Goal: Task Accomplishment & Management: Use online tool/utility

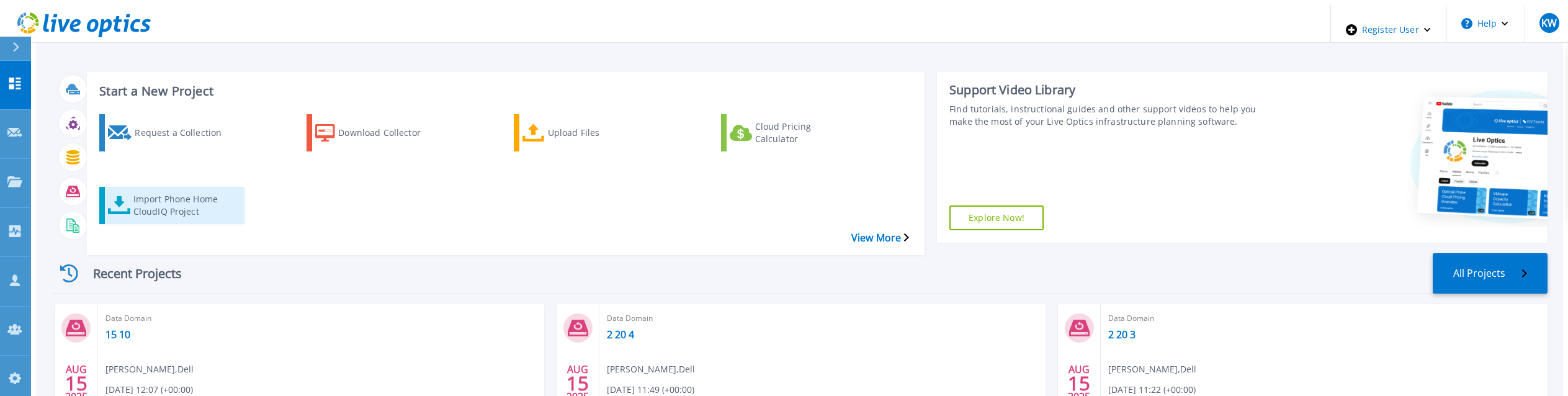
click at [173, 190] on div "Import Phone Home CloudIQ Project" at bounding box center [182, 206] width 99 height 31
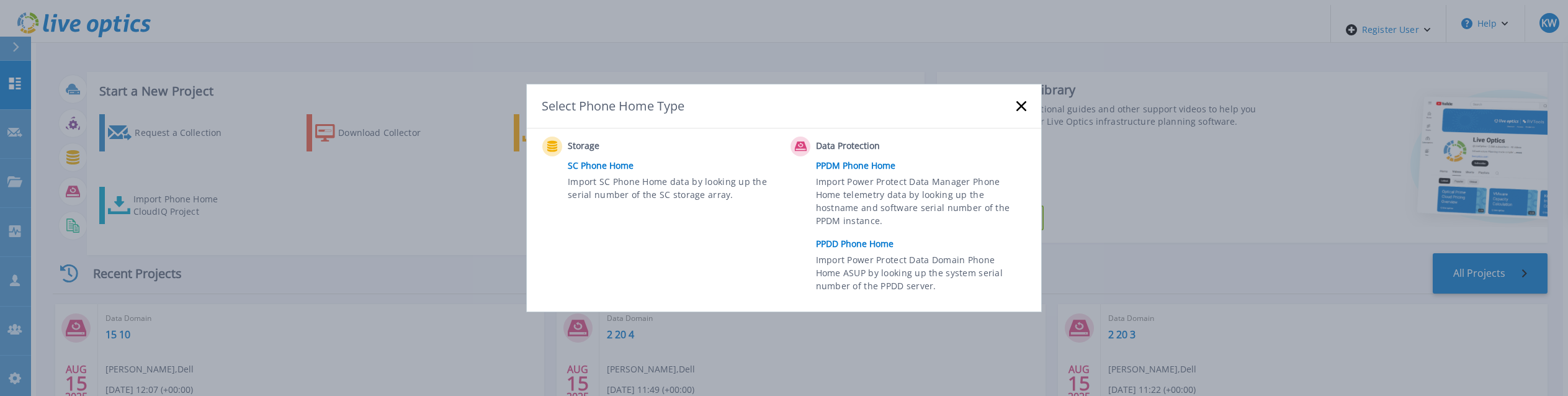
click at [881, 243] on link "PPDD Phone Home" at bounding box center [924, 244] width 217 height 19
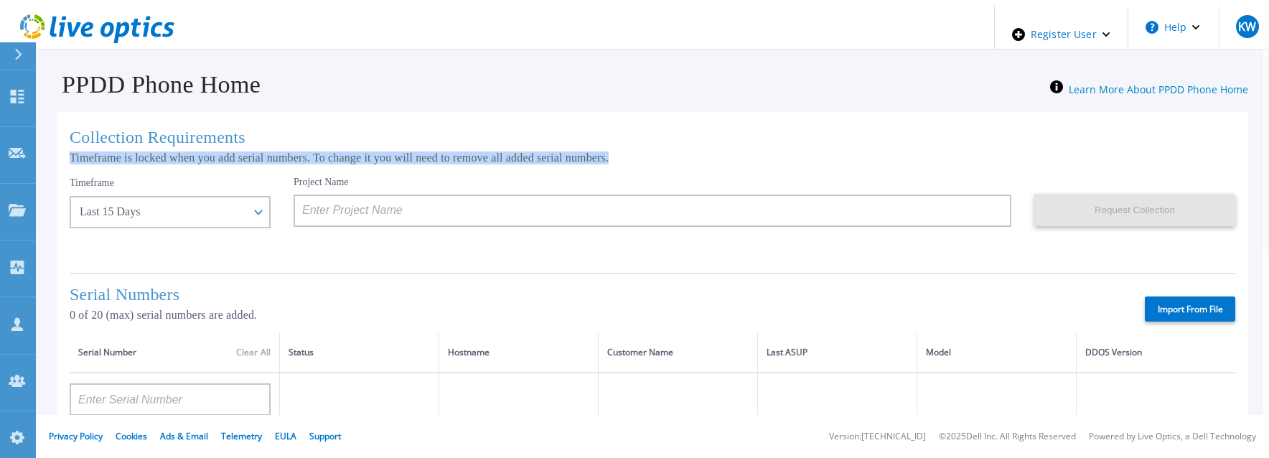
drag, startPoint x: 61, startPoint y: 154, endPoint x: 673, endPoint y: 151, distance: 611.7
copy p "Timeframe is locked when you add serial numbers. To change it you will need to …"
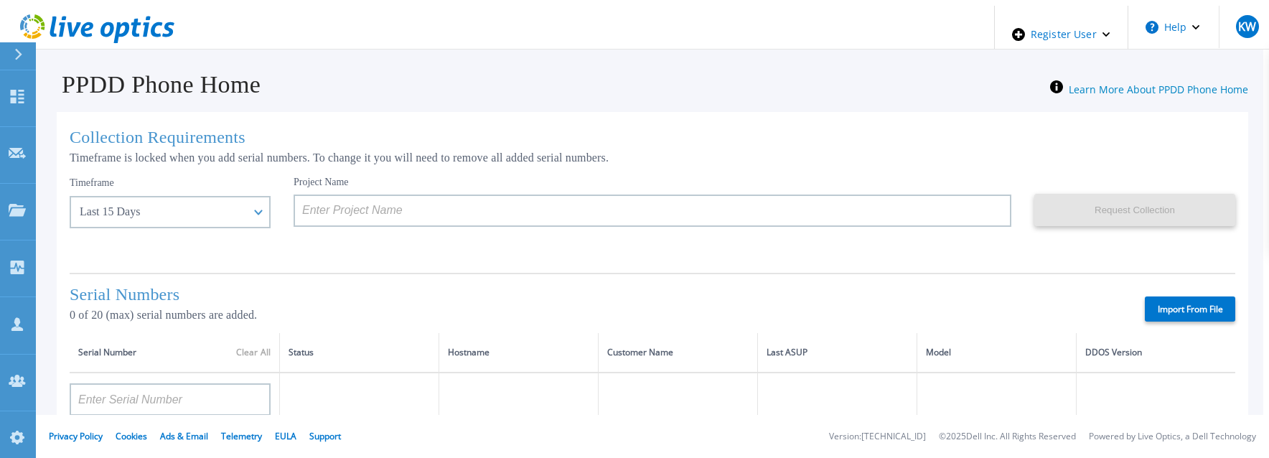
drag, startPoint x: 533, startPoint y: 139, endPoint x: 544, endPoint y: 144, distance: 12.8
click at [532, 141] on h1 "Collection Requirements" at bounding box center [653, 137] width 1166 height 19
click at [641, 157] on p "Timeframe is locked when you add serial numbers. To change it you will need to …" at bounding box center [653, 157] width 1166 height 13
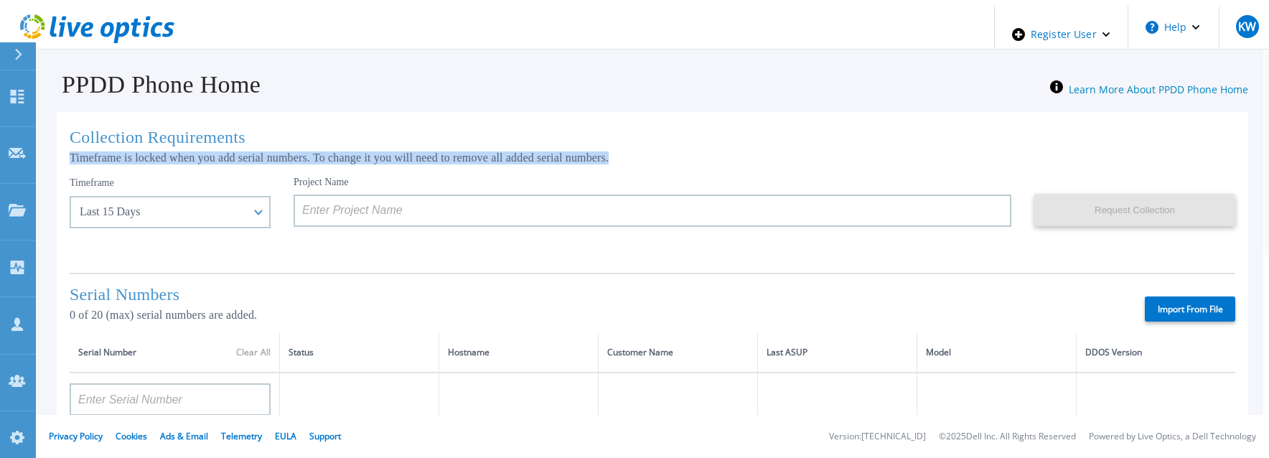
drag, startPoint x: 63, startPoint y: 151, endPoint x: 655, endPoint y: 157, distance: 591.6
copy p "Timeframe is locked when you add serial numbers. To change it you will need to …"
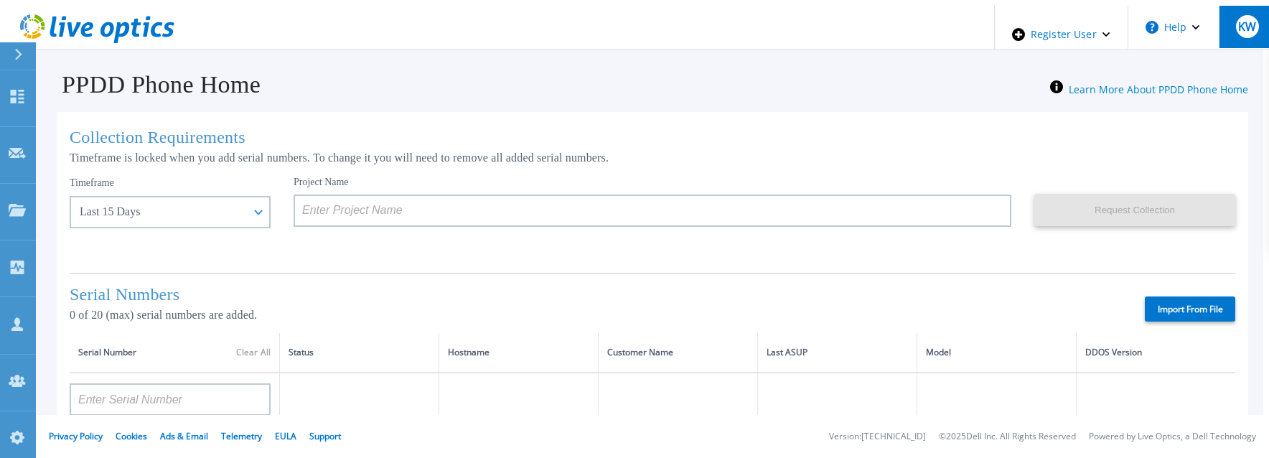
click at [147, 290] on h1 "Serial Numbers" at bounding box center [204, 294] width 269 height 19
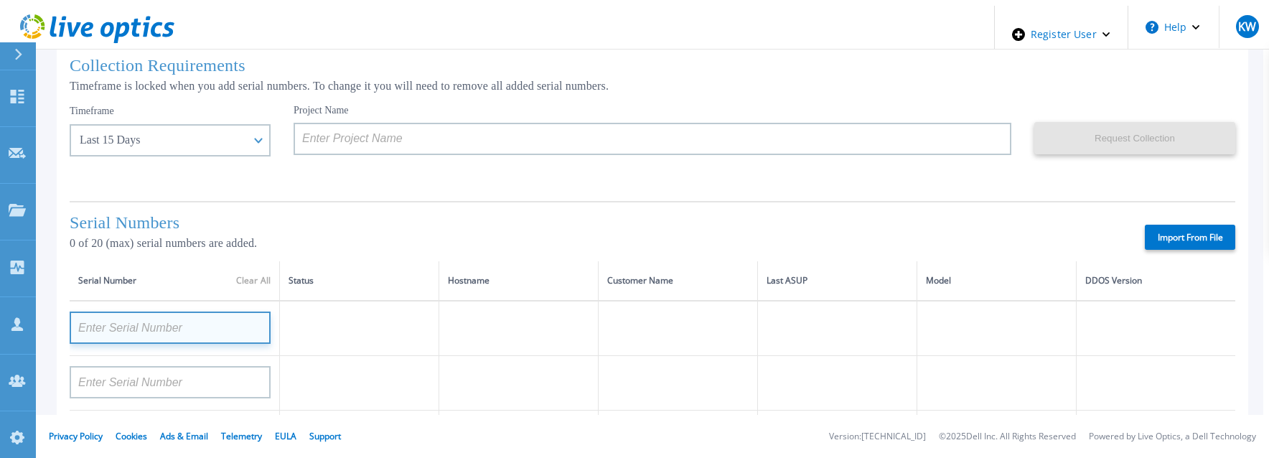
click at [222, 327] on input at bounding box center [170, 328] width 201 height 32
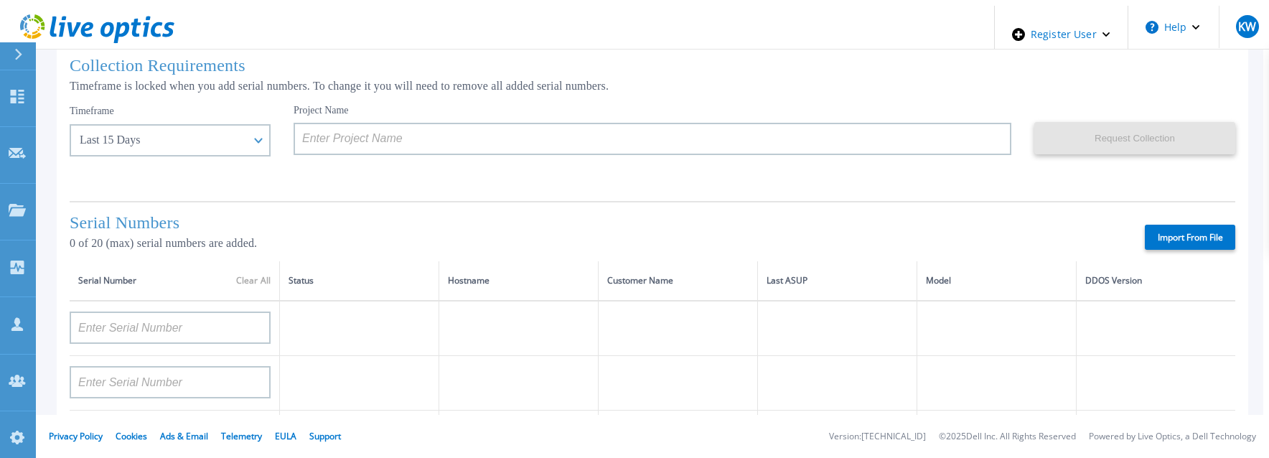
click at [1175, 235] on label "Import From File" at bounding box center [1190, 237] width 90 height 25
click at [0, 0] on input "Import From File" at bounding box center [0, 0] width 0 height 0
type input "APM00211700095"
type input "APX00232503747"
type input "APM00214914093"
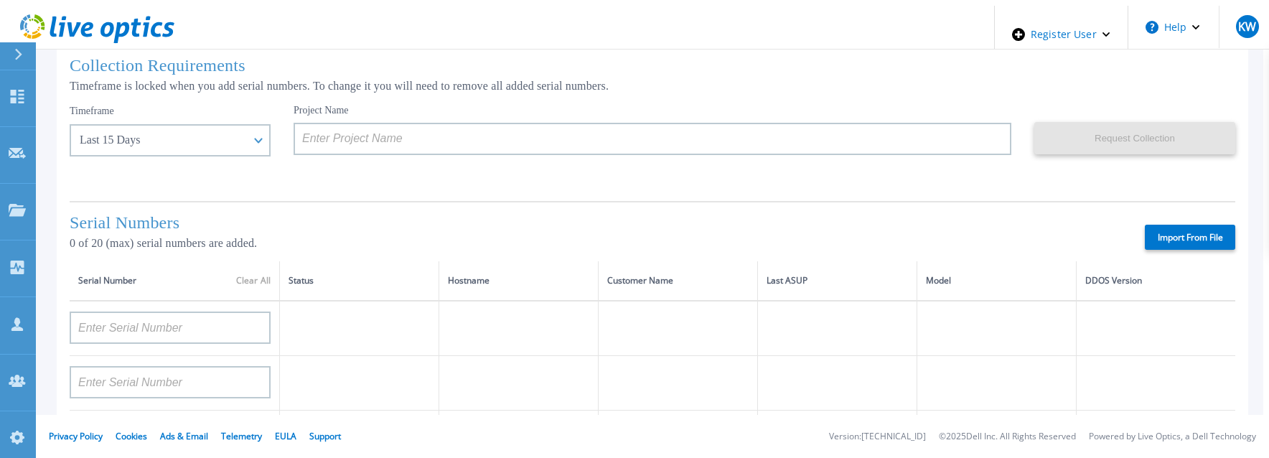
type input "APM00171836329"
type input "APM00212026971"
type input "APM00214914094"
type input "APX00234502218"
type input "APM00212018359"
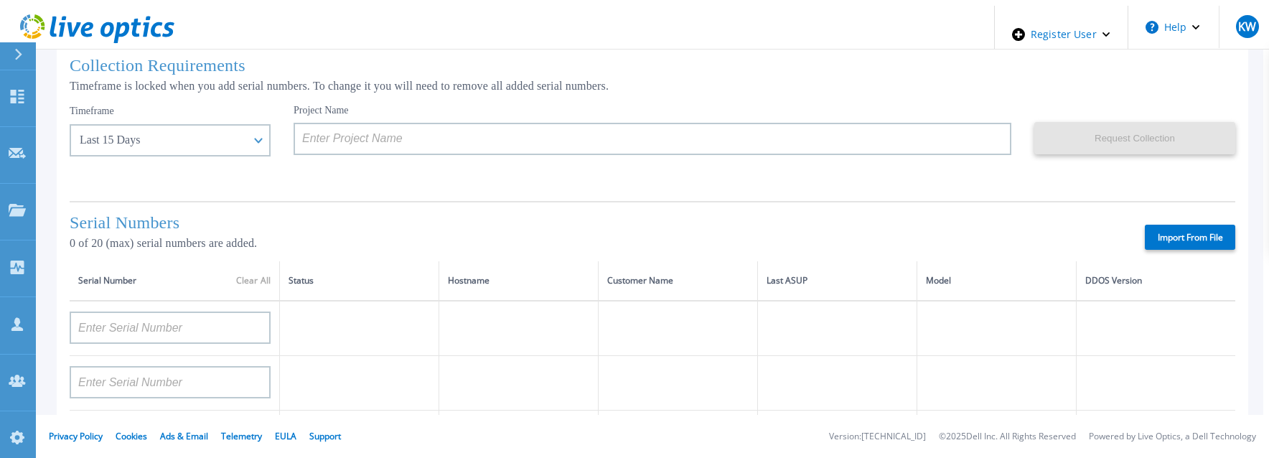
type input "APX00232503745"
type input "APX00232503743"
type input "APM00193603655"
type input "APM00212517749"
type input "APX00232503742"
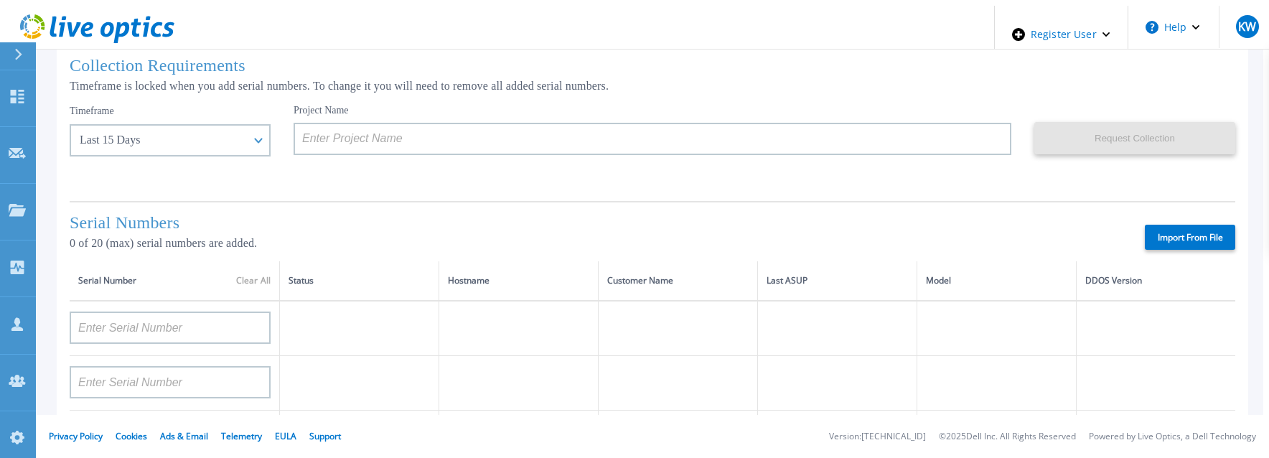
type input "APM00212702822"
type input "APM00212610953"
type input "APM00202614668"
type input "APM00212613652"
type input "APX00222101185"
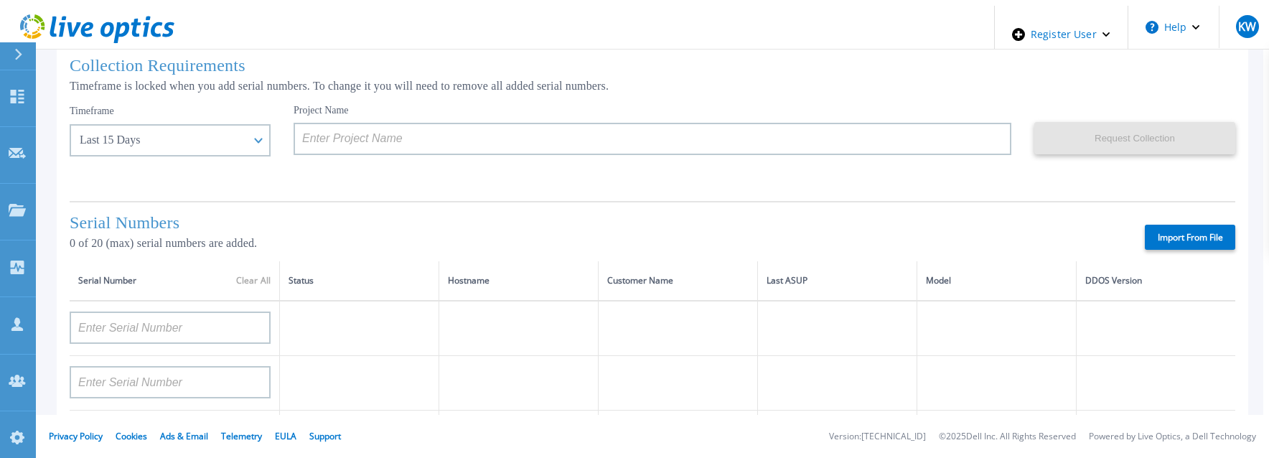
type input "AUDVUX6XJHDJFE"
type input "APM00133543104"
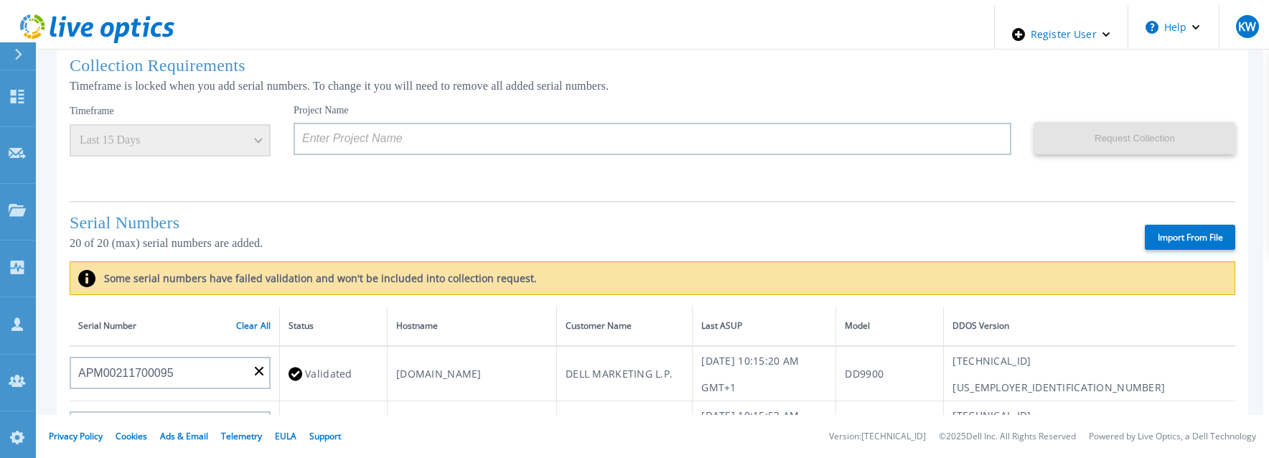
click at [522, 282] on div "Some serial numbers have failed validation and won't be included into collectio…" at bounding box center [653, 278] width 1166 height 34
drag, startPoint x: 266, startPoint y: 54, endPoint x: 69, endPoint y: 67, distance: 197.9
click at [70, 67] on h1 "Collection Requirements" at bounding box center [653, 65] width 1166 height 19
copy h1 "Collection Requirements"
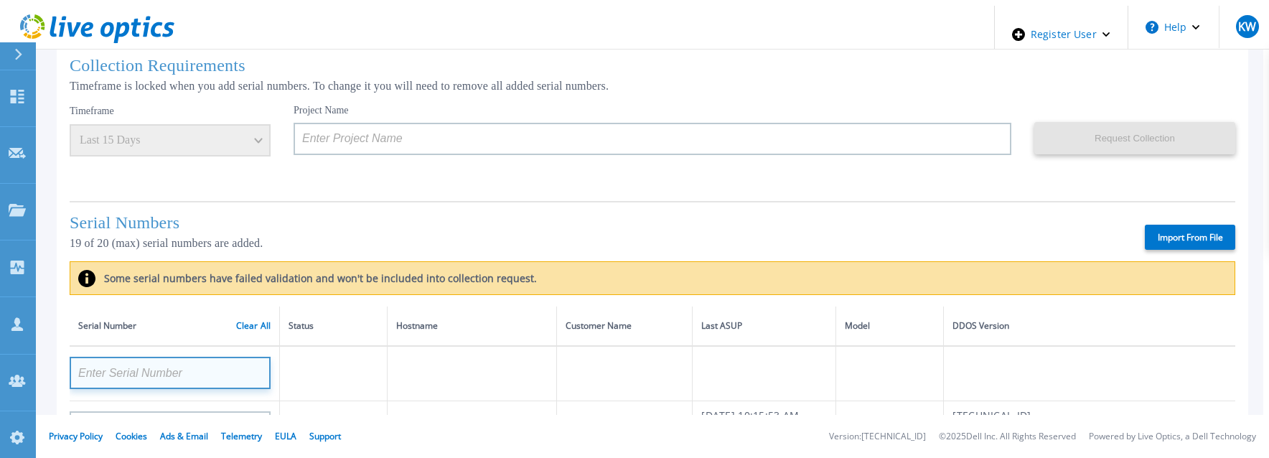
click at [251, 366] on input at bounding box center [170, 373] width 201 height 32
click at [230, 366] on input at bounding box center [170, 373] width 201 height 32
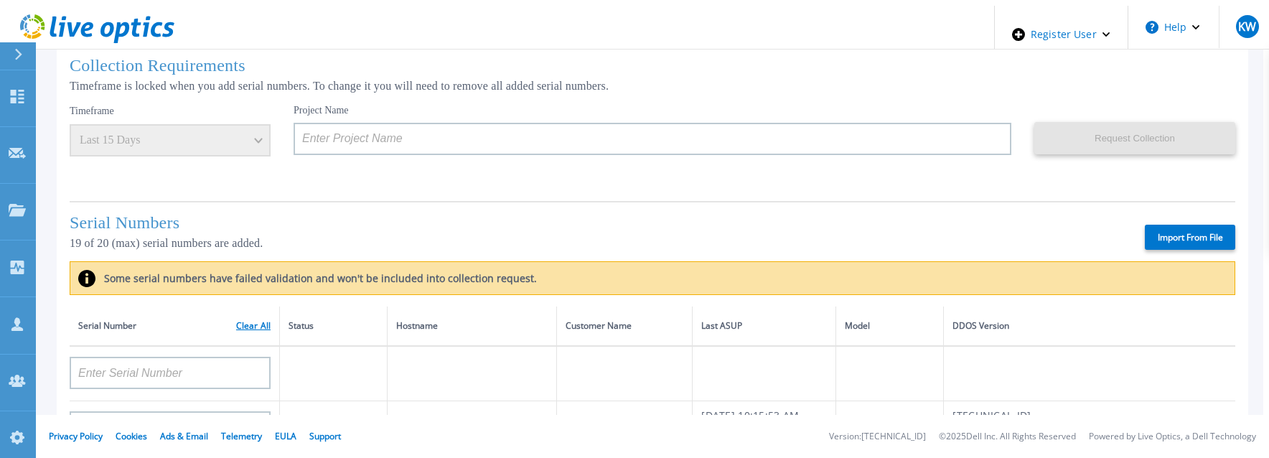
click at [256, 322] on link "Clear All" at bounding box center [253, 326] width 34 height 10
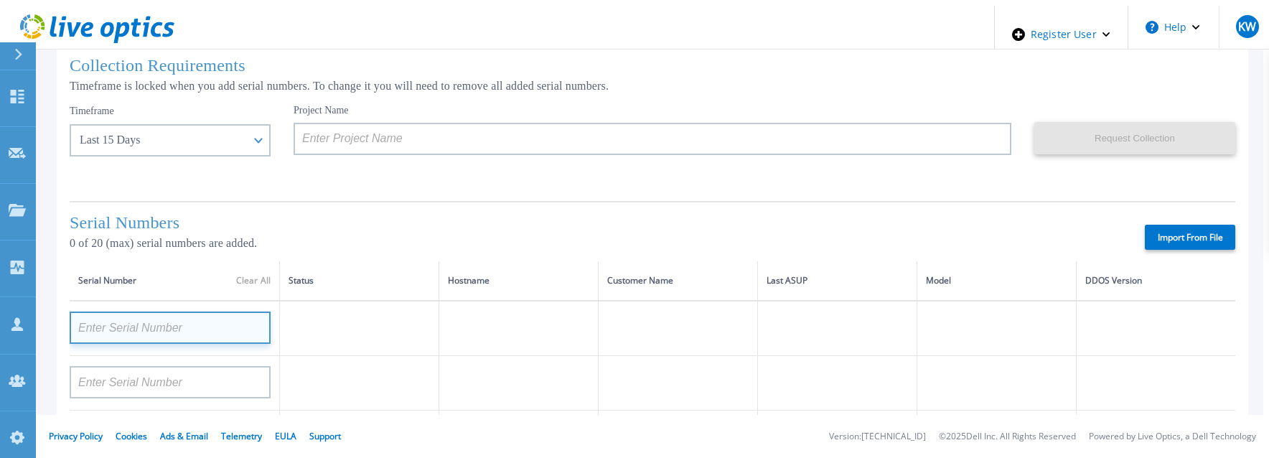
click at [164, 314] on input at bounding box center [170, 328] width 201 height 32
paste input "CKM00182801368"
type input "CKM00182801368"
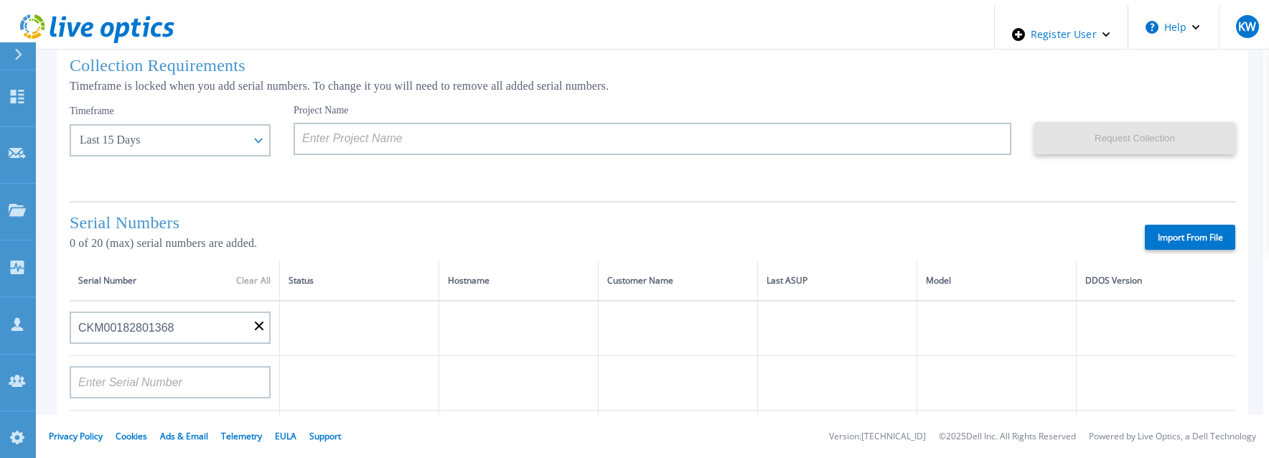
click at [979, 184] on div "Project Name" at bounding box center [664, 147] width 741 height 86
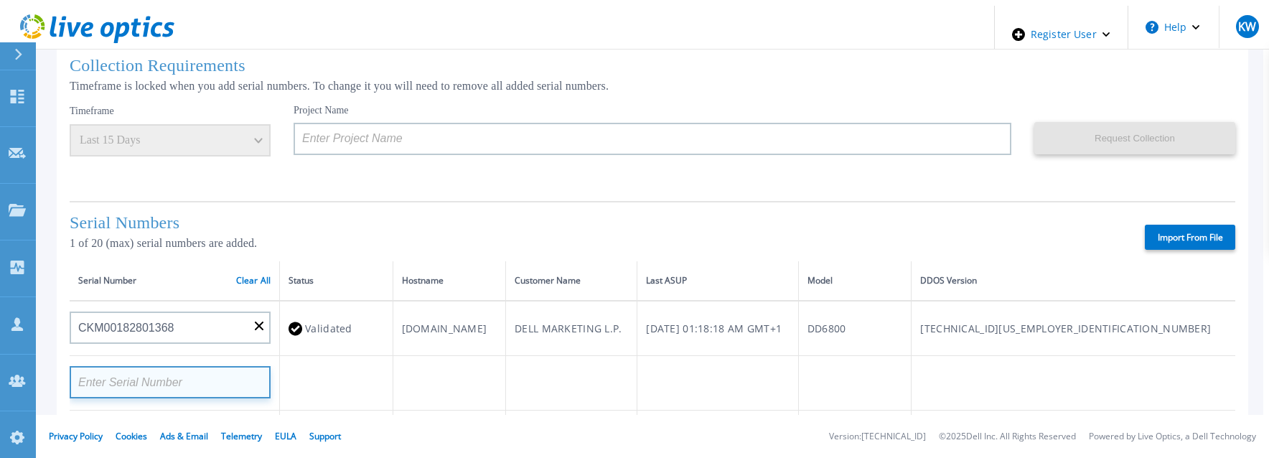
click at [207, 372] on input at bounding box center [170, 382] width 201 height 32
type input "dsadsad"
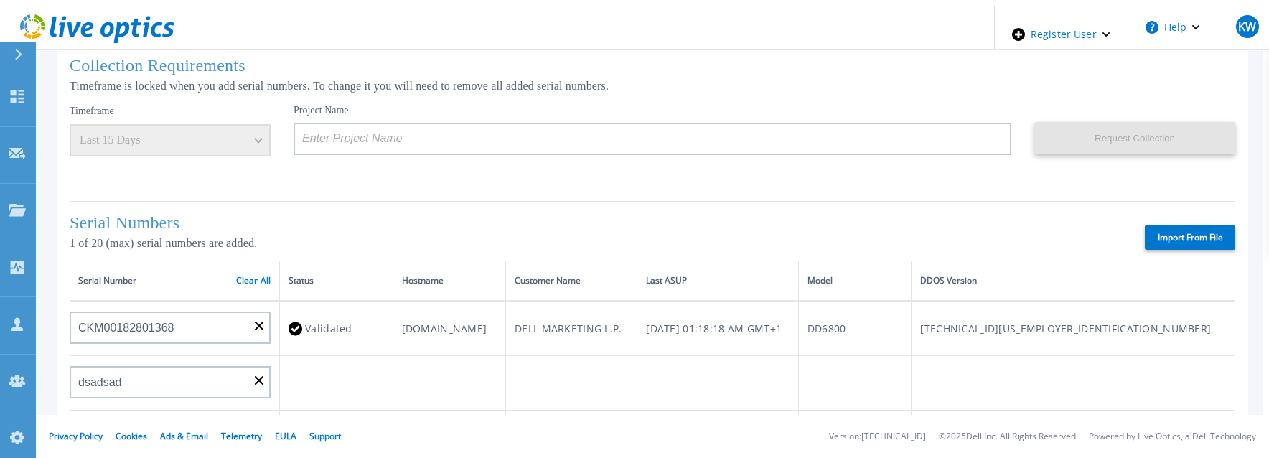
click at [493, 210] on div "Serial Numbers 1 of 20 (max) serial numbers are added. Import From File" at bounding box center [653, 231] width 1166 height 60
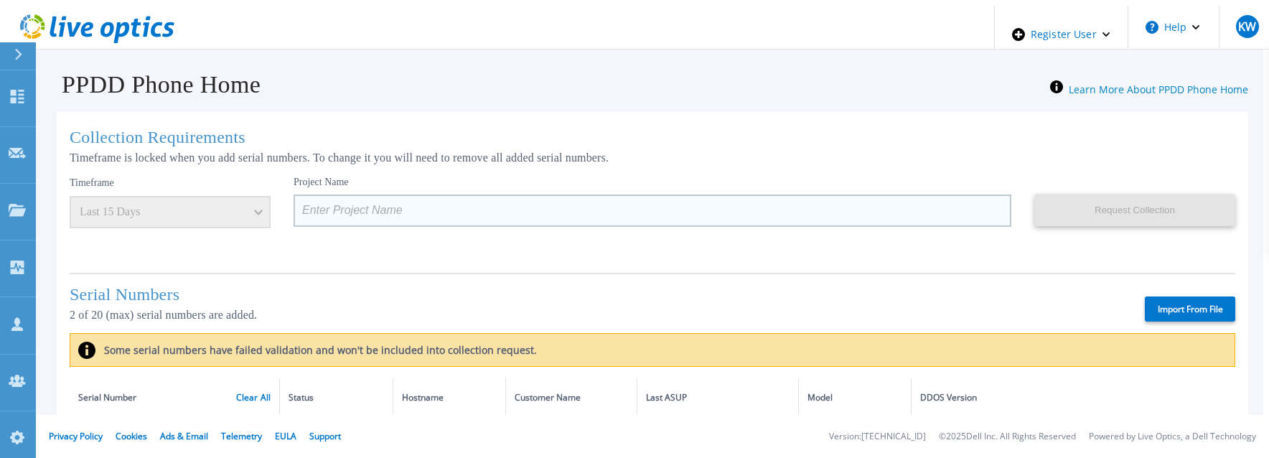
click at [486, 195] on input at bounding box center [653, 211] width 718 height 32
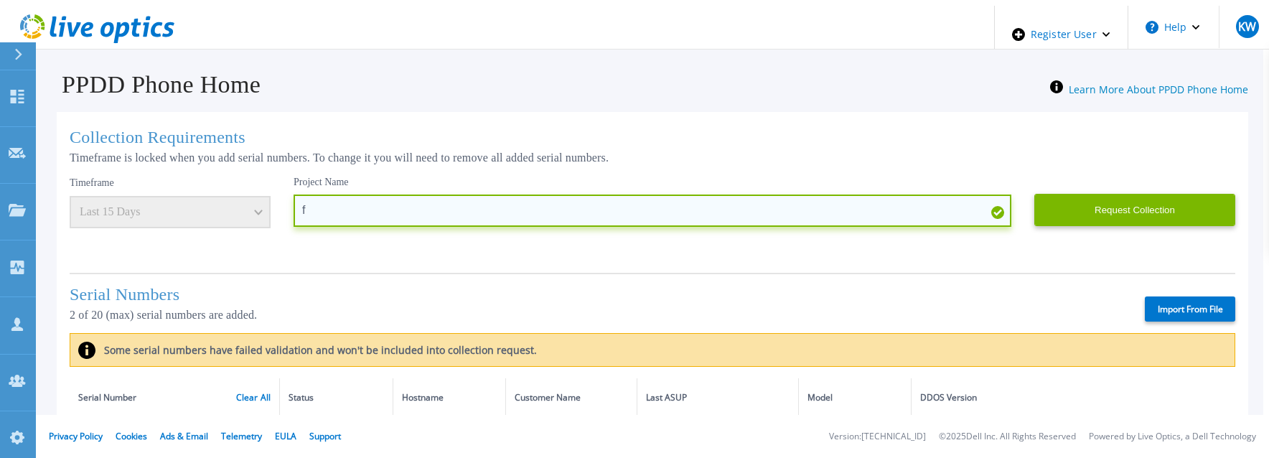
click at [485, 195] on input "f" at bounding box center [653, 211] width 718 height 32
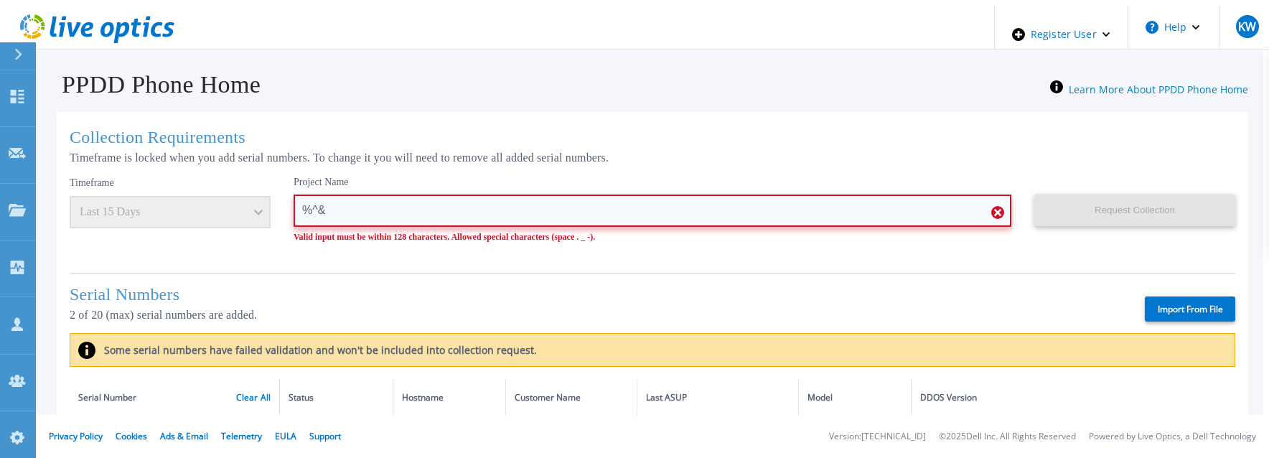
click at [485, 195] on input "%^&" at bounding box center [653, 211] width 718 height 32
type input "%"
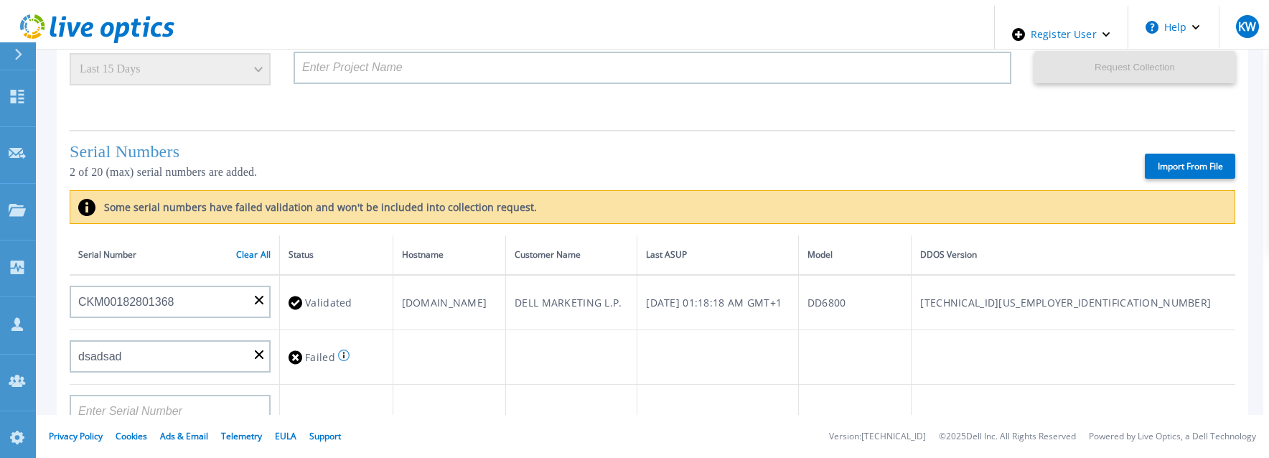
scroll to position [144, 0]
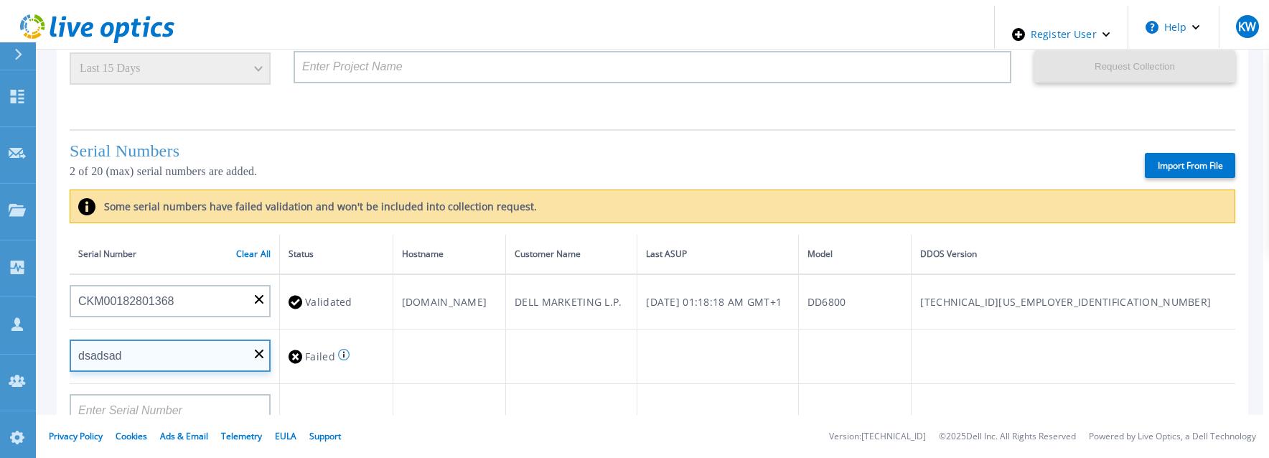
drag, startPoint x: 151, startPoint y: 358, endPoint x: 34, endPoint y: 345, distance: 117.8
click at [34, 345] on div "Dashboard Dashboard Request Capture Request Capture Projects Projects Search Pr…" at bounding box center [635, 235] width 1258 height 458
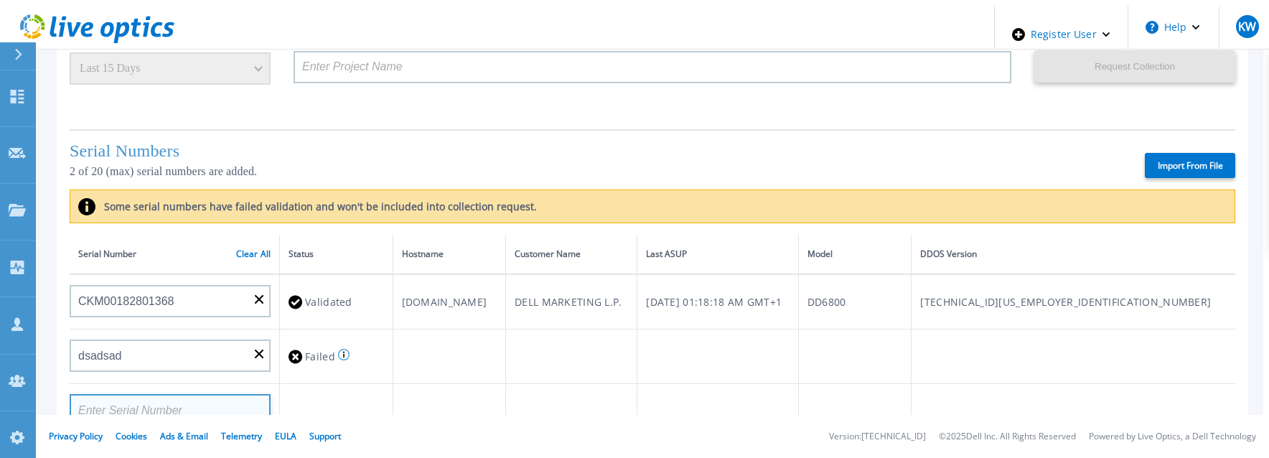
click at [88, 403] on input at bounding box center [170, 410] width 201 height 32
paste input "dsadsad"
type input "dsadsad"
click at [499, 365] on td at bounding box center [449, 357] width 113 height 55
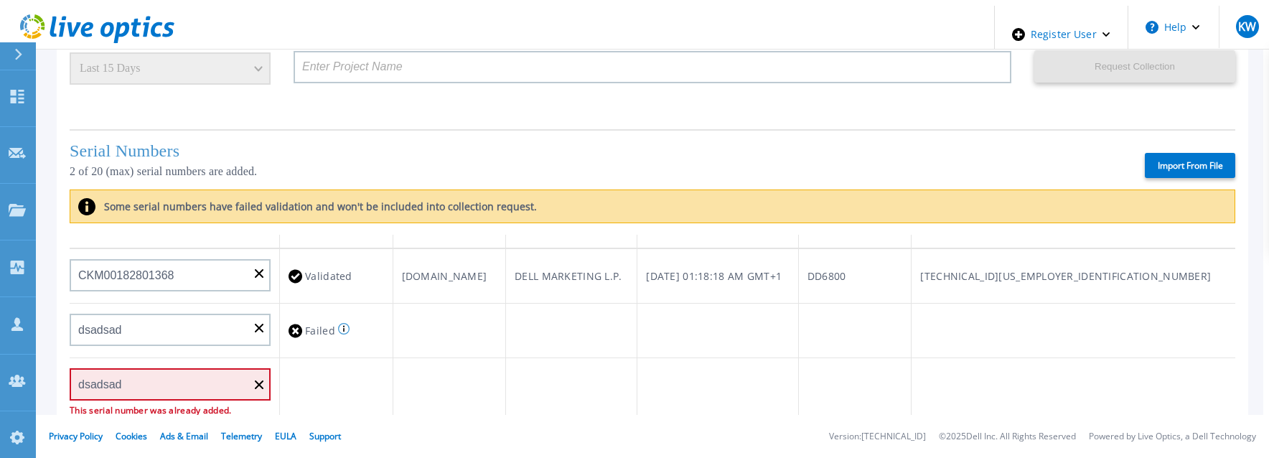
scroll to position [72, 0]
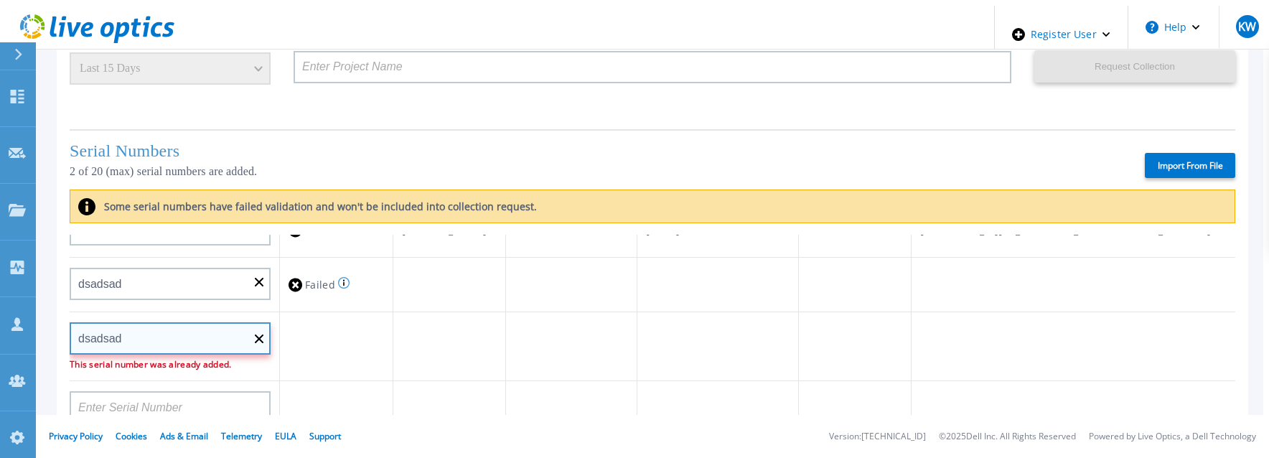
drag, startPoint x: 180, startPoint y: 332, endPoint x: 63, endPoint y: 335, distance: 117.0
click at [63, 335] on div "Collection Requirements Timeframe is locked when you add serial numbers. To cha…" at bounding box center [653, 396] width 1192 height 856
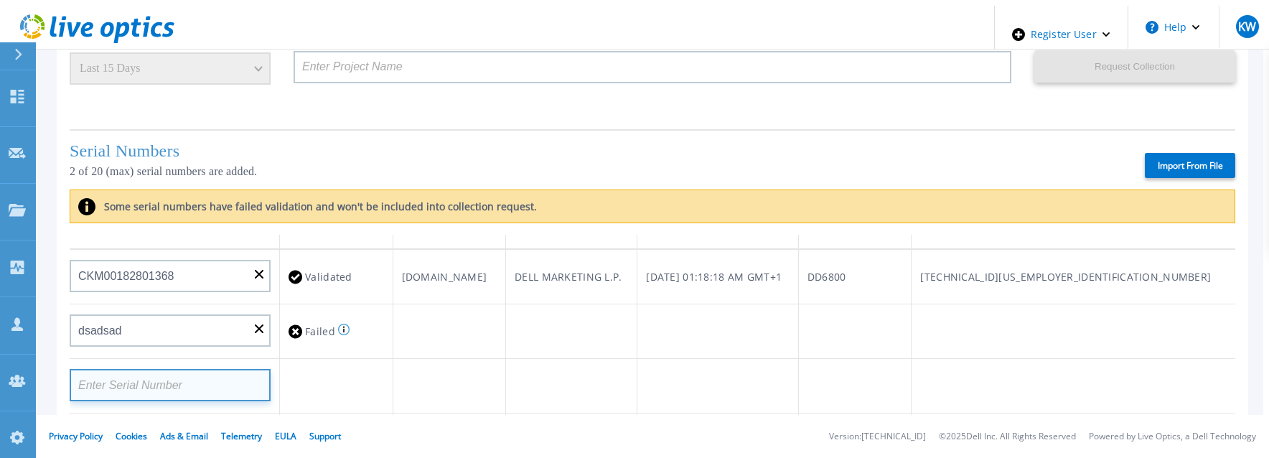
scroll to position [0, 0]
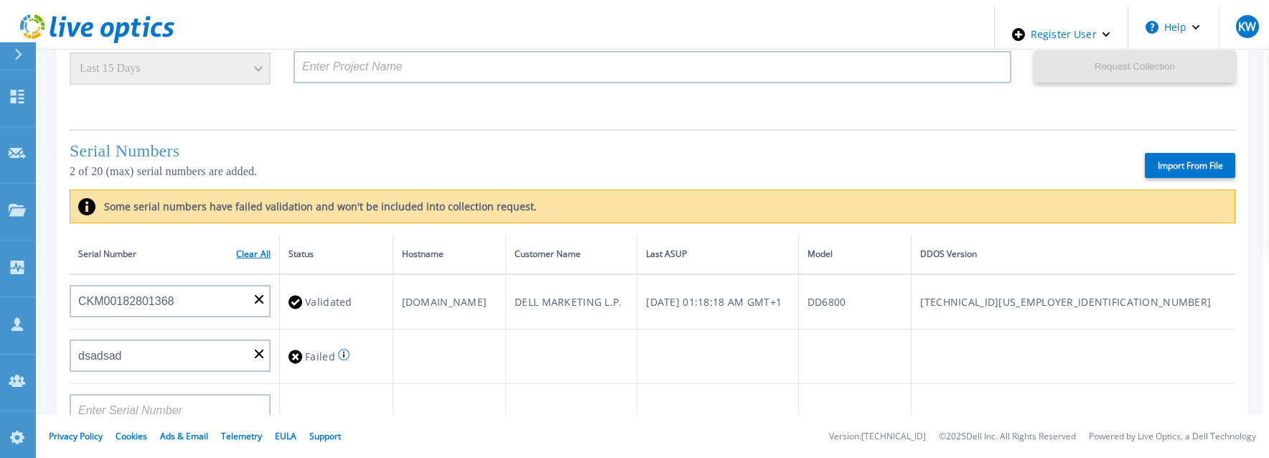
click at [236, 250] on link "Clear All" at bounding box center [253, 254] width 34 height 10
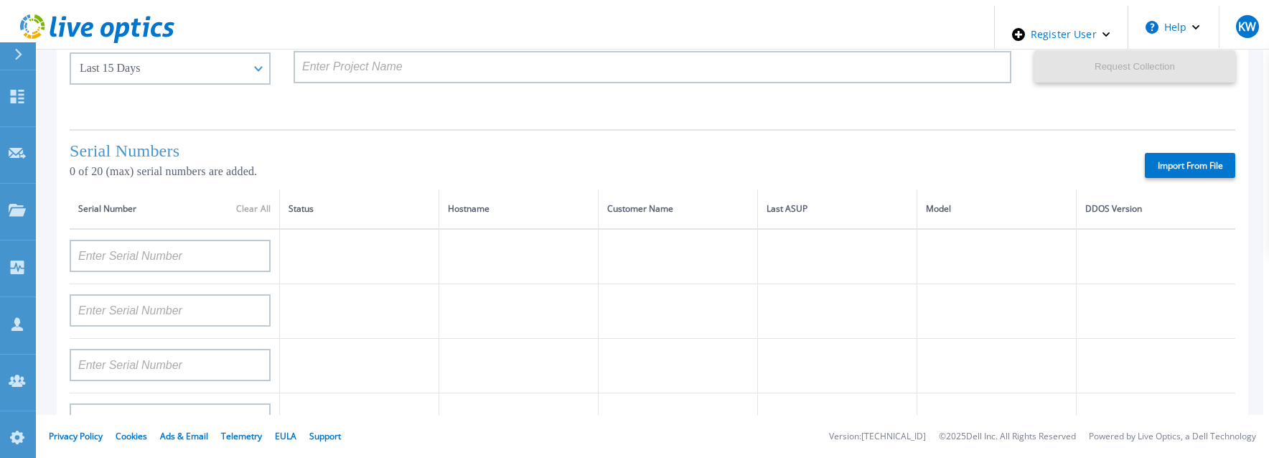
click at [1175, 165] on label "Import From File" at bounding box center [1190, 165] width 90 height 25
click at [0, 0] on input "Import From File" at bounding box center [0, 0] width 0 height 0
type input "APX00232503747"
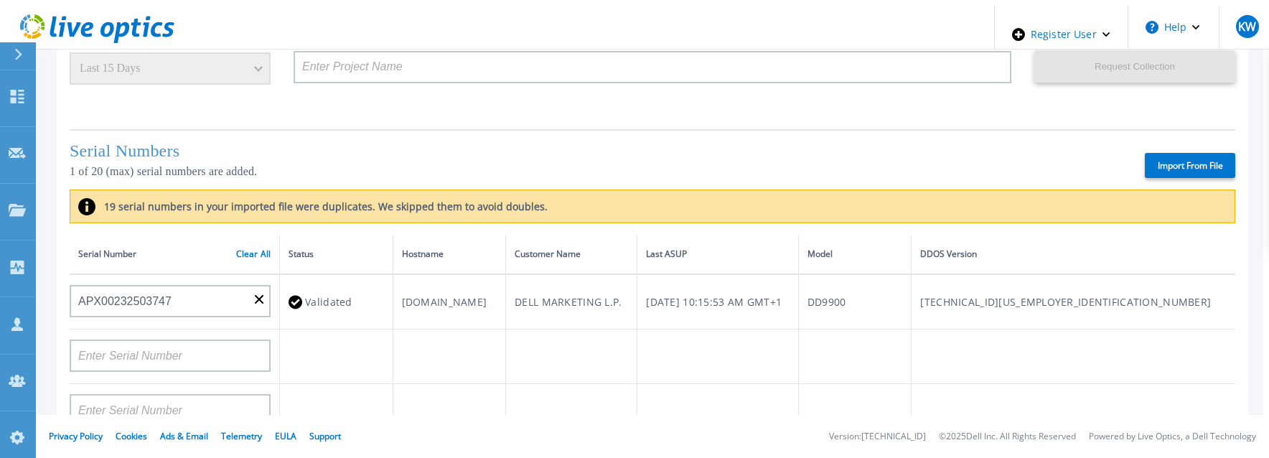
click at [441, 205] on label "19 serial numbers in your imported file were duplicates. We skipped them to avo…" at bounding box center [321, 207] width 452 height 14
click at [246, 249] on link "Clear All" at bounding box center [253, 254] width 34 height 10
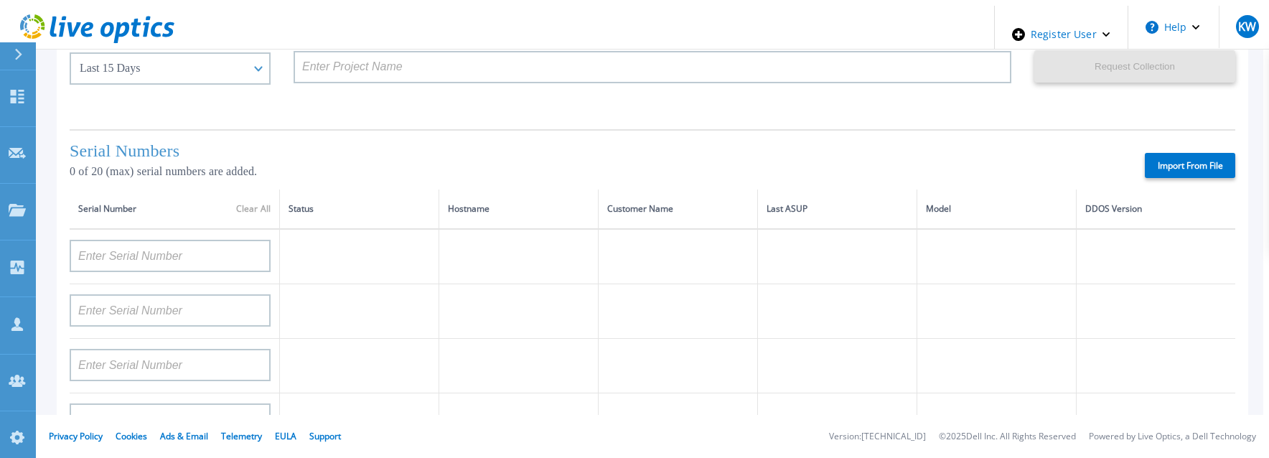
click at [1175, 153] on label "Import From File" at bounding box center [1190, 165] width 90 height 25
click at [0, 0] on input "Import From File" at bounding box center [0, 0] width 0 height 0
type input "APM00rghjjvhc5"
type input "2345673"
type input "APM00212610953"
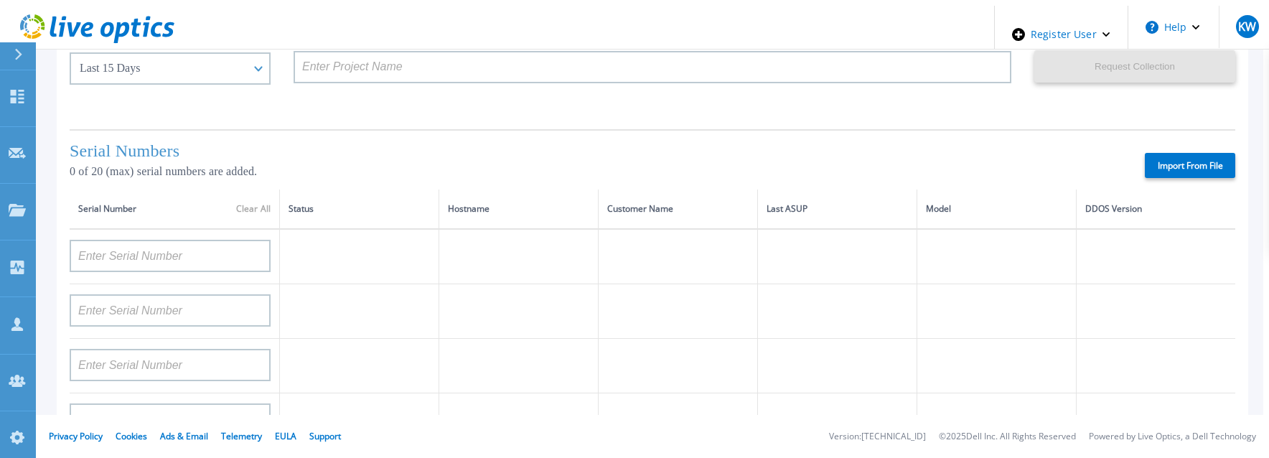
type input "AUDVUX6XJHDJFE"
type input "APM00133543104"
type input "APM00193603655"
type input "APM00212517749"
type input "APM00212613652"
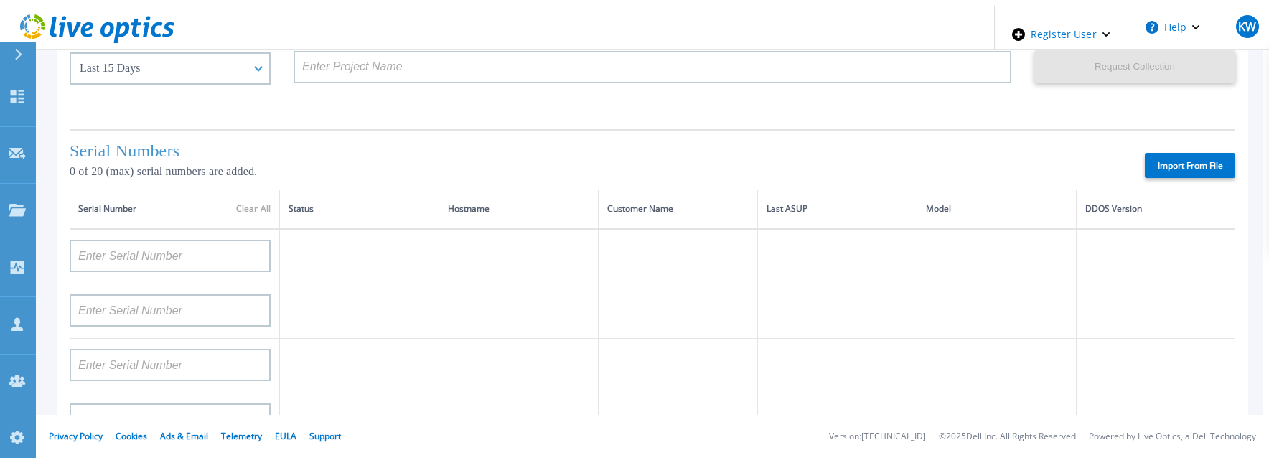
type input "APX00222101185"
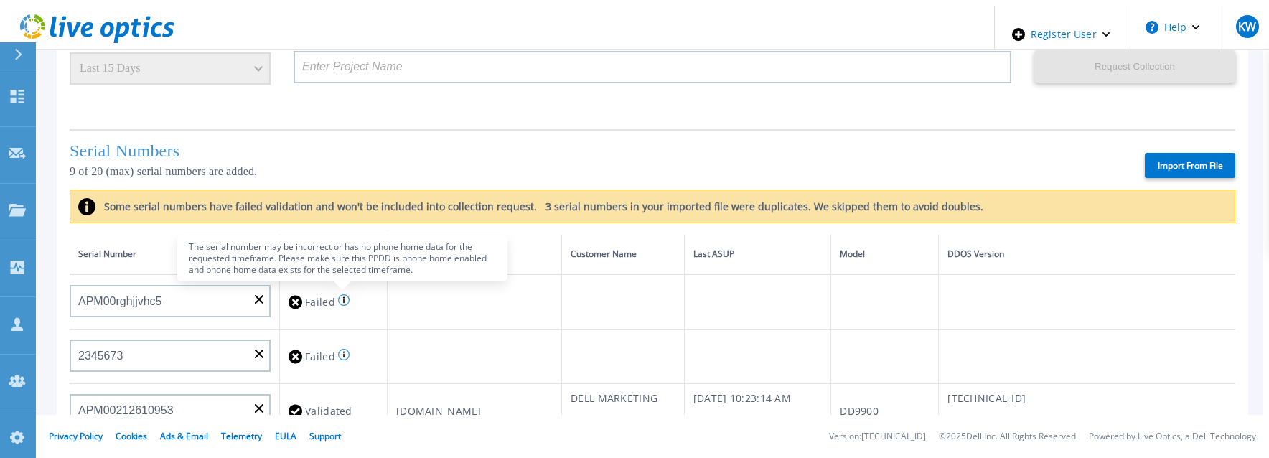
click at [338, 299] on icon at bounding box center [343, 299] width 11 height 11
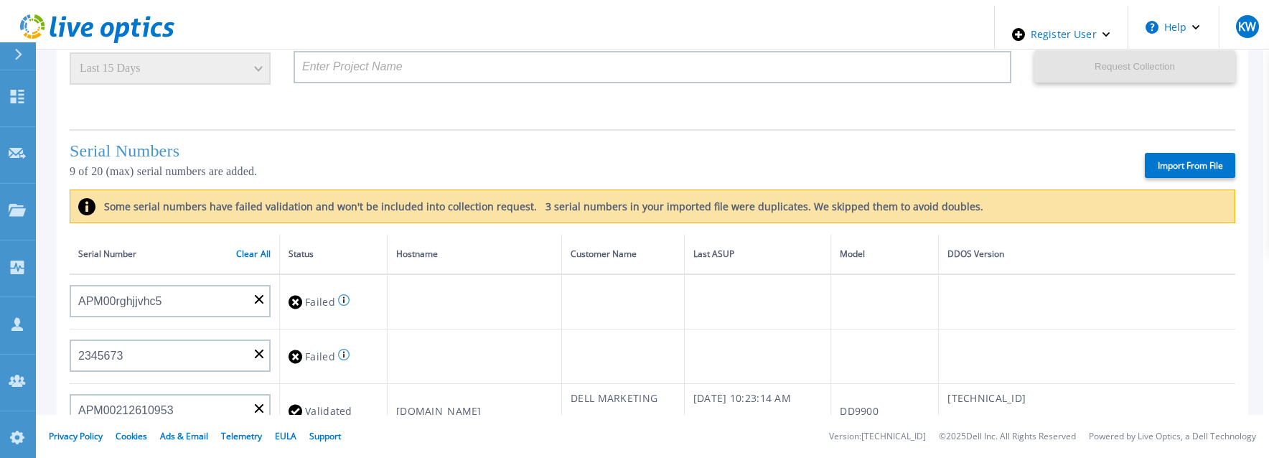
click at [339, 302] on icon at bounding box center [343, 299] width 11 height 11
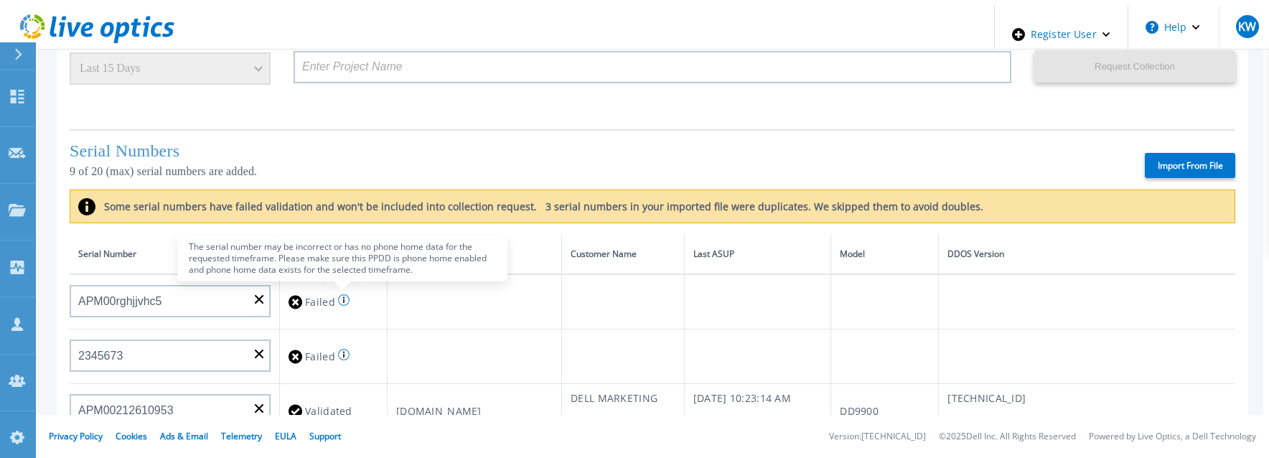
click at [340, 260] on div "The serial number may be incorrect or has no phone home data for the requested …" at bounding box center [342, 258] width 330 height 46
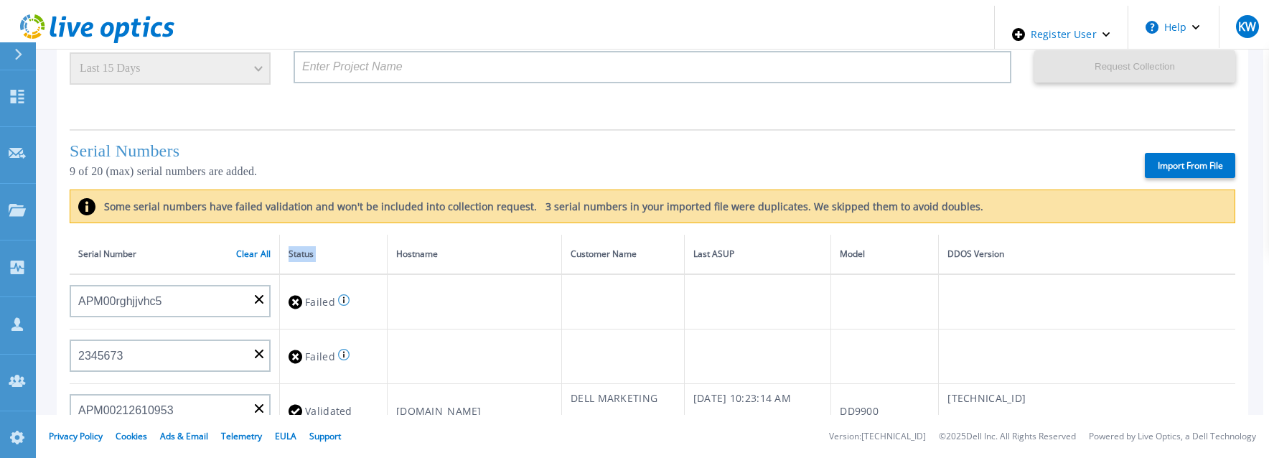
click at [340, 260] on th "Status" at bounding box center [334, 254] width 108 height 39
click at [388, 330] on td at bounding box center [475, 357] width 174 height 55
click at [256, 249] on link "Clear All" at bounding box center [253, 254] width 34 height 10
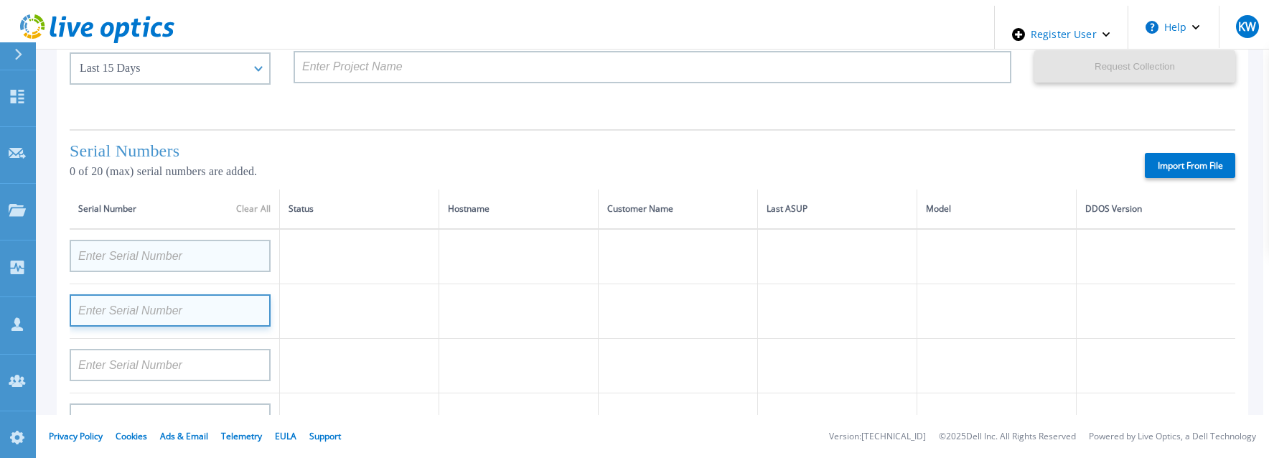
click at [218, 294] on input at bounding box center [170, 310] width 201 height 32
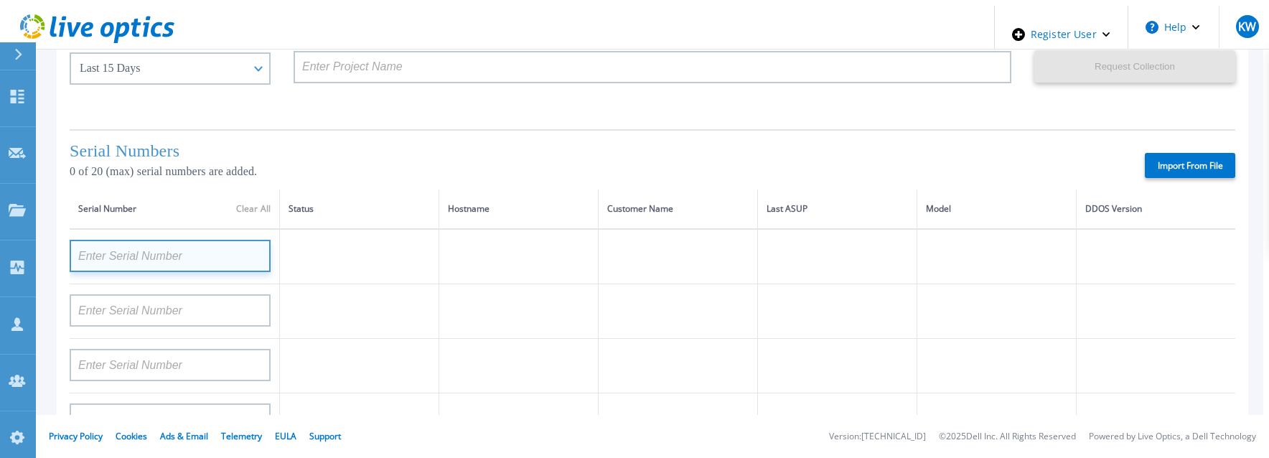
click at [218, 258] on input at bounding box center [170, 256] width 201 height 32
type input "duplicate"
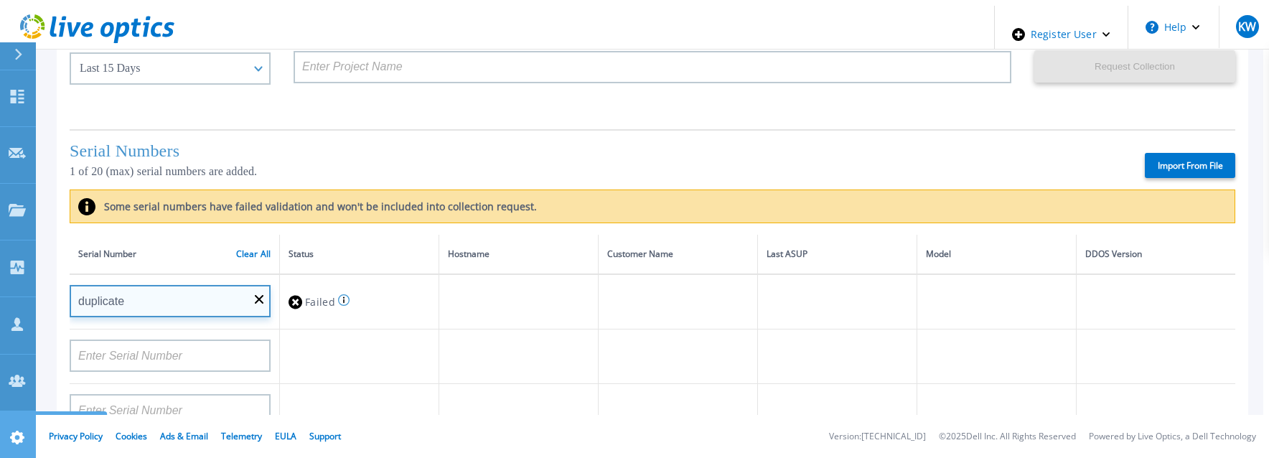
drag, startPoint x: 142, startPoint y: 302, endPoint x: 32, endPoint y: 297, distance: 110.7
click at [32, 297] on div "Dashboard Dashboard Request Capture Request Capture Projects Projects Search Pr…" at bounding box center [635, 235] width 1258 height 458
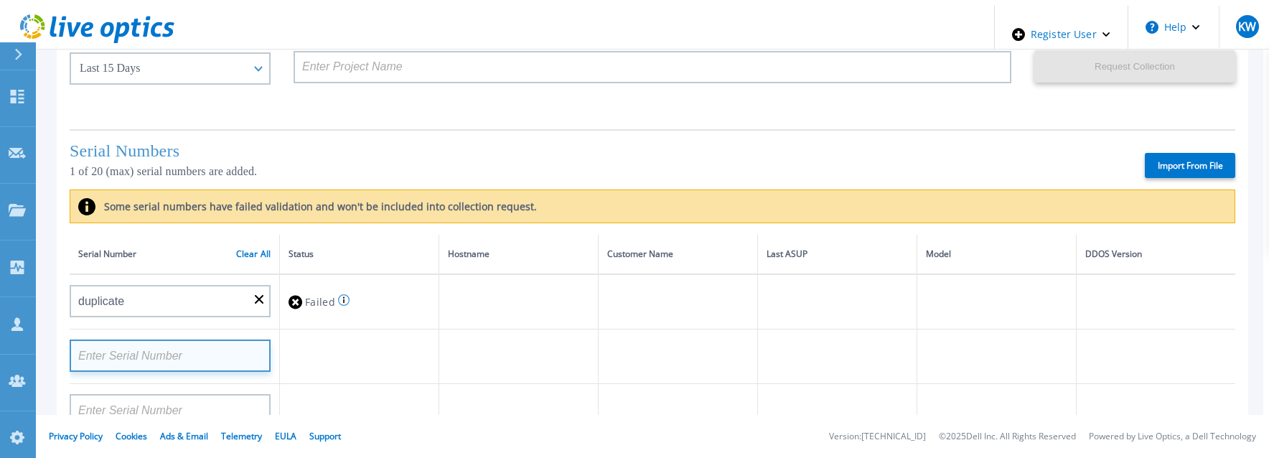
click at [88, 343] on input at bounding box center [170, 356] width 201 height 32
paste input "duplicate"
type input "duplicate"
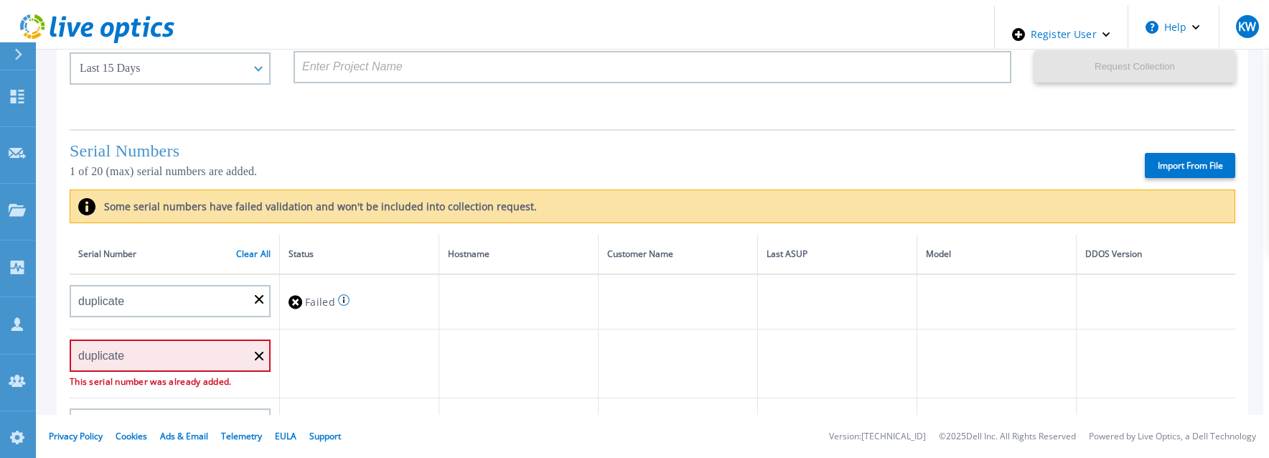
click at [331, 355] on td at bounding box center [359, 364] width 159 height 69
click at [350, 355] on td at bounding box center [359, 364] width 159 height 69
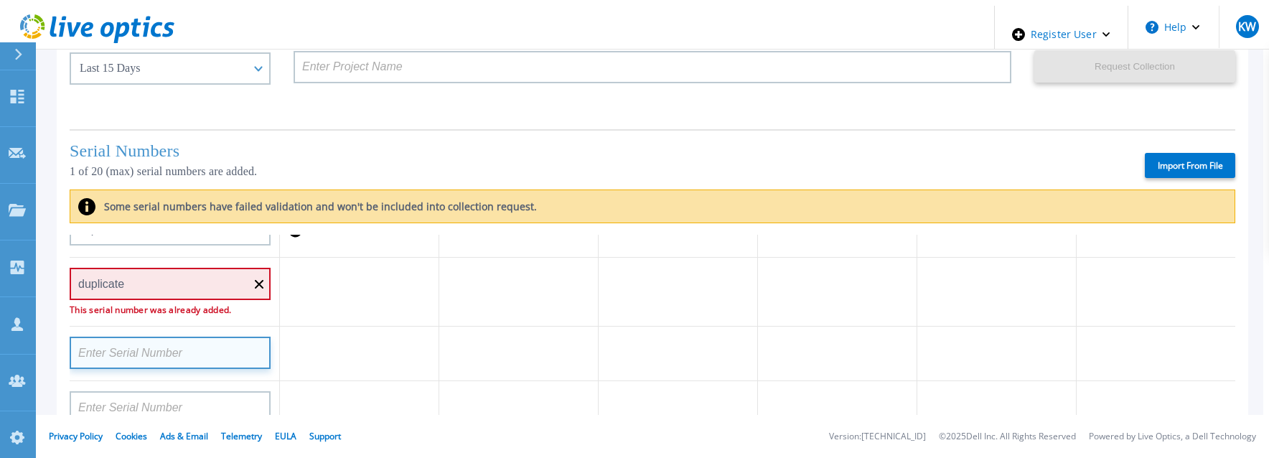
click at [186, 359] on input at bounding box center [170, 353] width 201 height 32
type input "2"
type input "R"
type input "£$%^&"
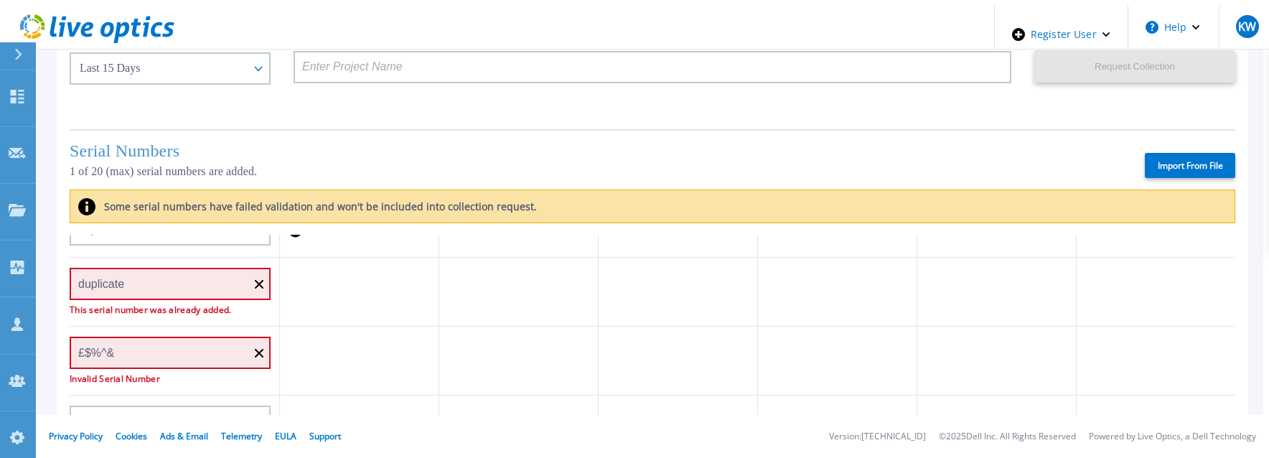
click at [468, 350] on td at bounding box center [518, 361] width 159 height 69
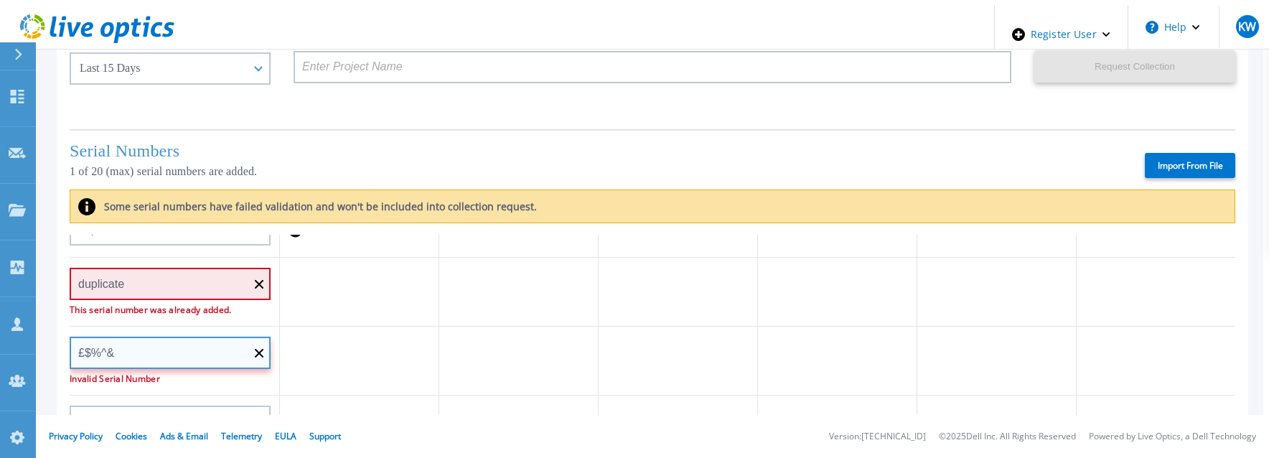
click at [263, 361] on input "£$%^&" at bounding box center [170, 353] width 201 height 32
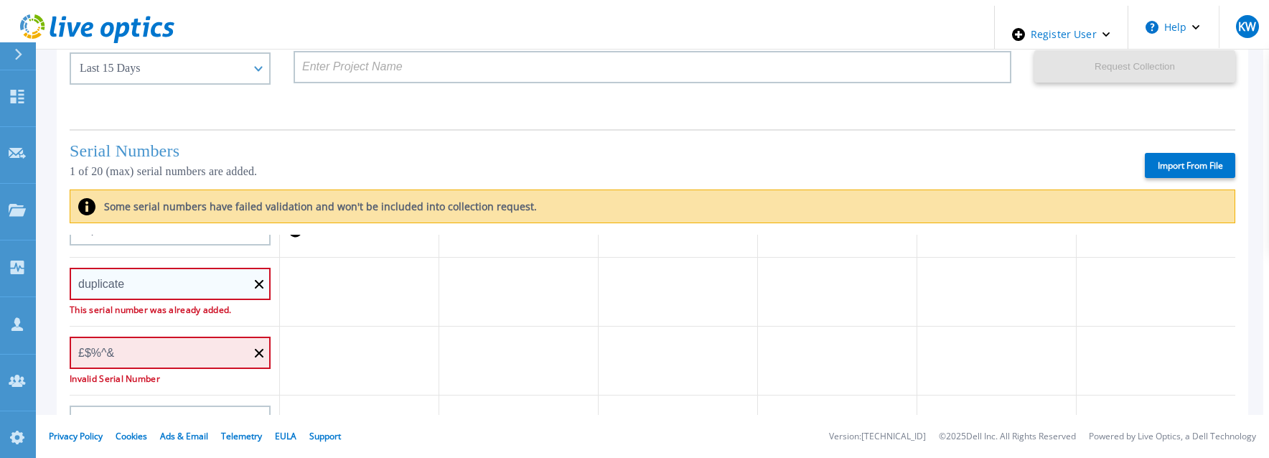
scroll to position [144, 0]
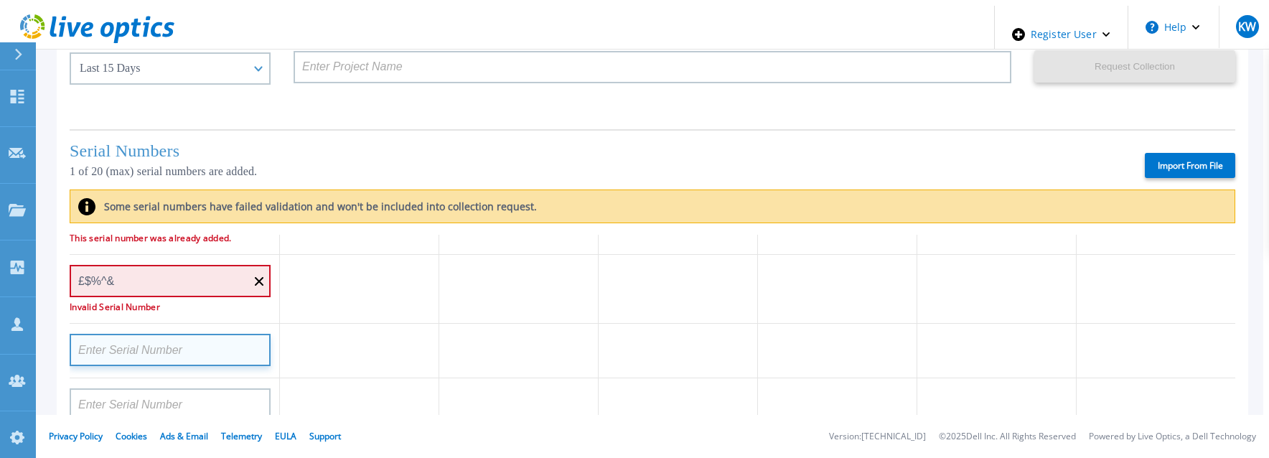
click at [168, 340] on input at bounding box center [170, 350] width 201 height 32
paste input "CKM00182801368"
type input "CKM00182801368"
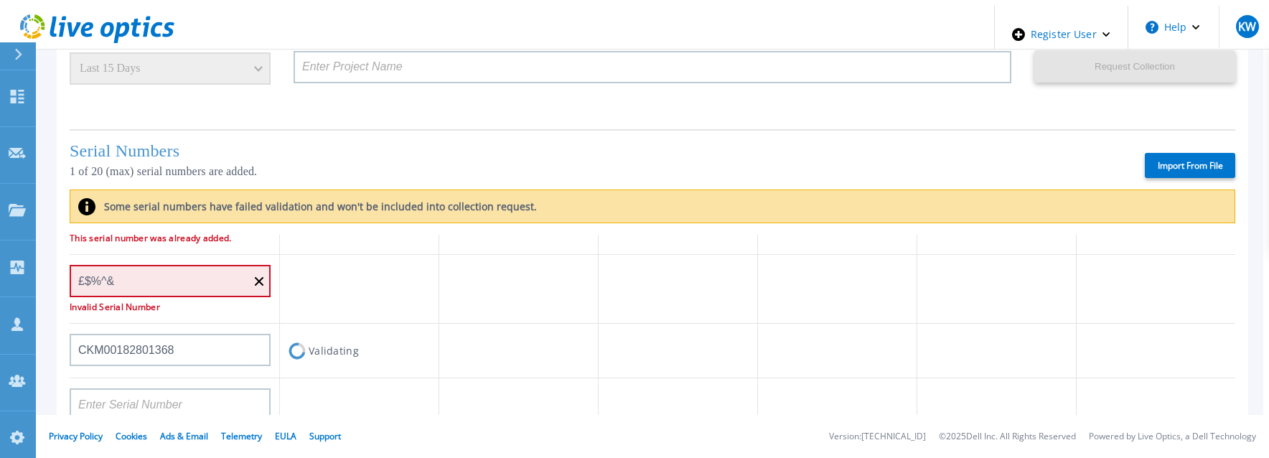
click at [357, 274] on td at bounding box center [359, 289] width 159 height 69
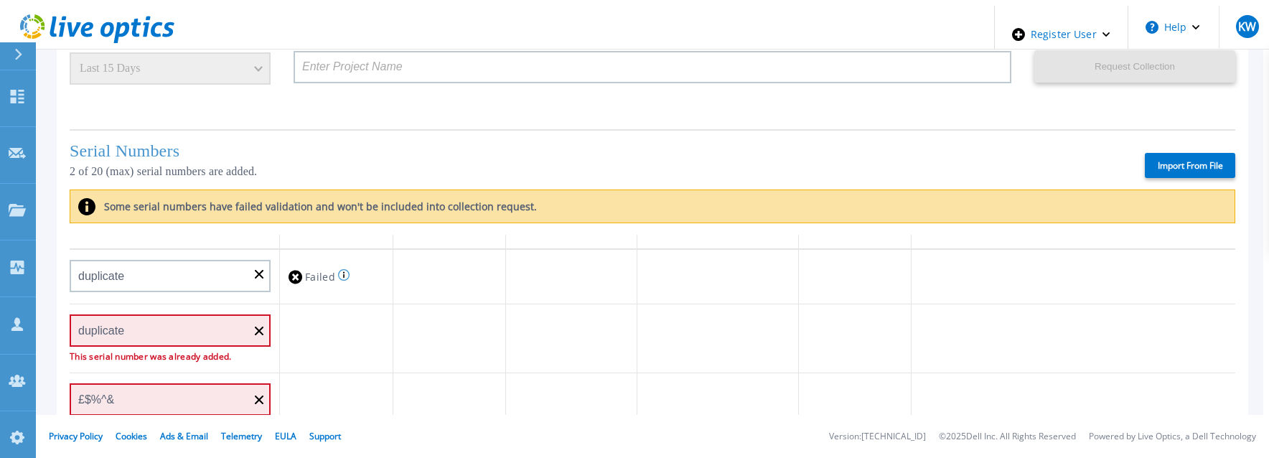
scroll to position [0, 0]
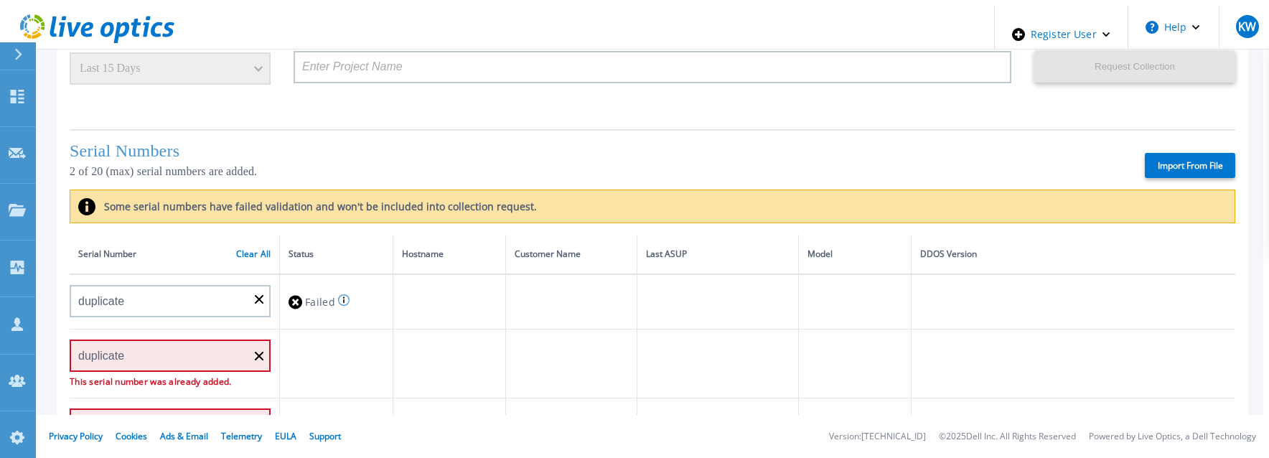
click at [346, 289] on div "Failed Serial number must be 14 characters long" at bounding box center [336, 302] width 95 height 27
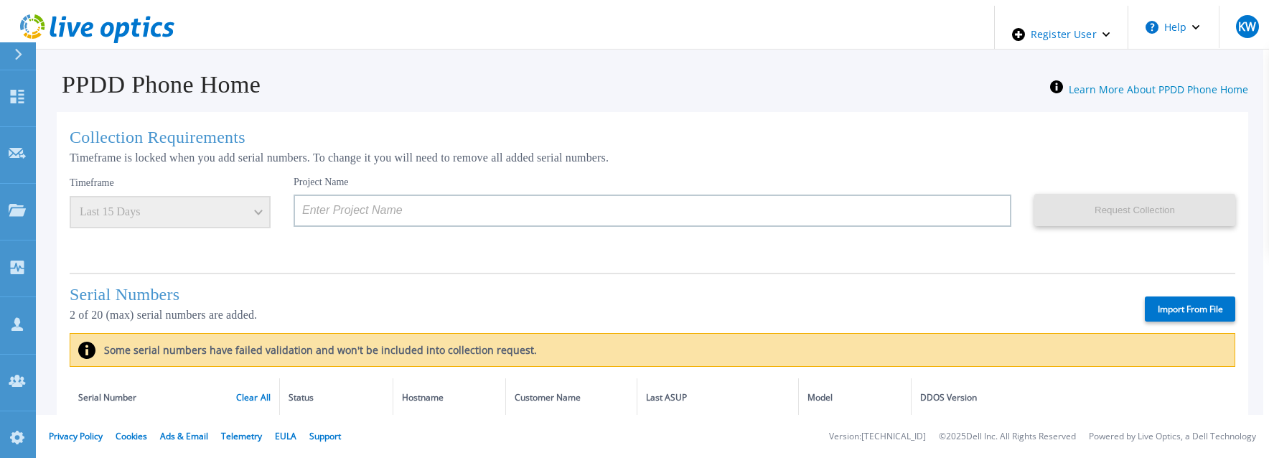
click at [1208, 313] on label "Import From File" at bounding box center [1190, 309] width 90 height 25
click at [0, 0] on input "Import From File" at bounding box center [0, 0] width 0 height 0
type input "APM00211700095"
type input "APX00232503747"
type input "APM00214914093"
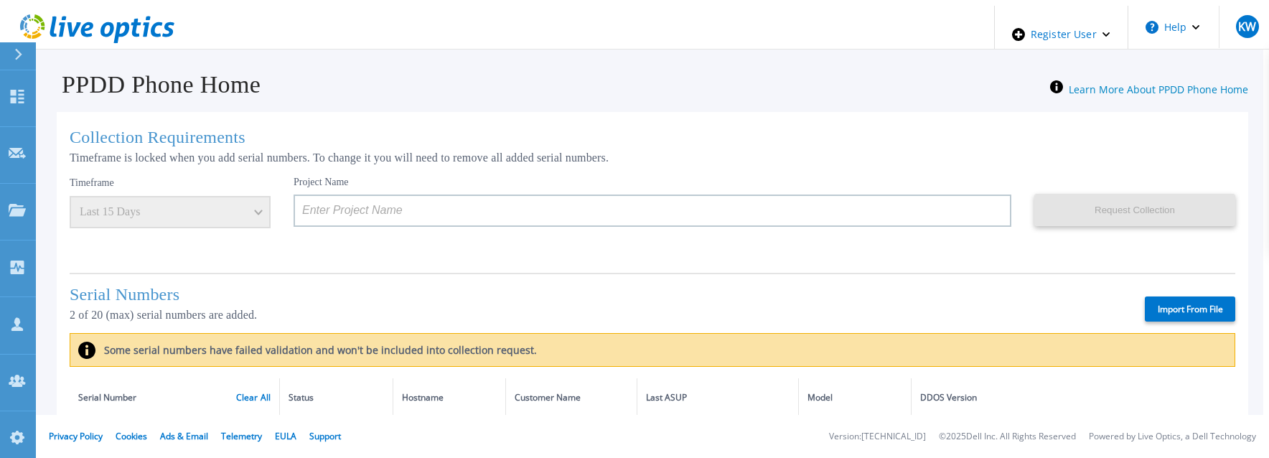
type input "APM00171836329"
type input "APM00212026971"
type input "APM00214914094"
type input "APX00234502218"
type input "APM00212018359"
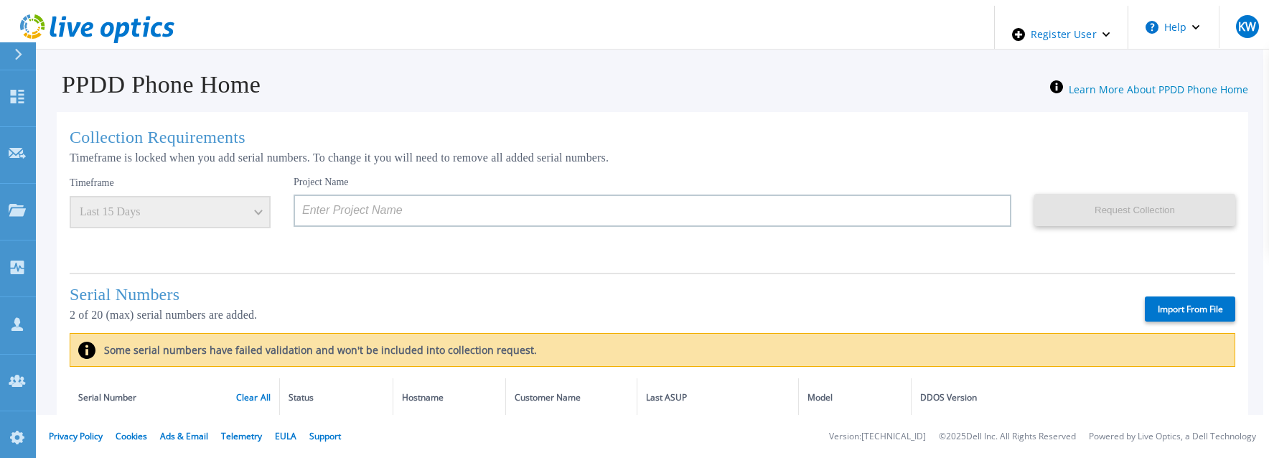
type input "APX00232503745"
type input "APX00232503743"
type input "APM00193603655"
type input "APM00212517749"
type input "APX00232503742"
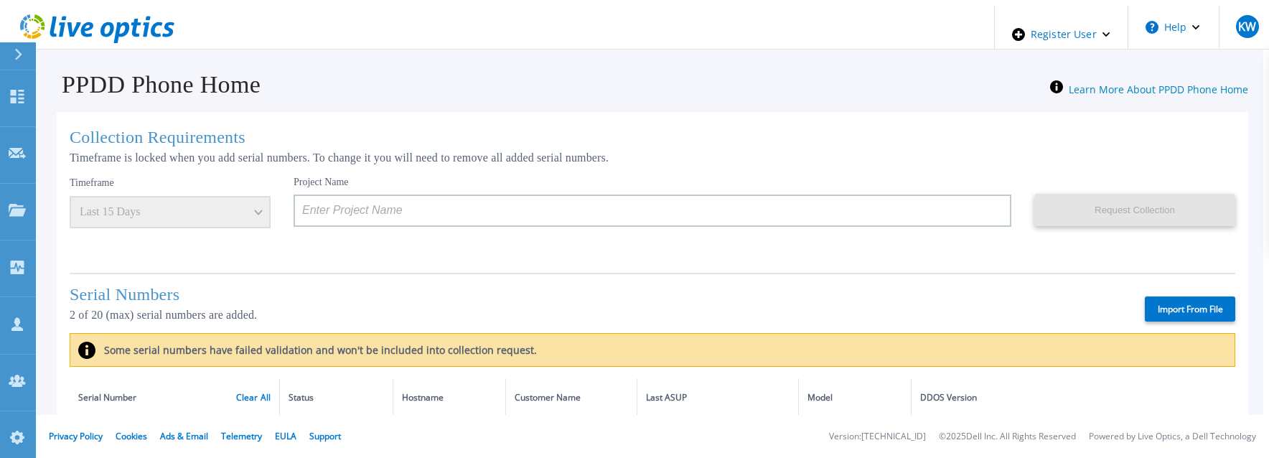
type input "APM00212702822"
type input "APM00212610953"
type input "APM00202614668"
type input "APM00212613652"
type input "APX00222101185"
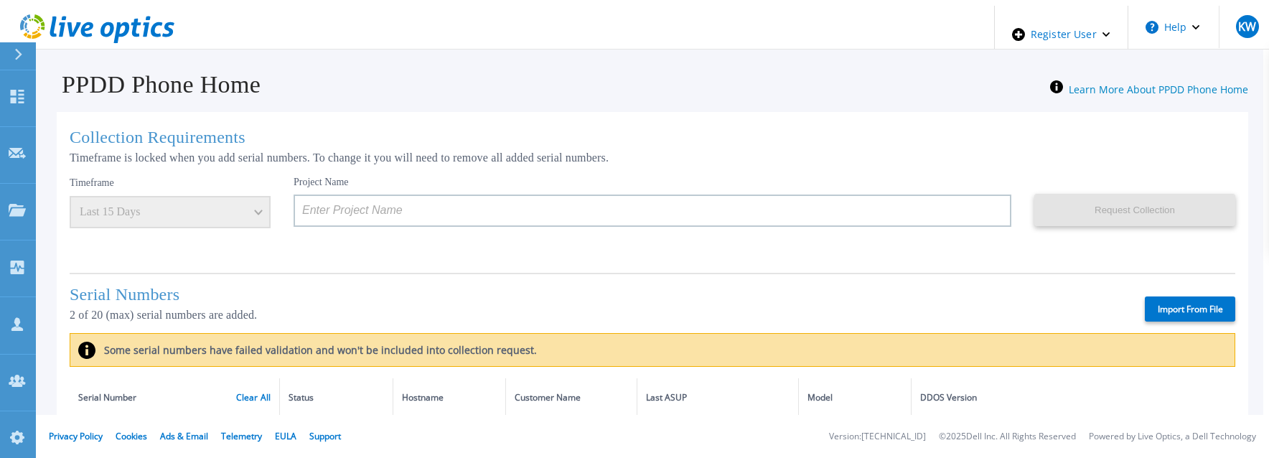
type input "AUDVUX6XJHDJFE"
type input "APM00133543104"
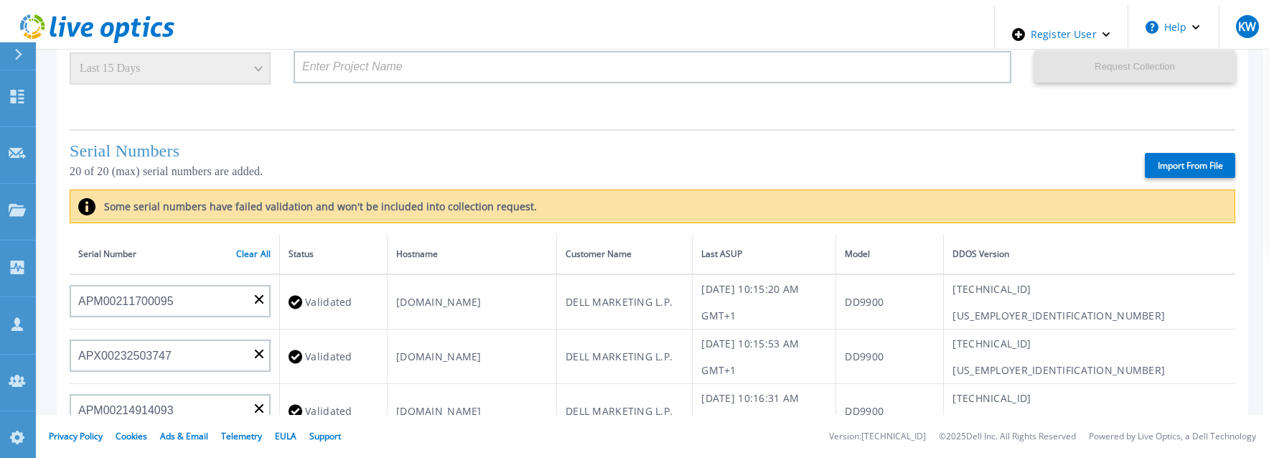
click at [1168, 163] on label "Import From File" at bounding box center [1190, 165] width 90 height 25
click at [0, 0] on input "Import From File" at bounding box center [0, 0] width 0 height 0
type input "APM00rghjjvhc5"
type input "2345673"
type input "APM00212610953"
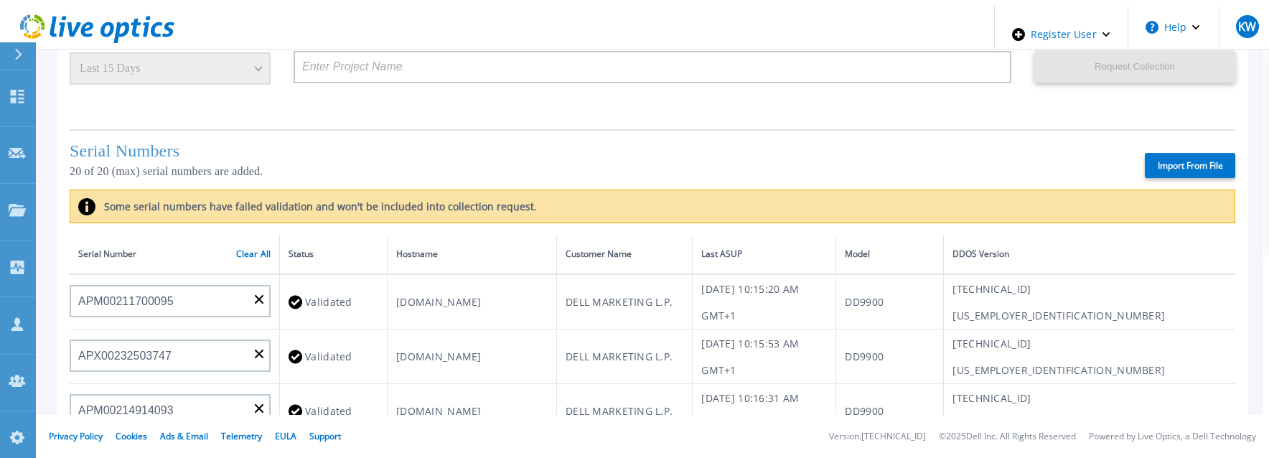
type input "AUDVUX6XJHDJFE"
type input "APM00133543104"
type input "APM00193603655"
type input "APM00212517749"
type input "APM00212613652"
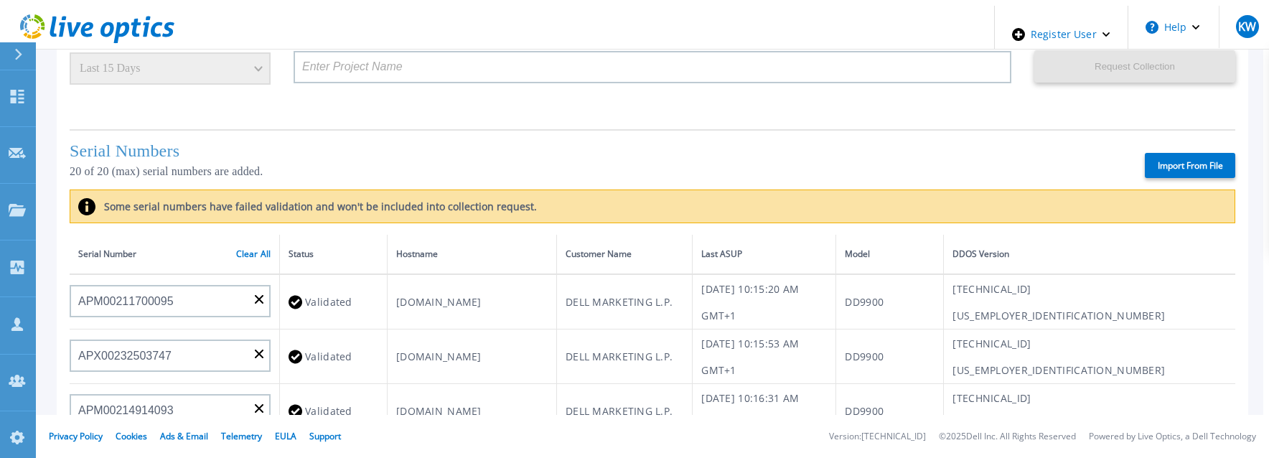
type input "APX00222101185"
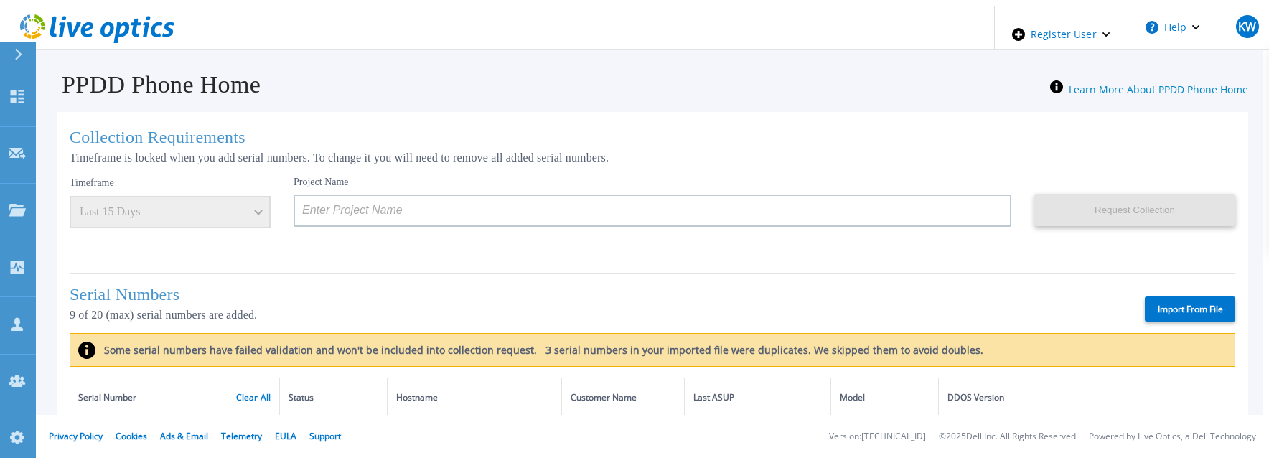
click at [1172, 309] on label "Import From File" at bounding box center [1190, 309] width 90 height 25
click at [0, 0] on input "Import From File" at bounding box center [0, 0] width 0 height 0
type input "APM00rghjjvhc5"
type input "2345673"
type input "APM00212610953"
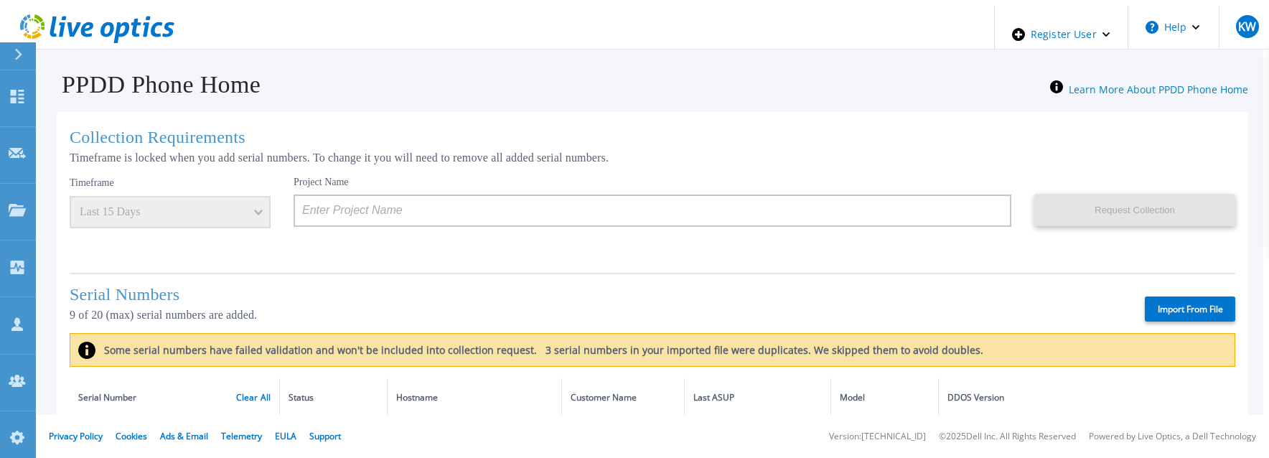
type input "AUDVUX6XJHDJFE"
type input "APM00133543104"
type input "APM00193603655"
type input "APM00212517749"
type input "APM00212613652"
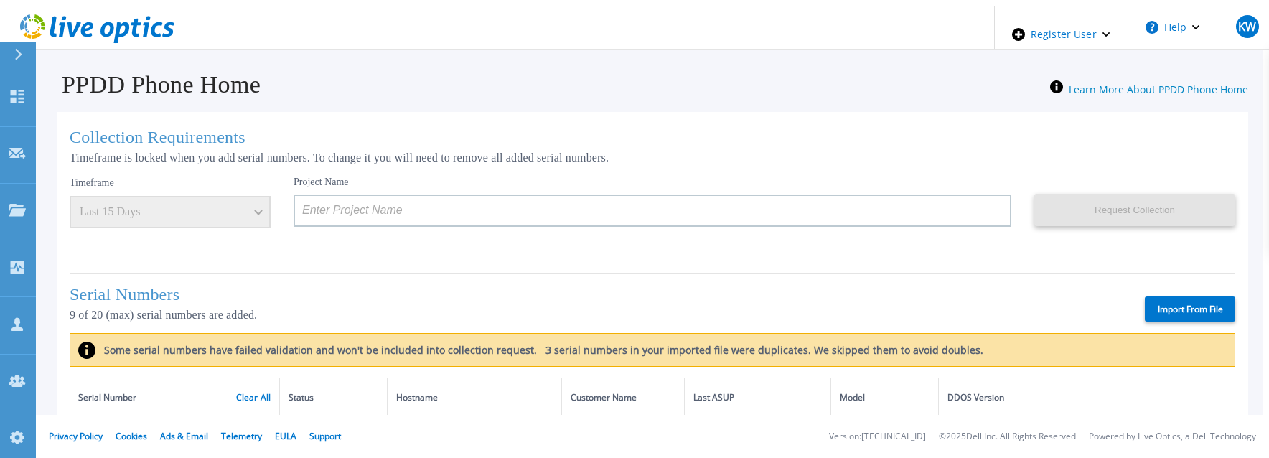
type input "APX00222101185"
type input "APM00202702416"
type input "APM00182811777"
type input "APX00231205150"
type input "APM00171414745"
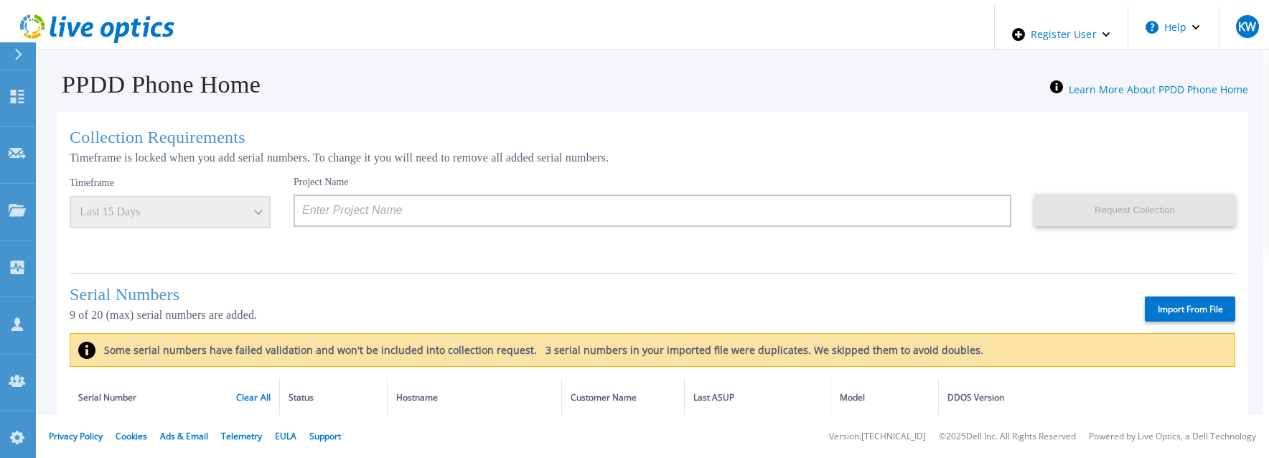
type input "APM00193711545"
type input "APM00192908177"
type input "APM00202519869"
type input "APM00213408992"
type input "APM00203301121"
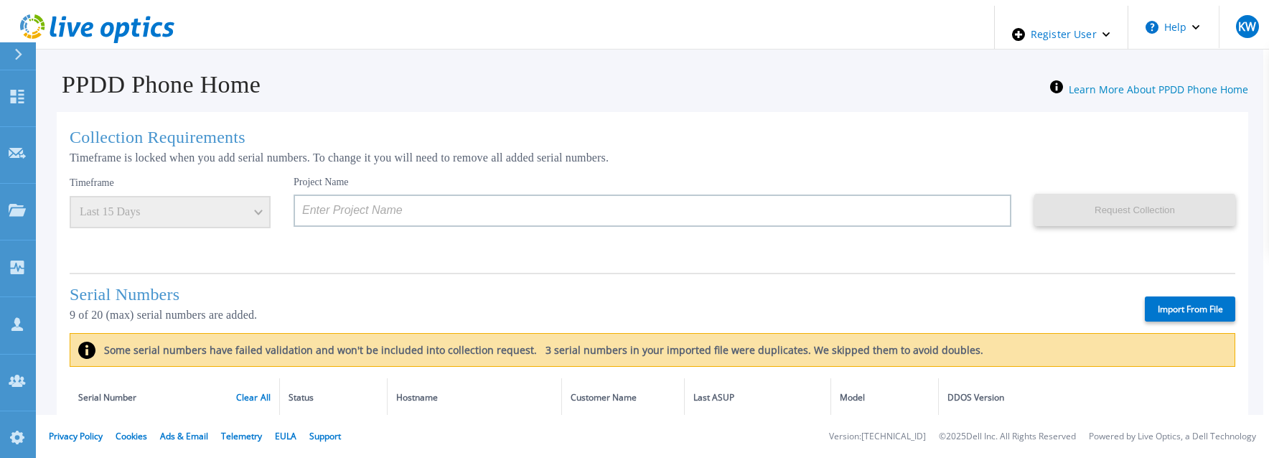
type input "APX00221800533"
type input "APX00232004279"
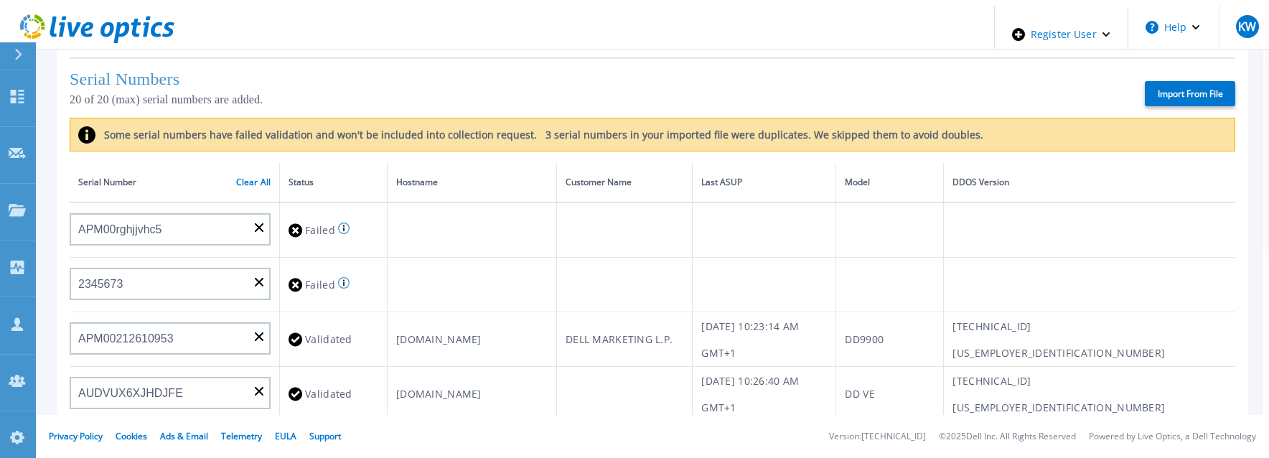
scroll to position [144, 0]
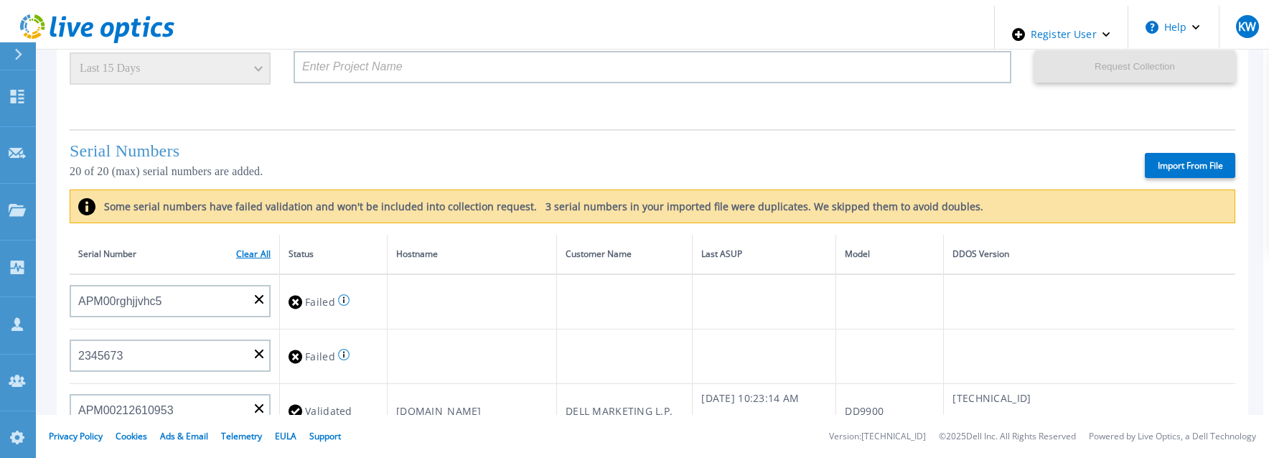
click at [245, 253] on link "Clear All" at bounding box center [253, 254] width 34 height 10
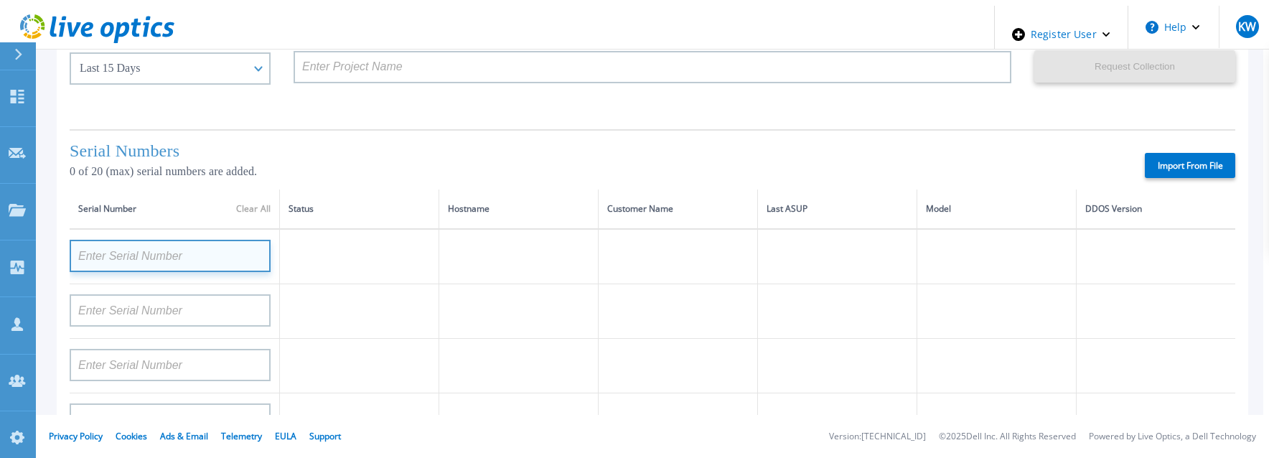
click at [200, 259] on input at bounding box center [170, 256] width 201 height 32
paste input "APM00212610952"
type input "APM00212610952"
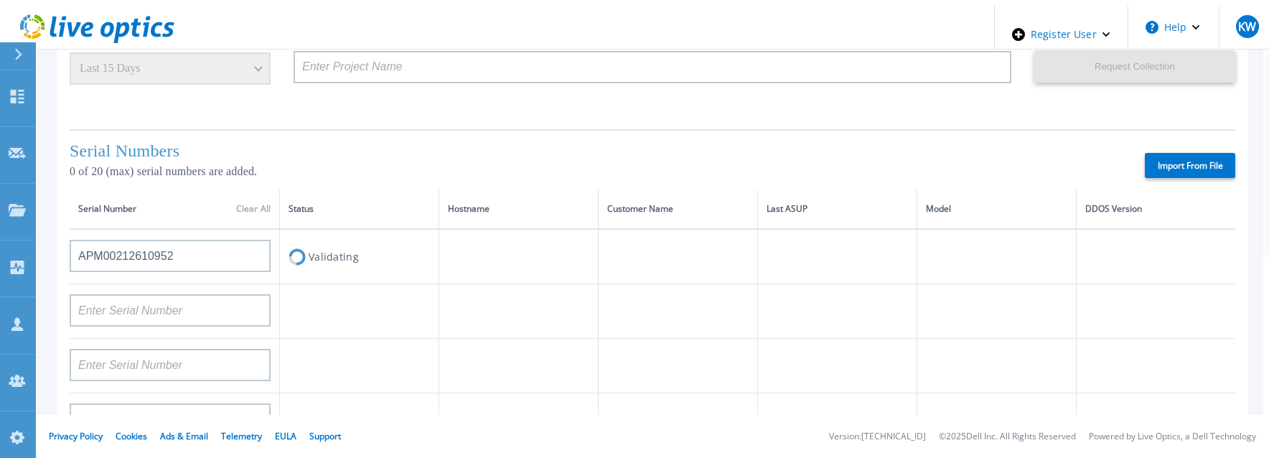
click at [485, 284] on td at bounding box center [518, 311] width 159 height 55
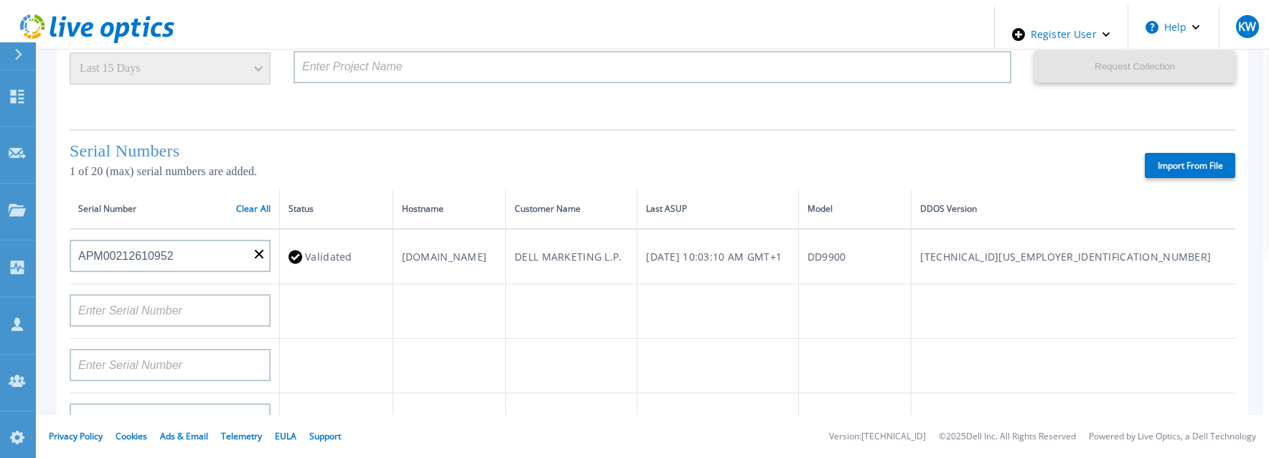
click at [1191, 157] on label "Import From File" at bounding box center [1190, 165] width 90 height 25
click at [0, 0] on input "Import From File" at bounding box center [0, 0] width 0 height 0
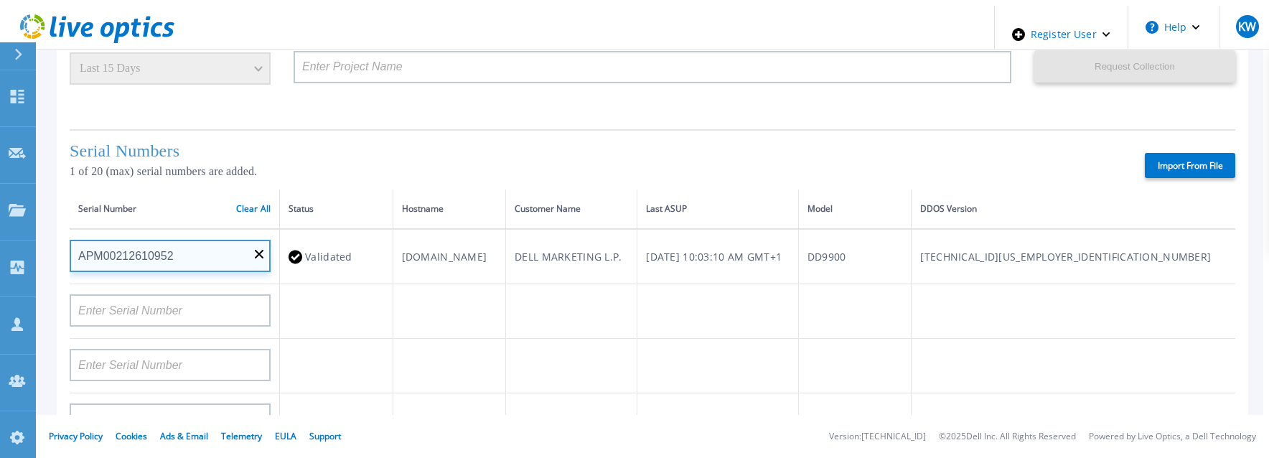
click at [149, 251] on input "APM00212610952" at bounding box center [170, 256] width 201 height 32
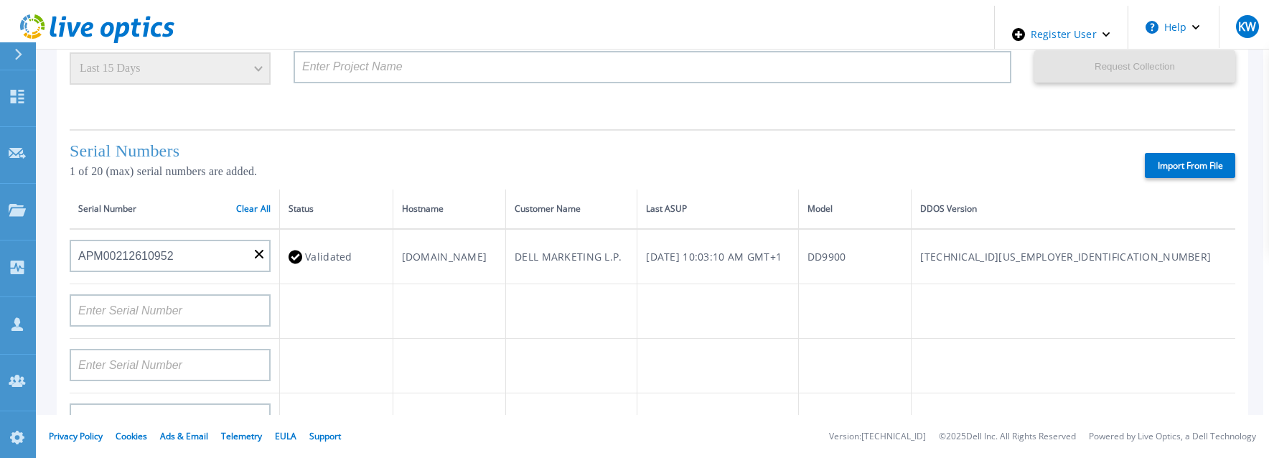
click at [619, 157] on div "Import From File" at bounding box center [787, 165] width 897 height 25
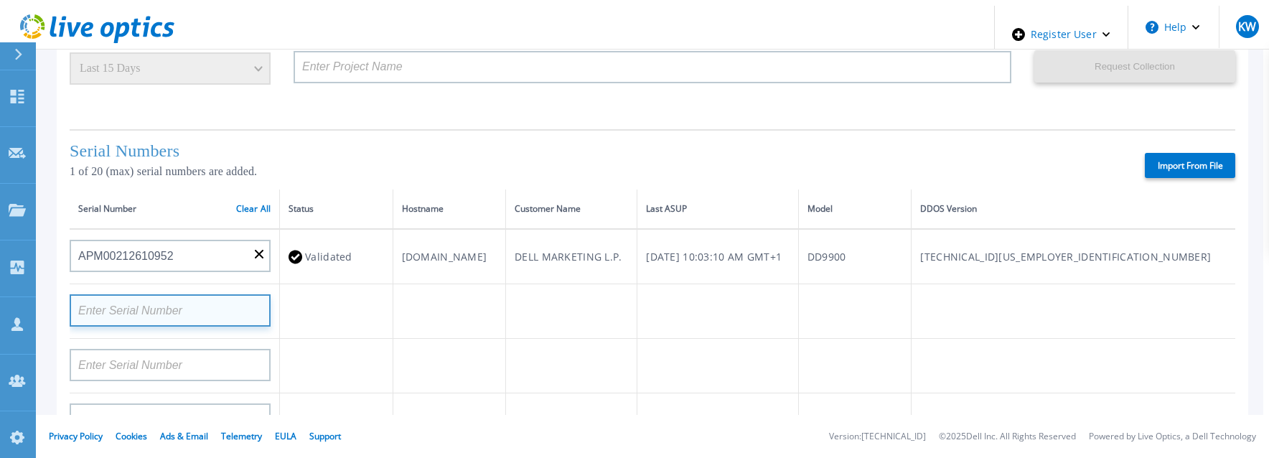
click at [188, 309] on input at bounding box center [170, 310] width 201 height 32
type input "4567890"
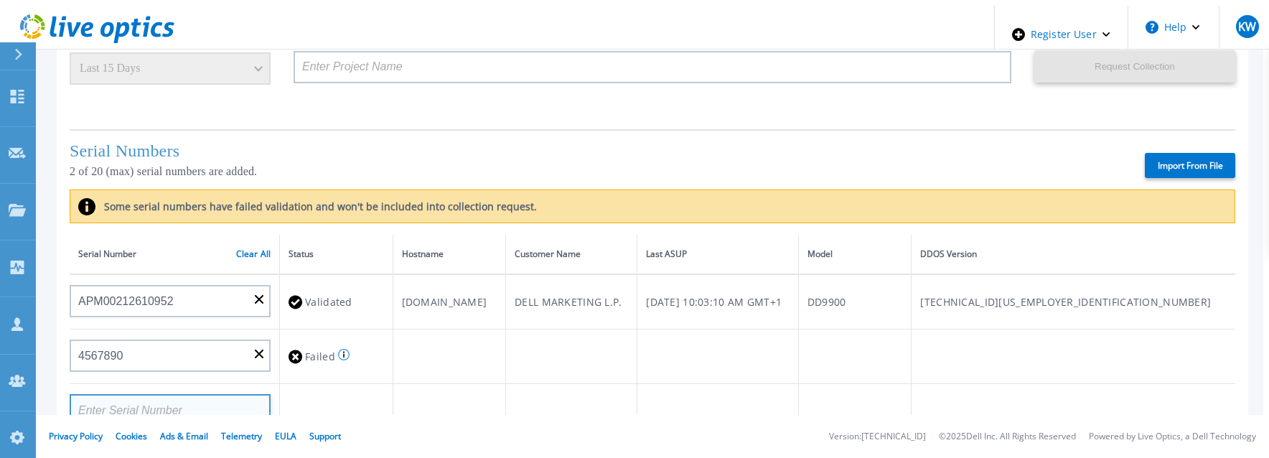
click at [174, 407] on input at bounding box center [170, 410] width 201 height 32
paste input "4567890"
type input "4567890"
click at [468, 360] on td at bounding box center [449, 357] width 113 height 55
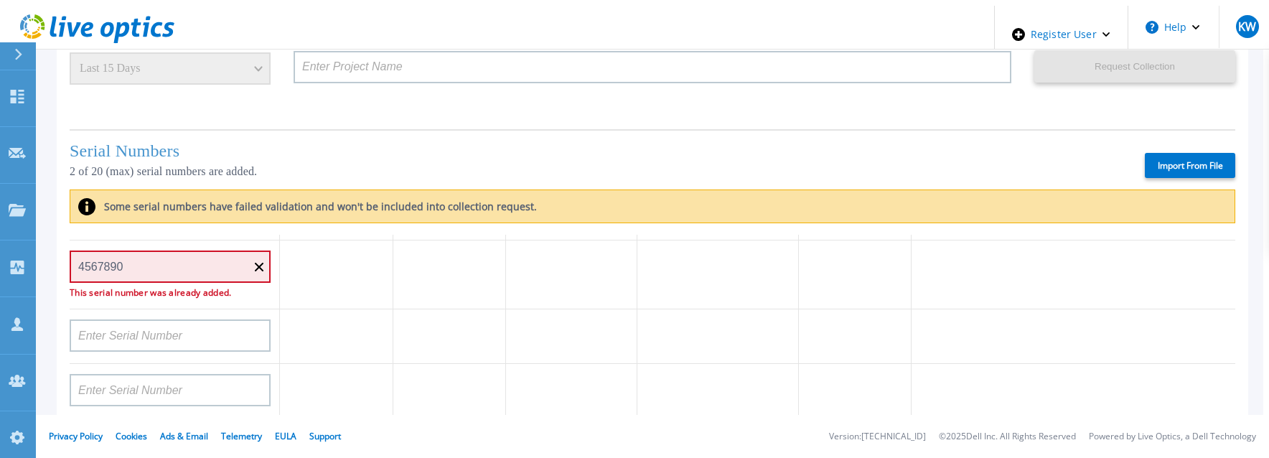
click at [196, 289] on p "This serial number was already added." at bounding box center [170, 293] width 201 height 9
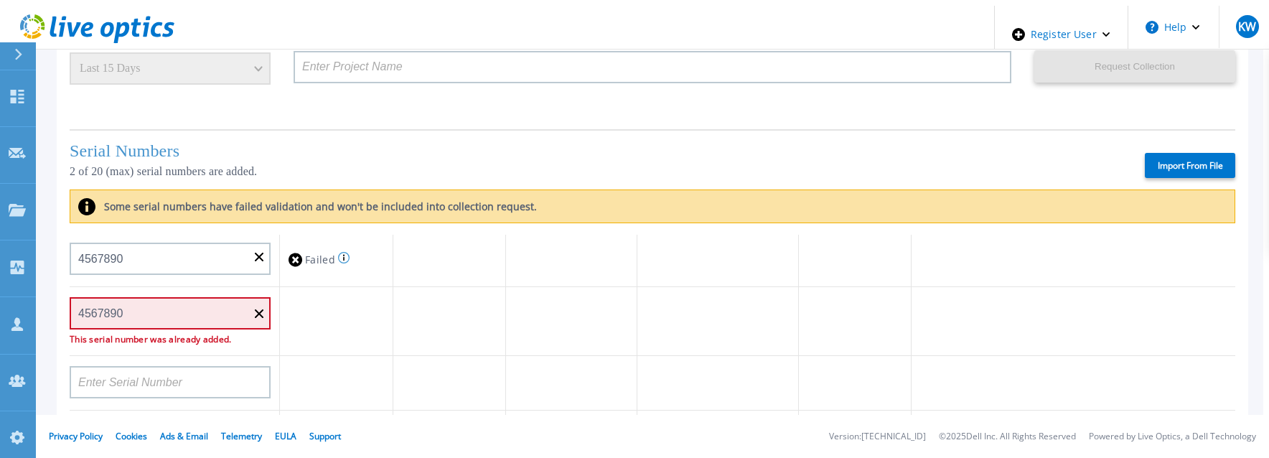
scroll to position [72, 0]
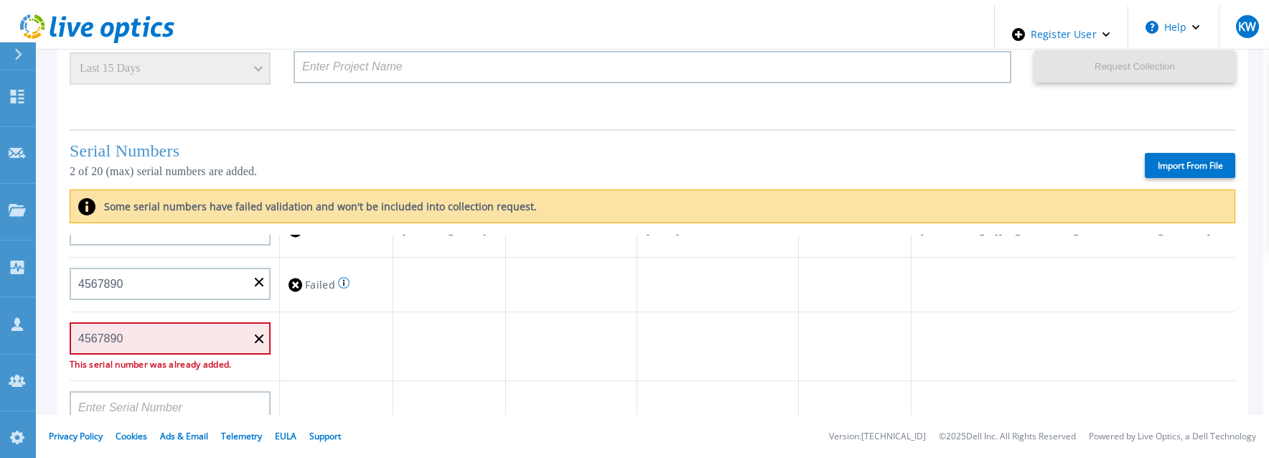
click at [289, 278] on icon at bounding box center [296, 285] width 14 height 14
click at [335, 248] on div "Serial number must be 14 characters long" at bounding box center [342, 252] width 330 height 23
click at [343, 281] on icon at bounding box center [343, 283] width 1 height 6
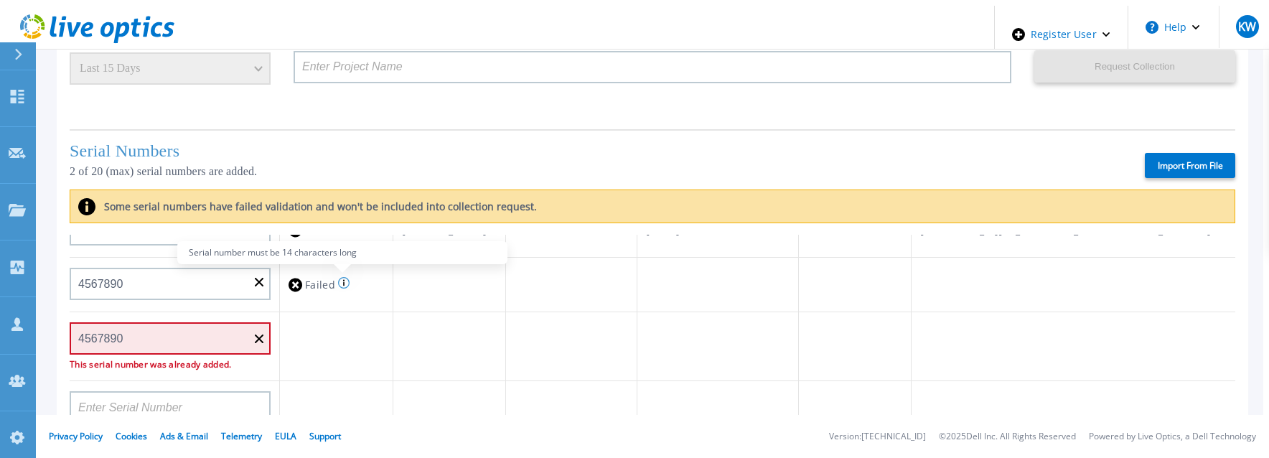
click at [338, 279] on icon at bounding box center [343, 282] width 11 height 11
click at [340, 283] on icon at bounding box center [343, 282] width 11 height 11
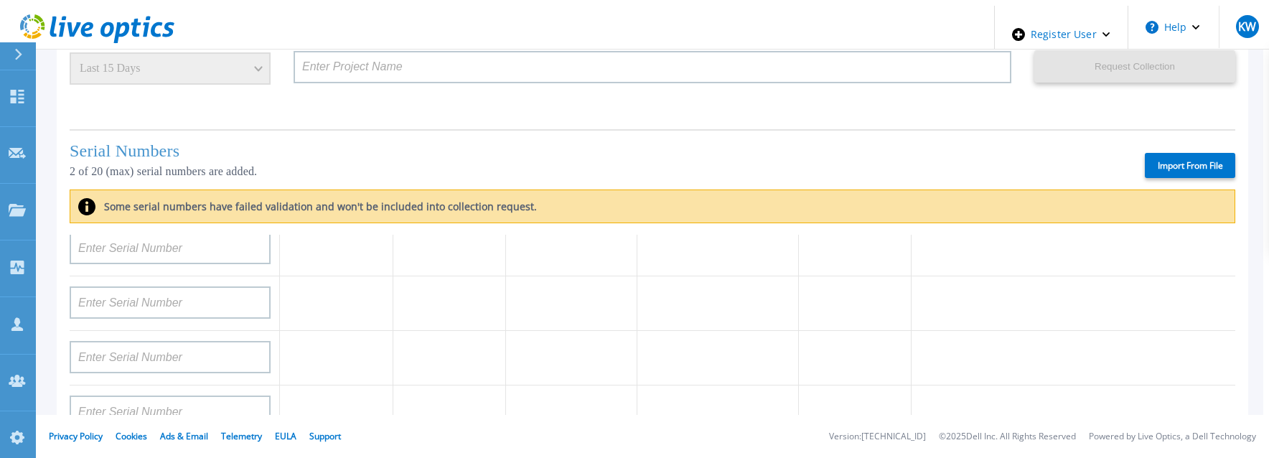
scroll to position [287, 0]
click at [192, 319] on td at bounding box center [175, 302] width 210 height 55
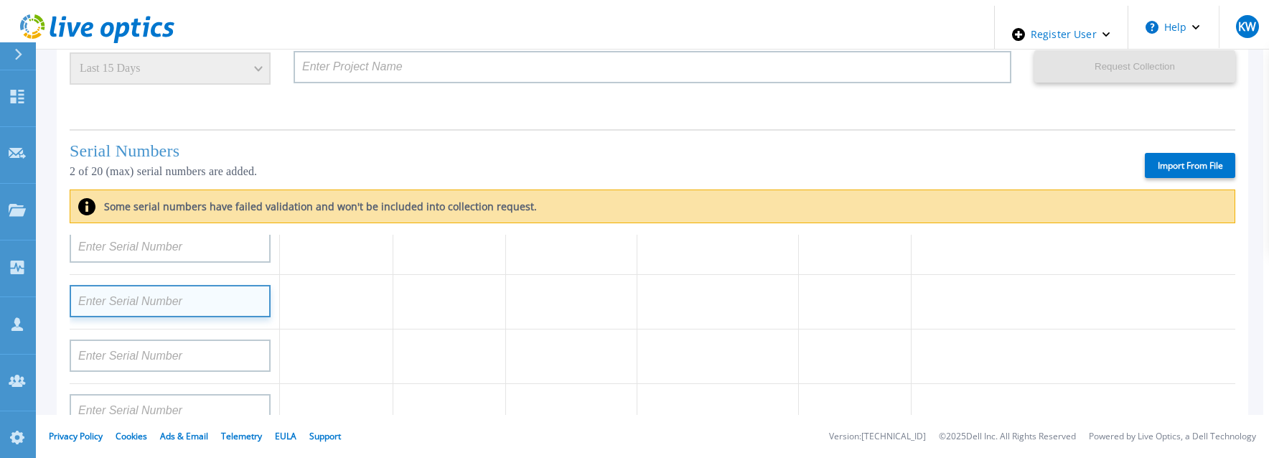
click at [204, 302] on input at bounding box center [170, 301] width 201 height 32
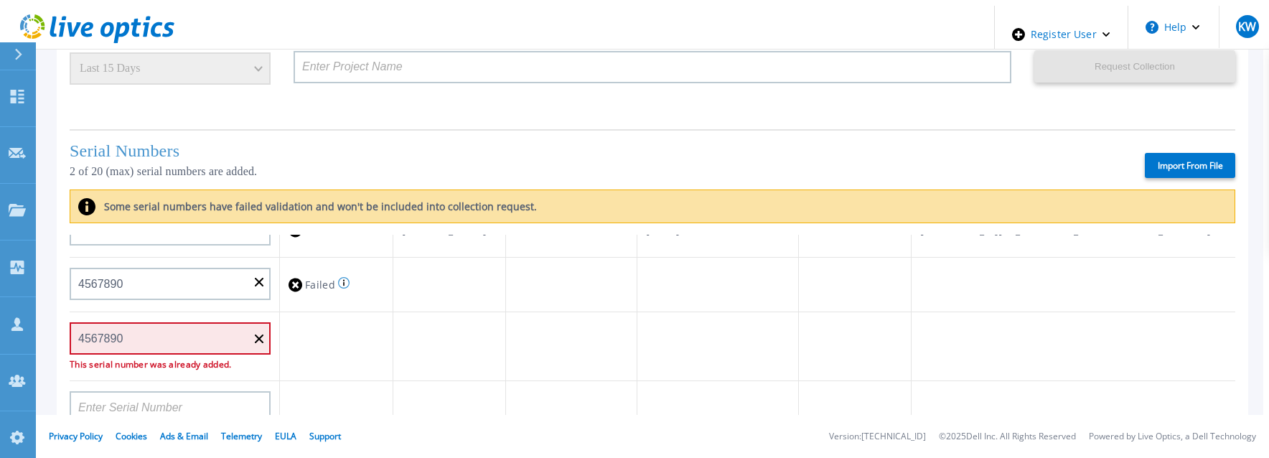
scroll to position [0, 0]
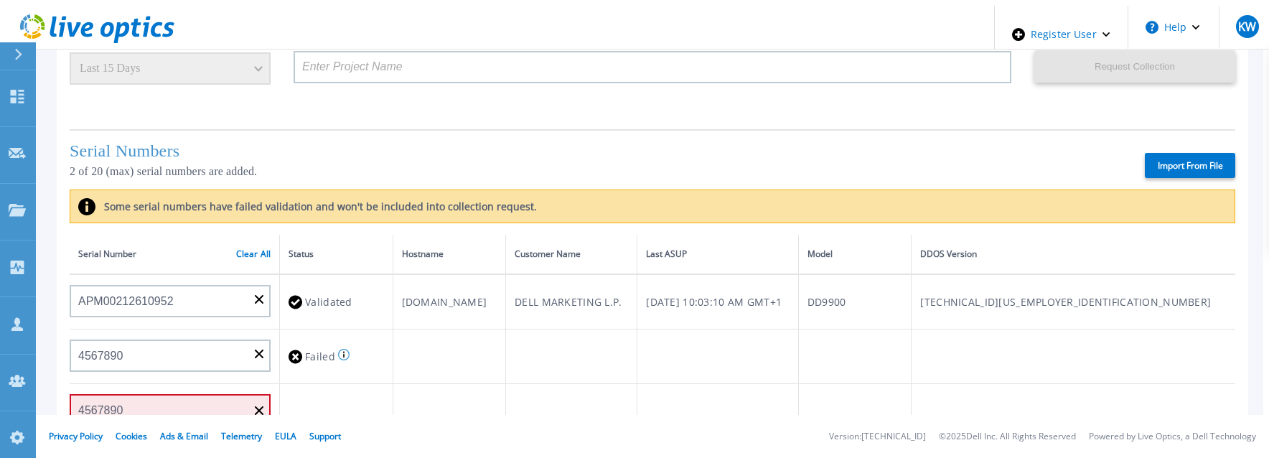
click at [1172, 153] on label "Import From File" at bounding box center [1190, 165] width 90 height 25
click at [0, 0] on input "Import From File" at bounding box center [0, 0] width 0 height 0
type input "APM00rghjjvhc5"
type input "2345673"
type input "APM00212610953"
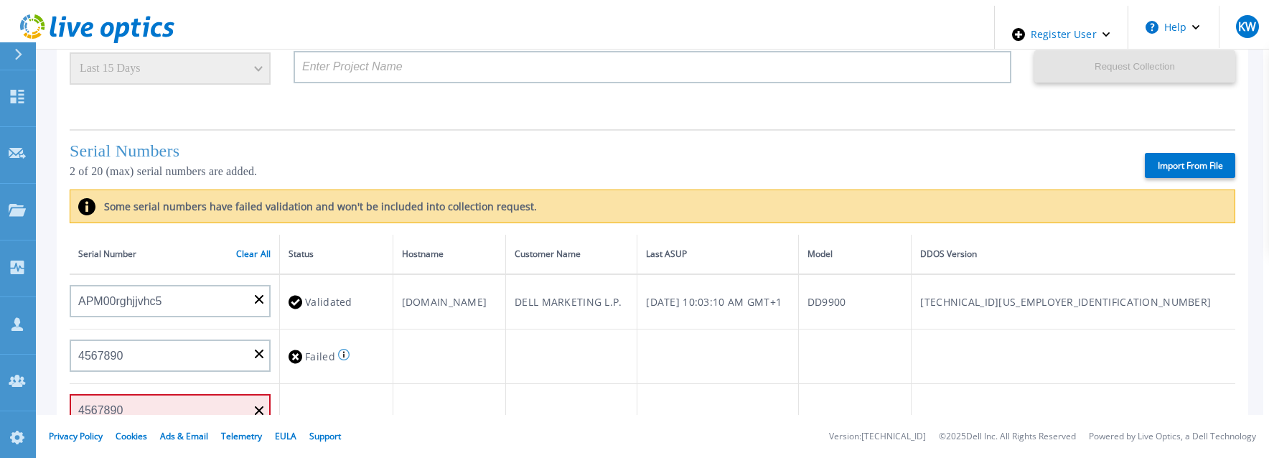
type input "AUDVUX6XJHDJFE"
type input "APM00133543104"
type input "APM00193603655"
type input "APM00212517749"
type input "APM00212613652"
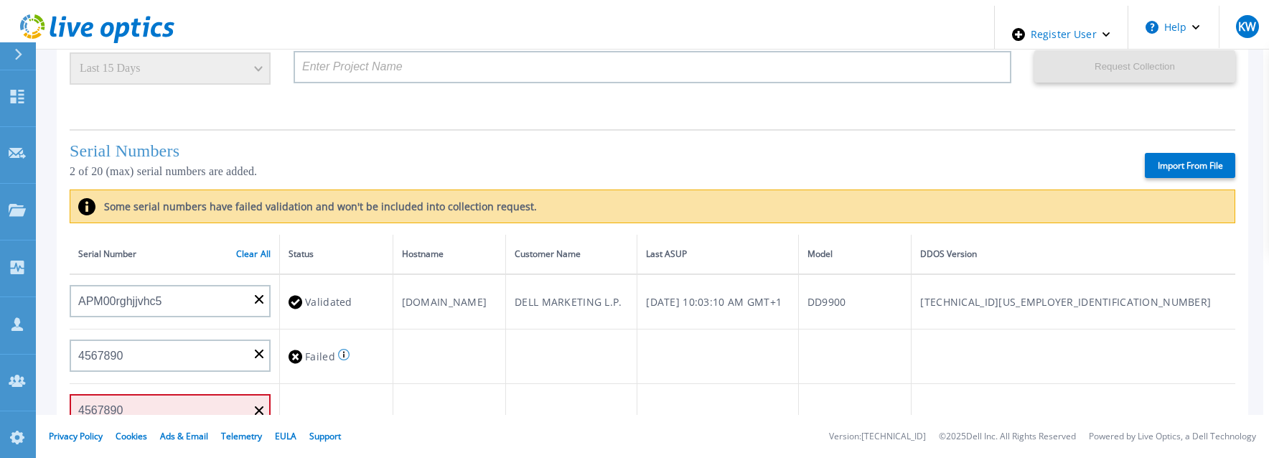
type input "APX00222101185"
type input "APM00202702416"
type input "APM00182811777"
type input "APX00231205150"
type input "APM00171414745"
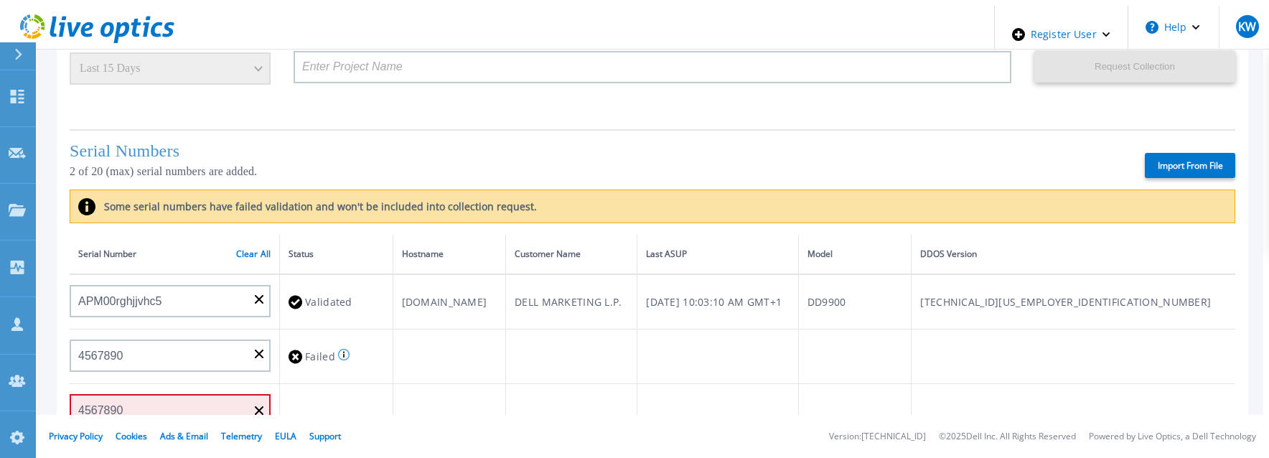
type input "APM00193711545"
type input "APM00192908177"
type input "APM00202519869"
type input "APM00213408992"
type input "APM00203301121"
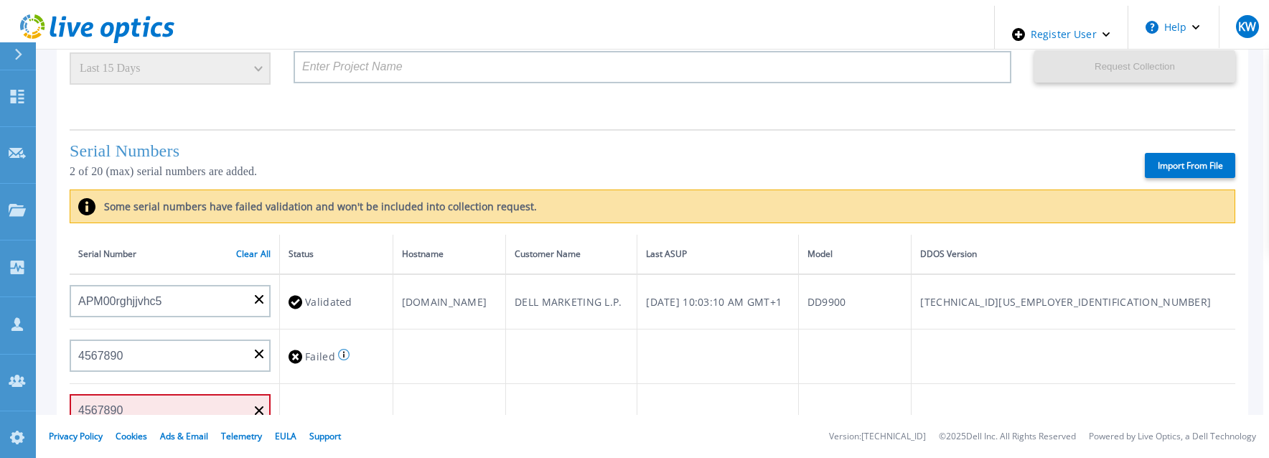
type input "APX00221800533"
type input "APX00232004279"
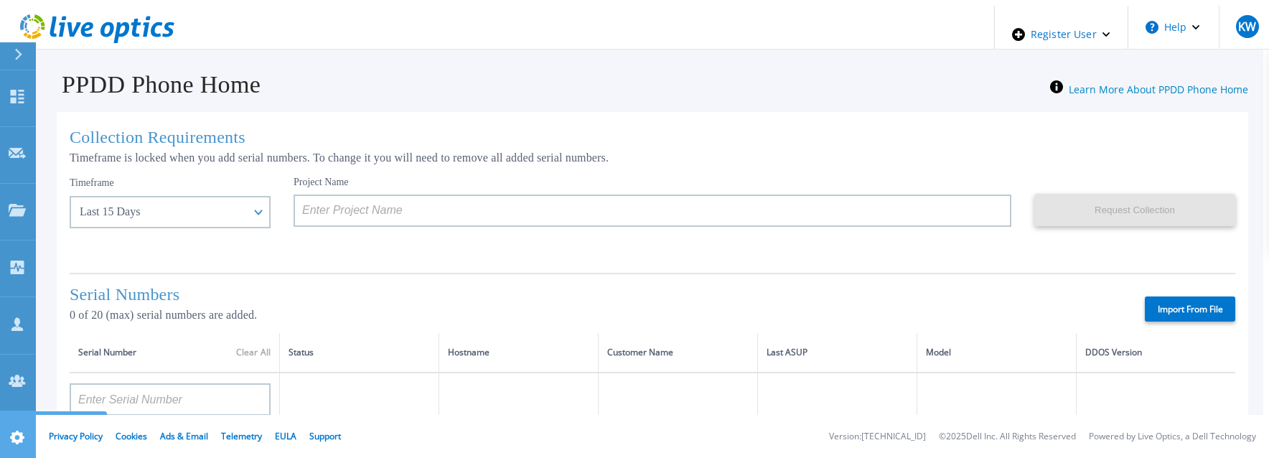
click at [11, 431] on icon at bounding box center [17, 438] width 17 height 14
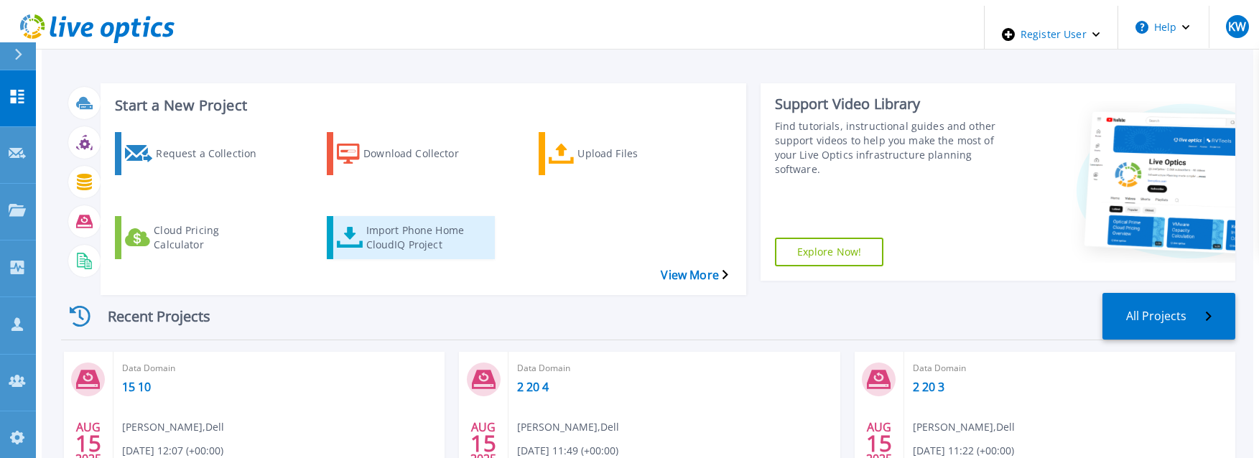
click at [381, 220] on div "Import Phone Home CloudIQ Project" at bounding box center [423, 238] width 115 height 36
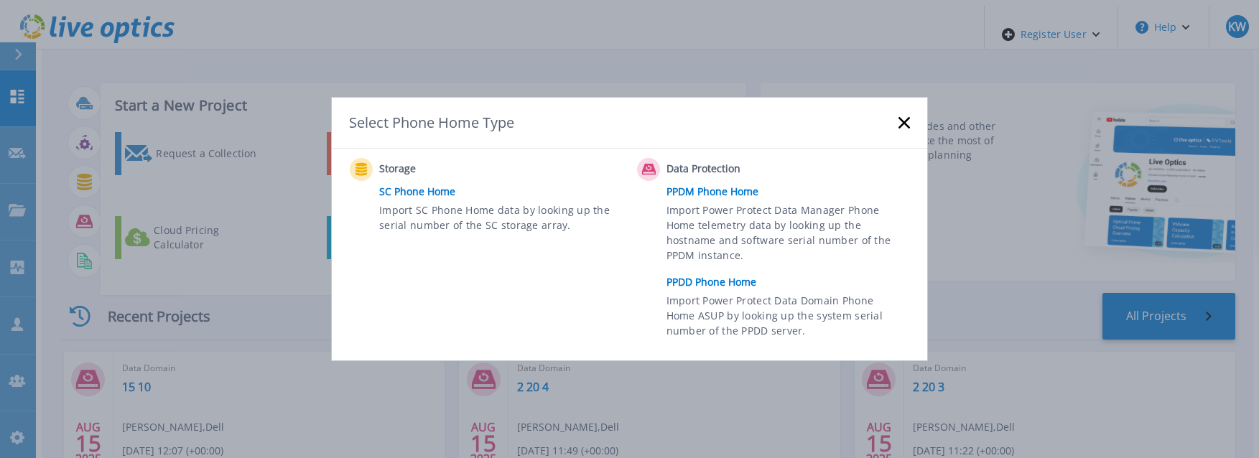
click at [719, 276] on link "PPDD Phone Home" at bounding box center [791, 282] width 251 height 22
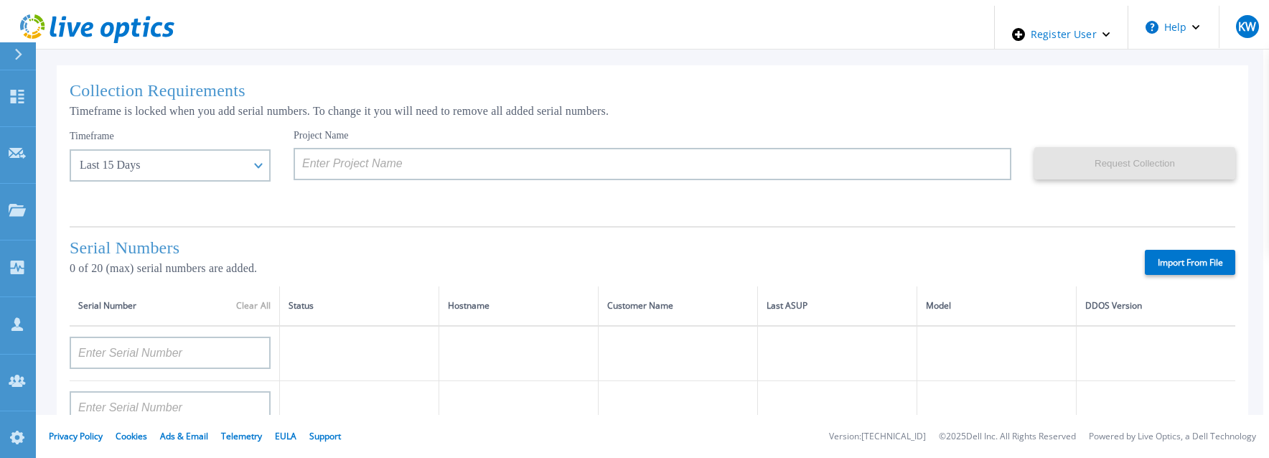
scroll to position [72, 0]
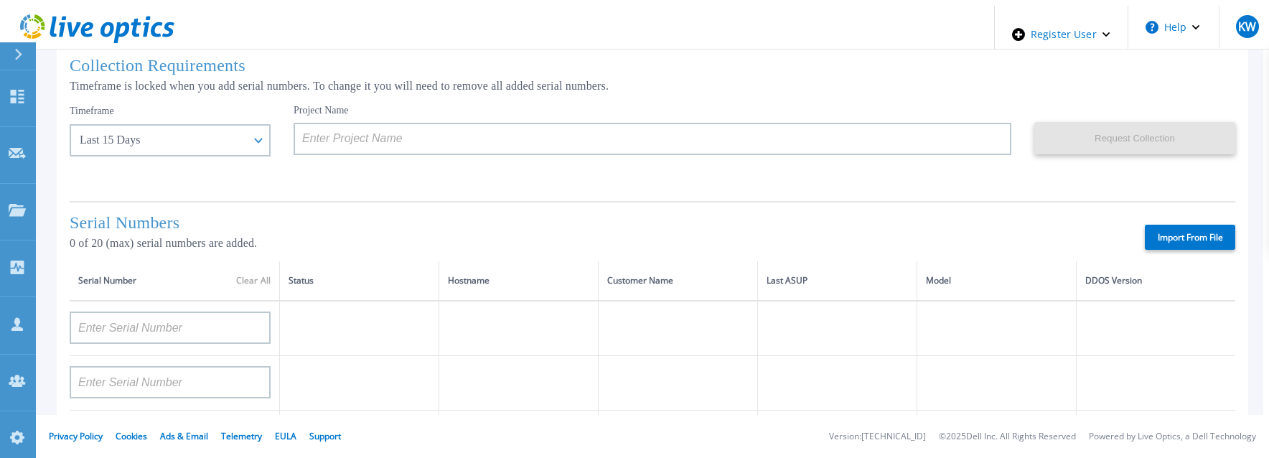
click at [1211, 234] on label "Import From File" at bounding box center [1190, 237] width 90 height 25
click at [0, 0] on input "Import From File" at bounding box center [0, 0] width 0 height 0
click at [1165, 230] on label "Import From File" at bounding box center [1190, 237] width 90 height 25
click at [0, 0] on input "Import From File" at bounding box center [0, 0] width 0 height 0
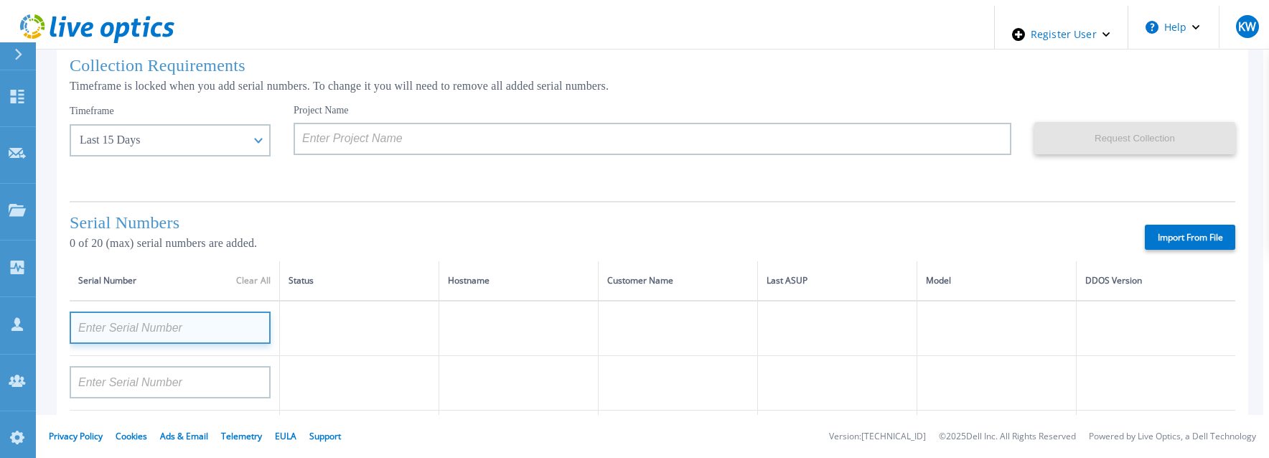
click at [179, 321] on input at bounding box center [170, 328] width 201 height 32
drag, startPoint x: 91, startPoint y: 320, endPoint x: 117, endPoint y: 319, distance: 25.9
click at [117, 319] on input at bounding box center [170, 328] width 201 height 32
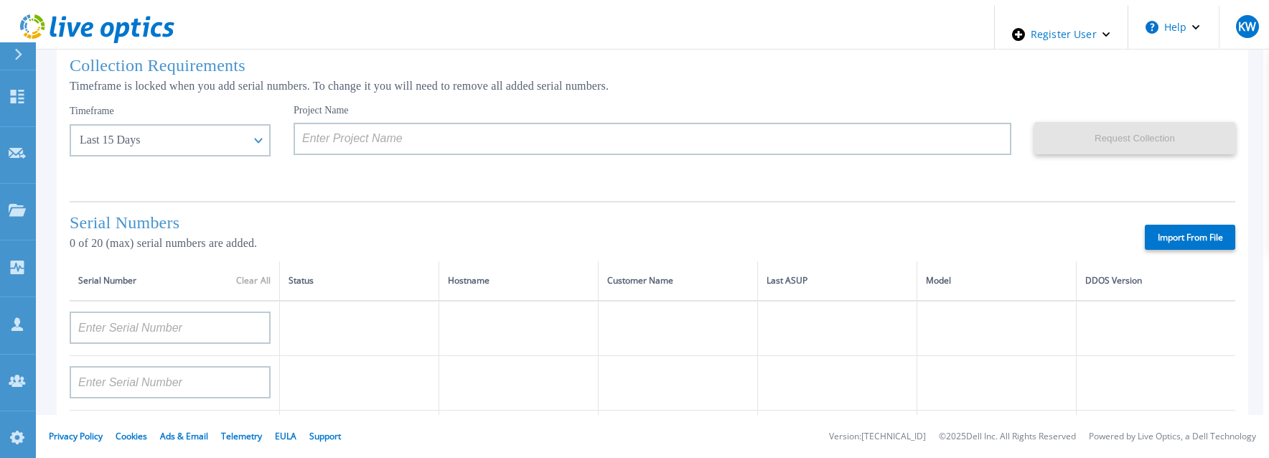
click at [499, 171] on div "Project Name" at bounding box center [664, 147] width 741 height 86
click at [194, 308] on div at bounding box center [170, 323] width 201 height 42
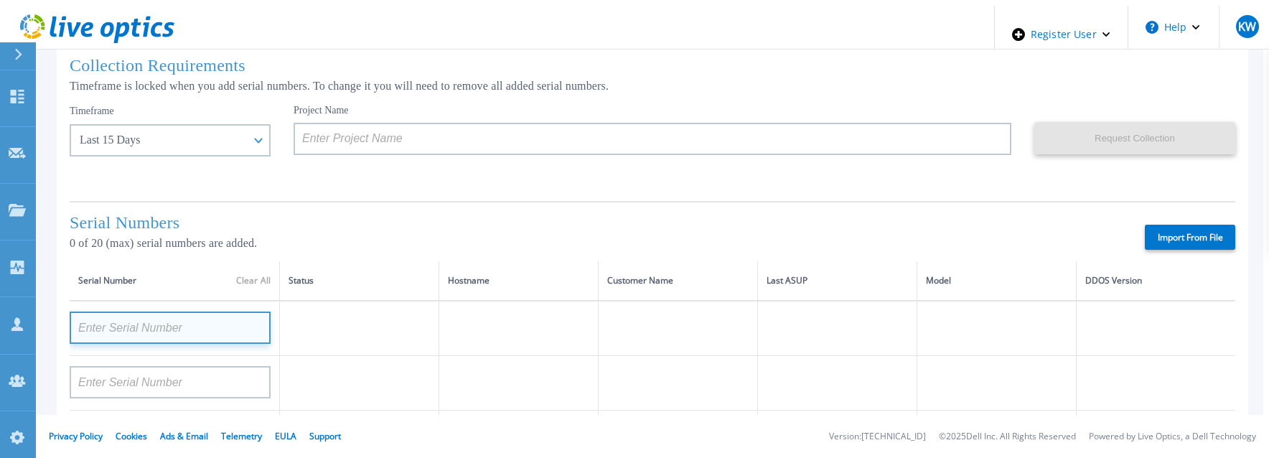
click at [188, 313] on input at bounding box center [170, 328] width 201 height 32
type input "£"
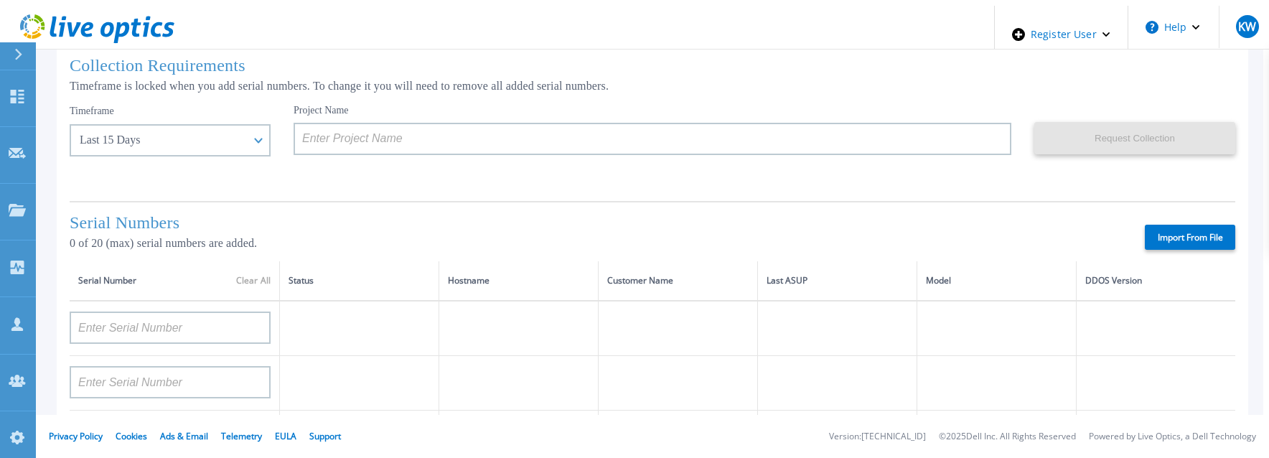
click at [1198, 242] on label "Import From File" at bounding box center [1190, 237] width 90 height 25
click at [0, 0] on input "Import From File" at bounding box center [0, 0] width 0 height 0
type input "APM00rghjjvhc5"
type input "2345673"
type input "APM00212610953"
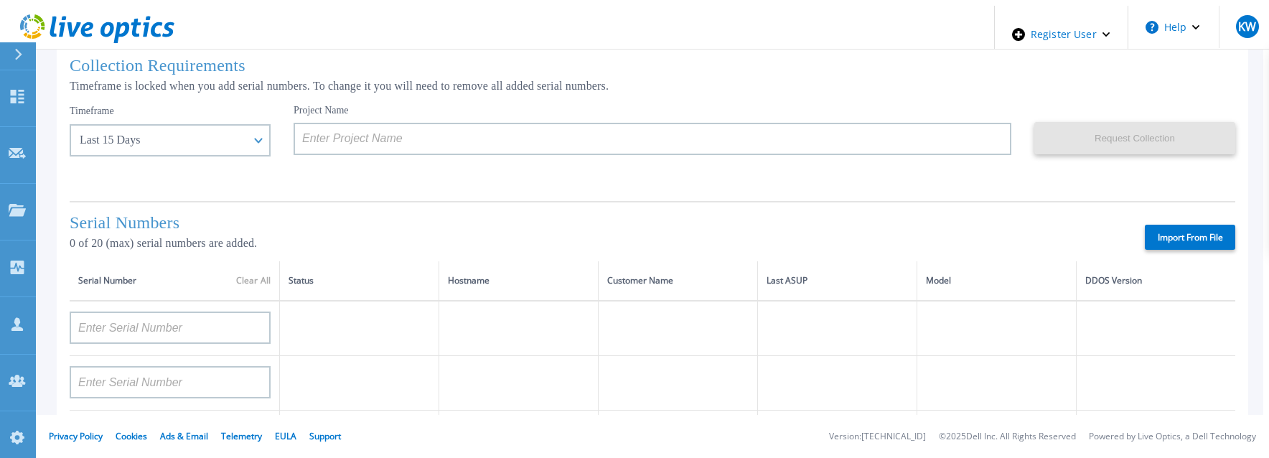
type input "AUDVUX6XJHDJFE"
type input "APM00133543104"
type input "APM00193603655"
type input "APM00212517749"
type input "APM00212613652"
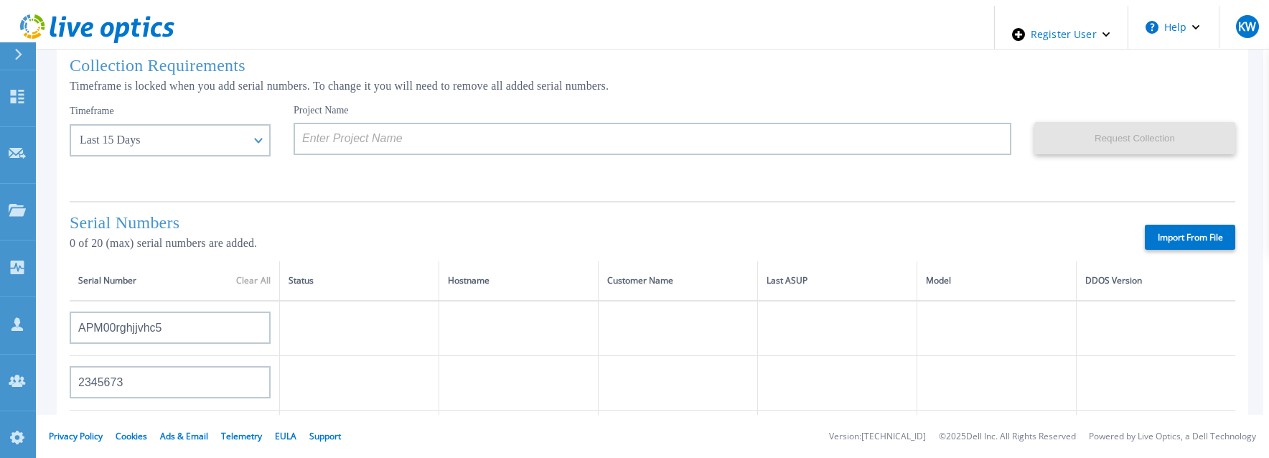
type input "APX00222101185"
type input "APM00202702416"
type input "APM00182811777"
type input "APX00231205150"
type input "APM00171414745"
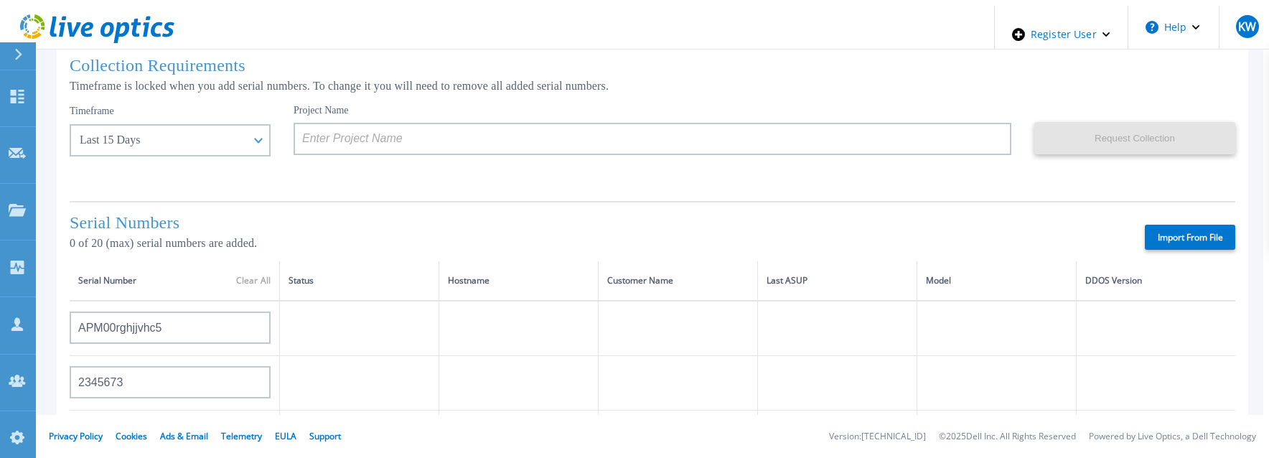
type input "APM00193711545"
type input "APM00192908177"
type input "APM00202519869"
type input "APM00213408992"
type input "APM00203301121"
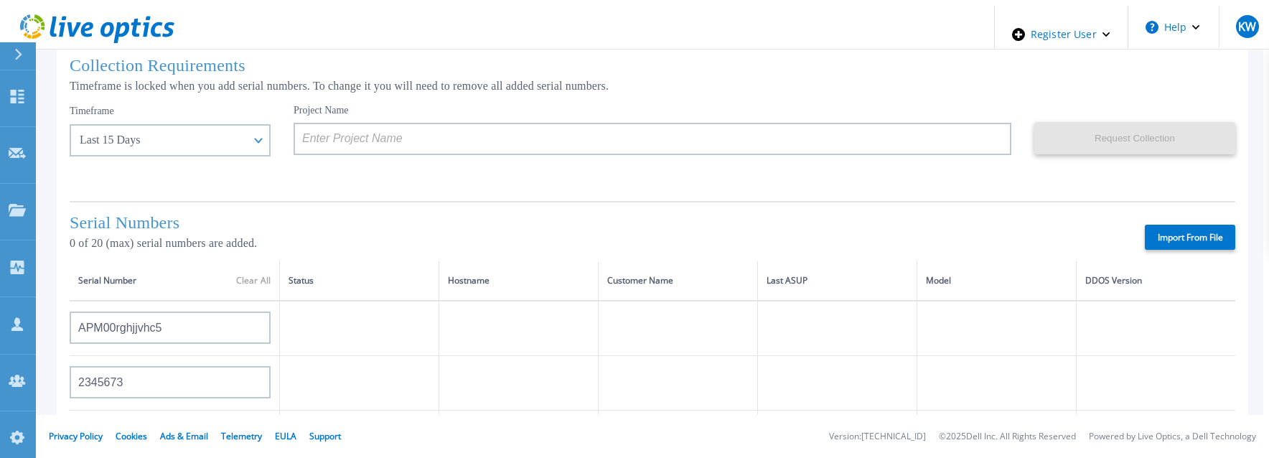
type input "APX00221800533"
type input "APX00232004279"
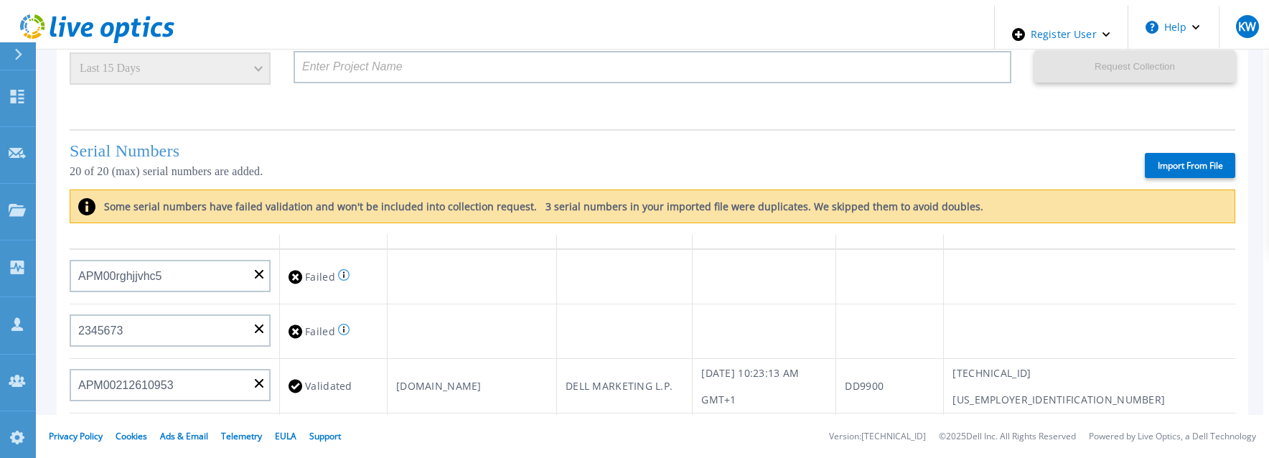
scroll to position [0, 0]
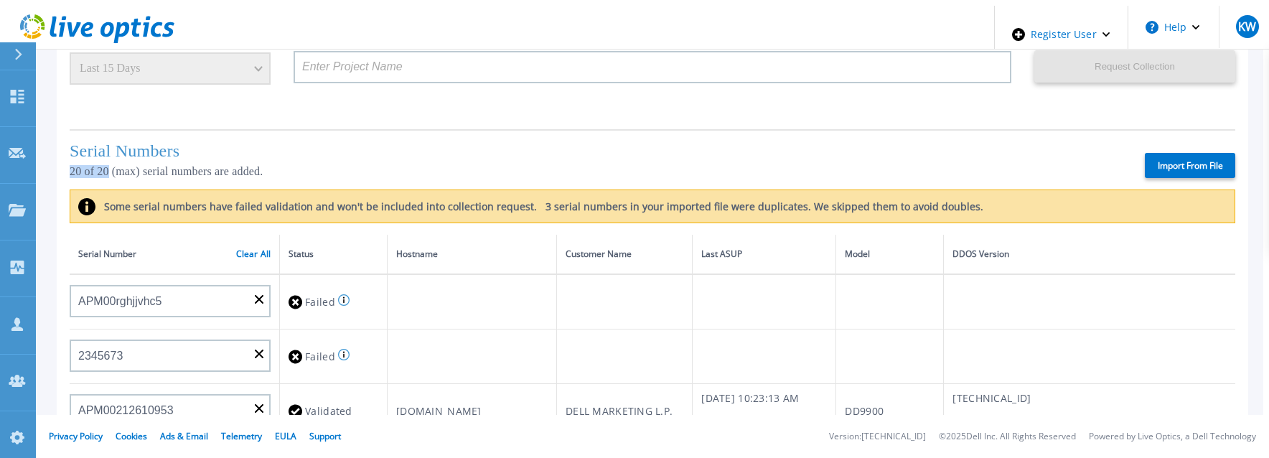
drag, startPoint x: 65, startPoint y: 164, endPoint x: 103, endPoint y: 164, distance: 38.1
click at [103, 165] on p "20 of 20 (max) serial numbers are added." at bounding box center [204, 171] width 269 height 13
click at [243, 255] on link "Clear All" at bounding box center [253, 254] width 34 height 10
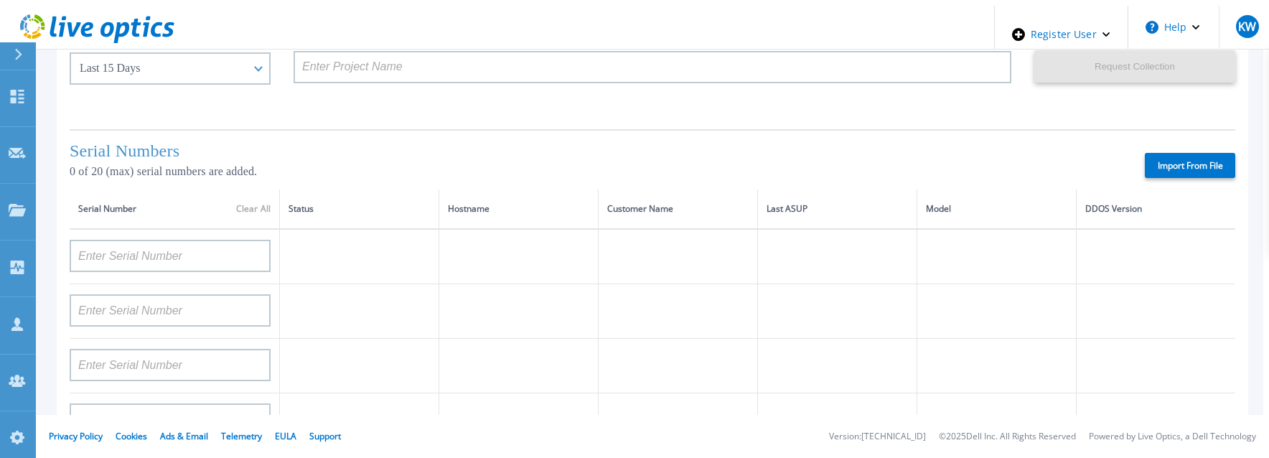
click at [70, 167] on p "0 of 20 (max) serial numbers are added." at bounding box center [204, 171] width 269 height 13
click at [1185, 168] on label "Import From File" at bounding box center [1190, 165] width 90 height 25
click at [0, 0] on input "Import From File" at bounding box center [0, 0] width 0 height 0
type input "APM00rghjjvhc5"
type input "2345673"
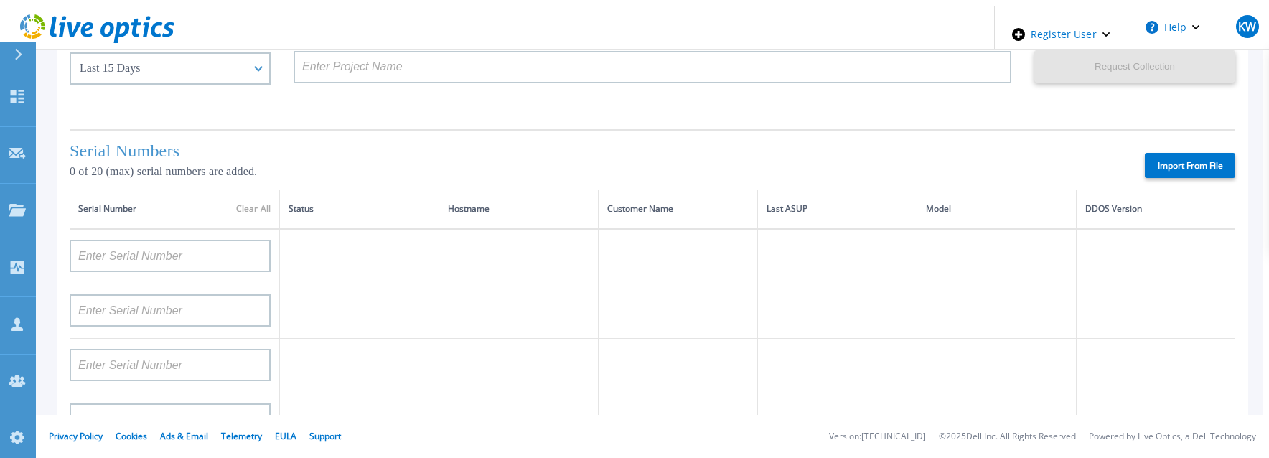
type input "APM00212610953"
type input "AUDVUX6XJHDJFE"
type input "APM00133543104"
type input "APM00193603655"
type input "APM00212517749"
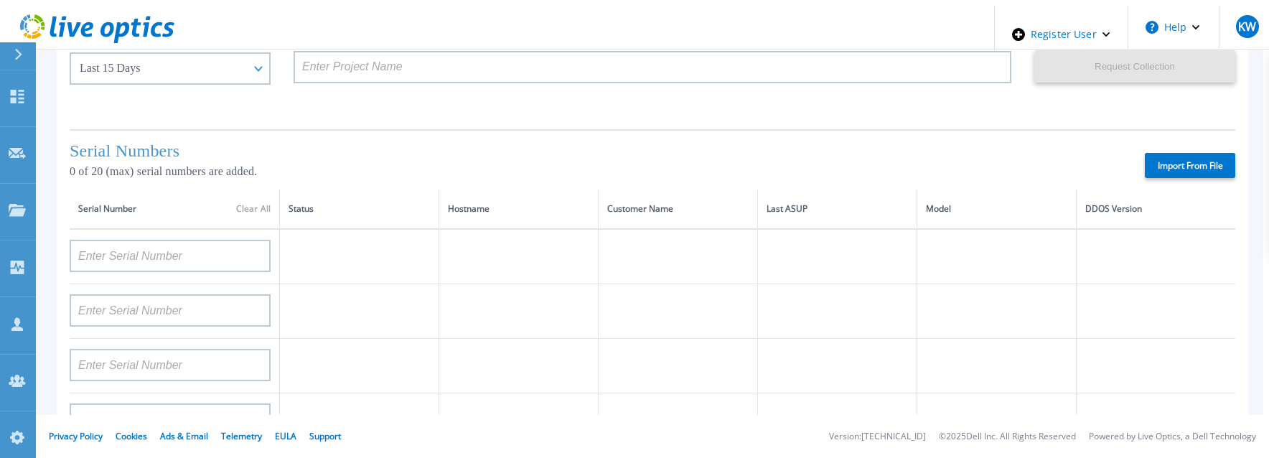
type input "APM00212613652"
type input "APX00222101185"
type input "APM00202702416"
type input "APM00182811777"
type input "APX00231205150"
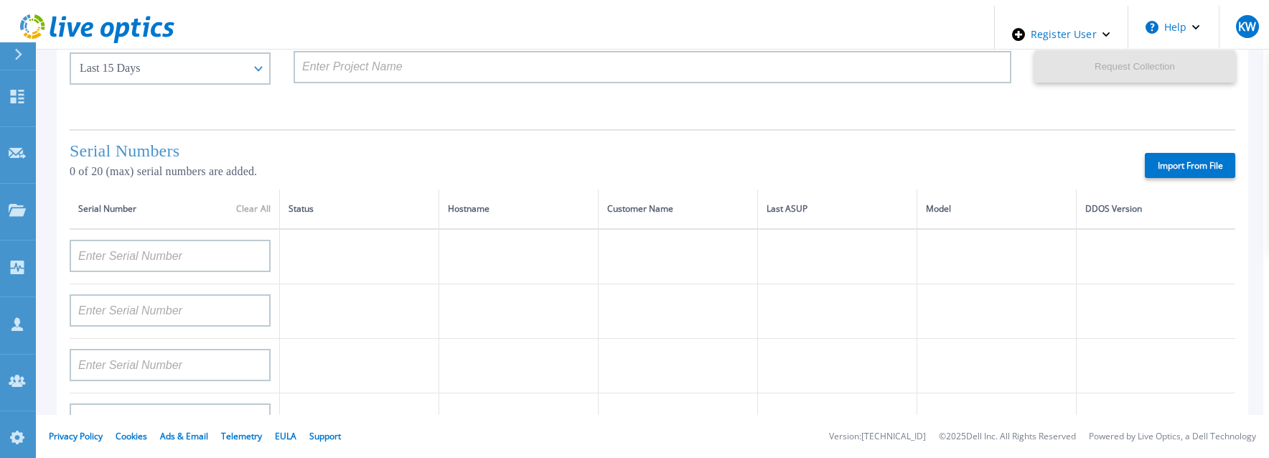
type input "APM00171414745"
type input "APM00193711545"
type input "APM00192908177"
type input "APM00202519869"
type input "APM00213408992"
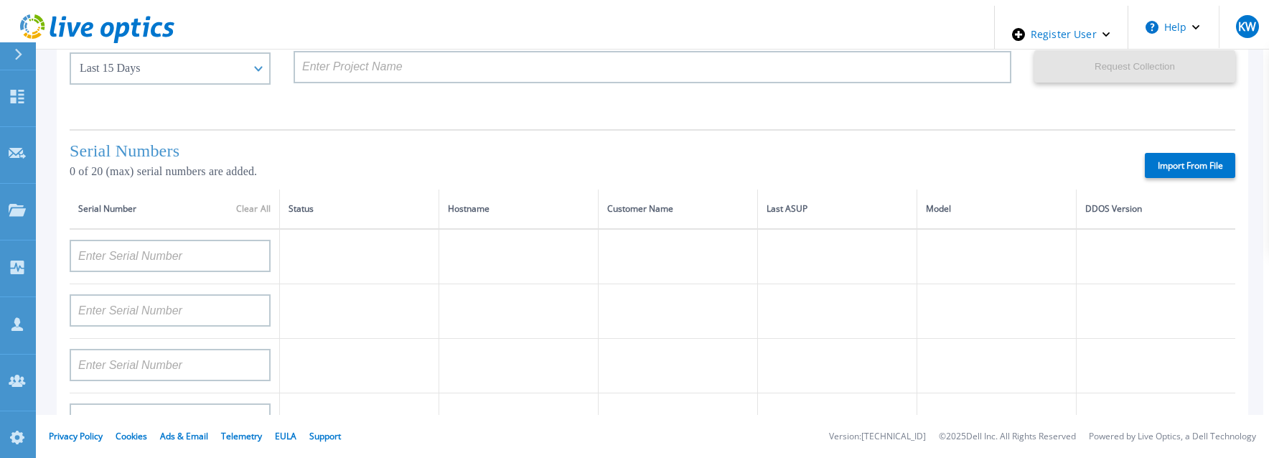
type input "APM00203301121"
type input "APX00221800533"
type input "APX00232004279"
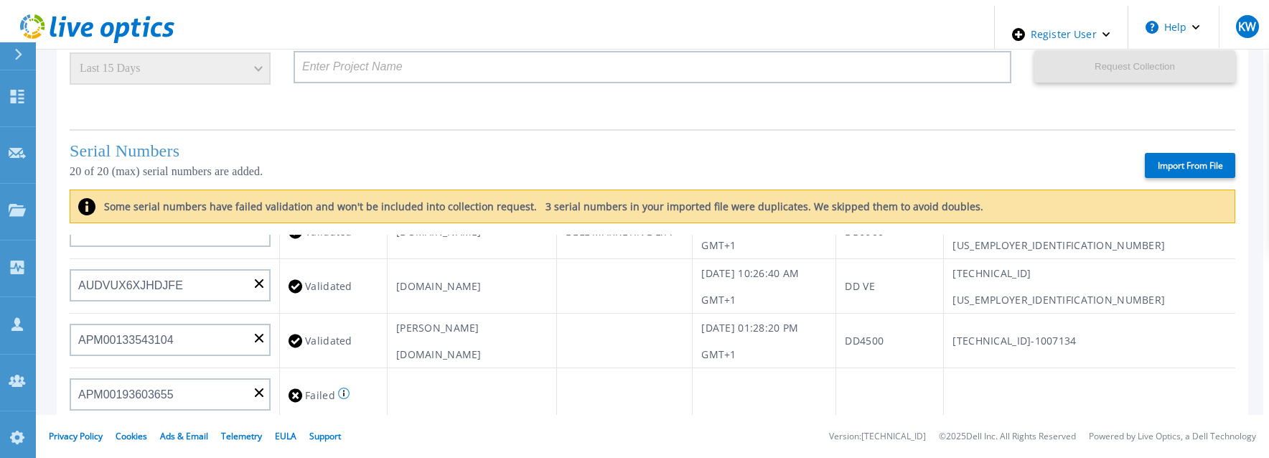
scroll to position [215, 0]
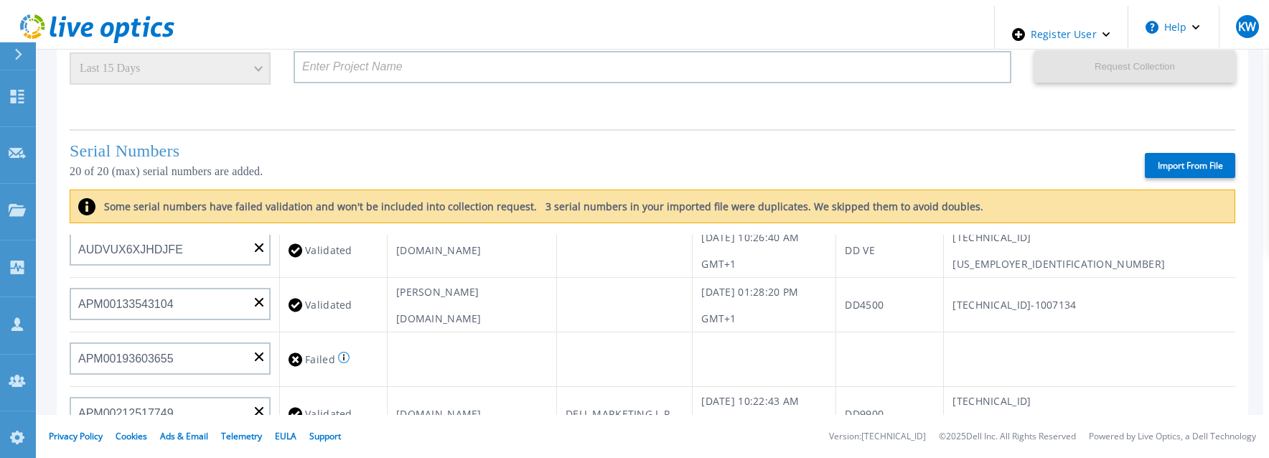
click at [1211, 164] on label "Import From File" at bounding box center [1190, 165] width 90 height 25
click at [0, 0] on input "Import From File" at bounding box center [0, 0] width 0 height 0
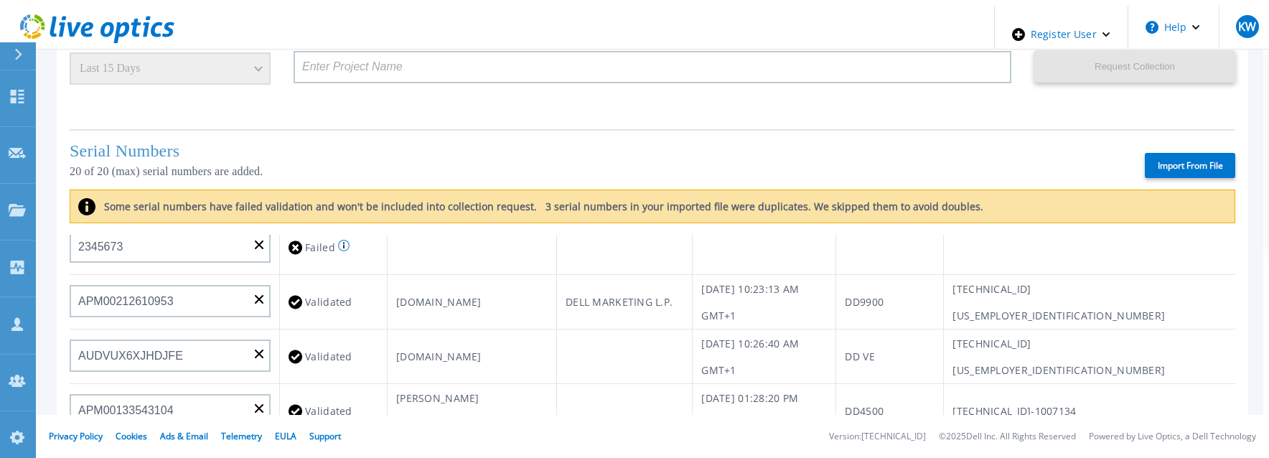
scroll to position [144, 0]
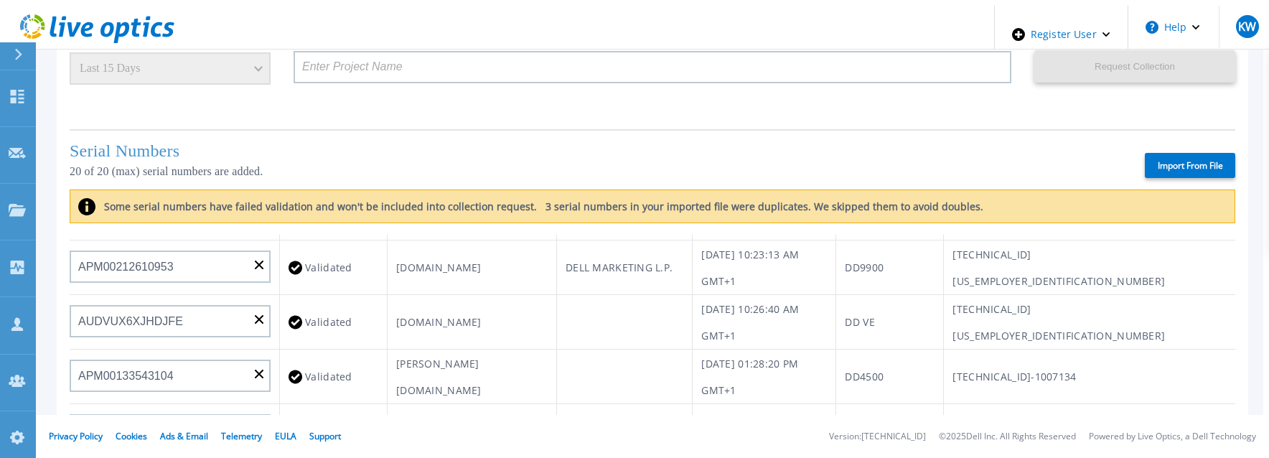
click at [1211, 163] on label "Import From File" at bounding box center [1190, 165] width 90 height 25
click at [0, 0] on input "Import From File" at bounding box center [0, 0] width 0 height 0
type input "APX00232503747"
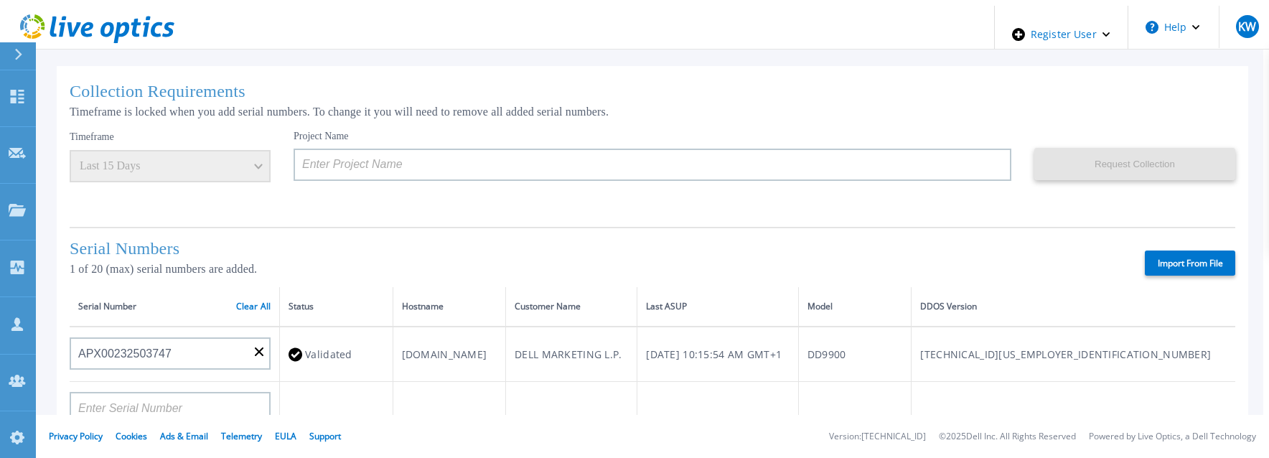
scroll to position [72, 0]
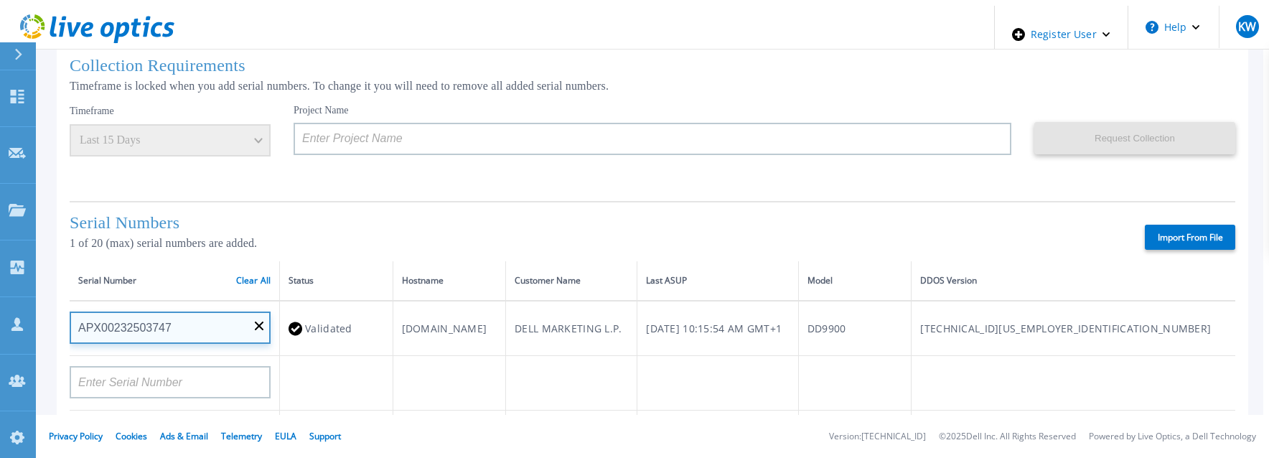
drag, startPoint x: 80, startPoint y: 327, endPoint x: 174, endPoint y: 320, distance: 94.3
click at [174, 320] on input "APX00232503747" at bounding box center [170, 328] width 201 height 32
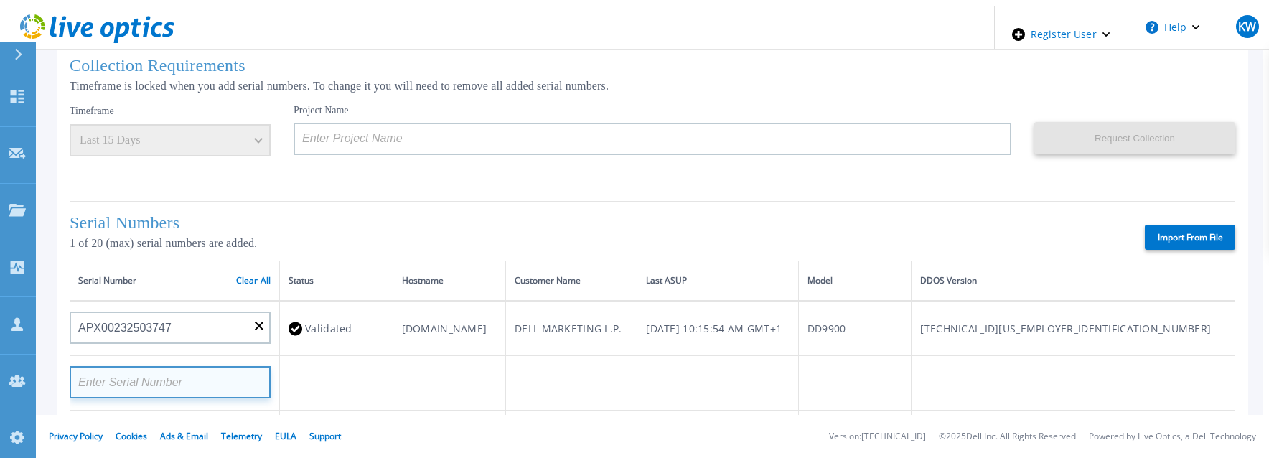
click at [134, 384] on input at bounding box center [170, 382] width 201 height 32
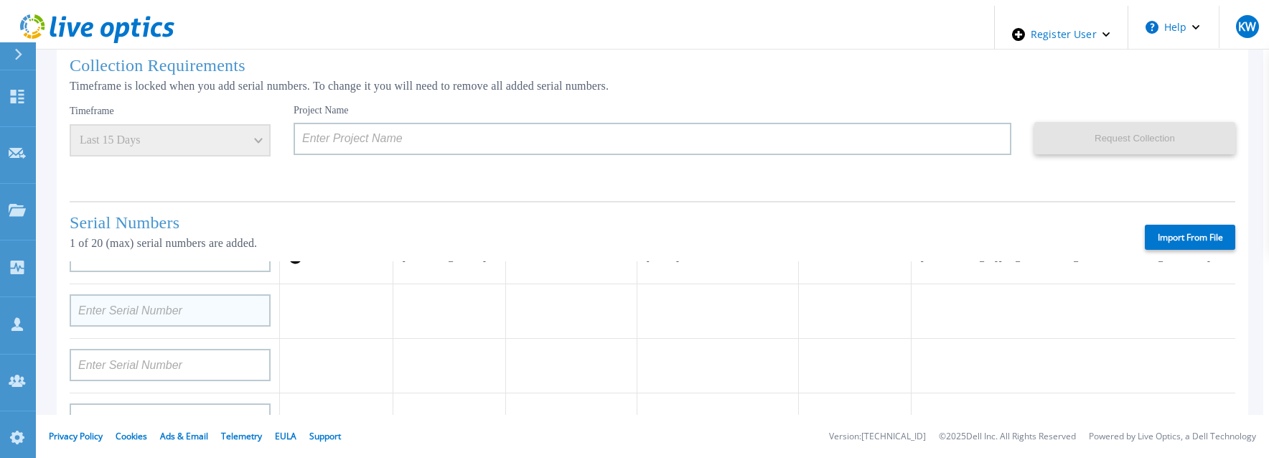
click at [171, 297] on div at bounding box center [170, 305] width 201 height 42
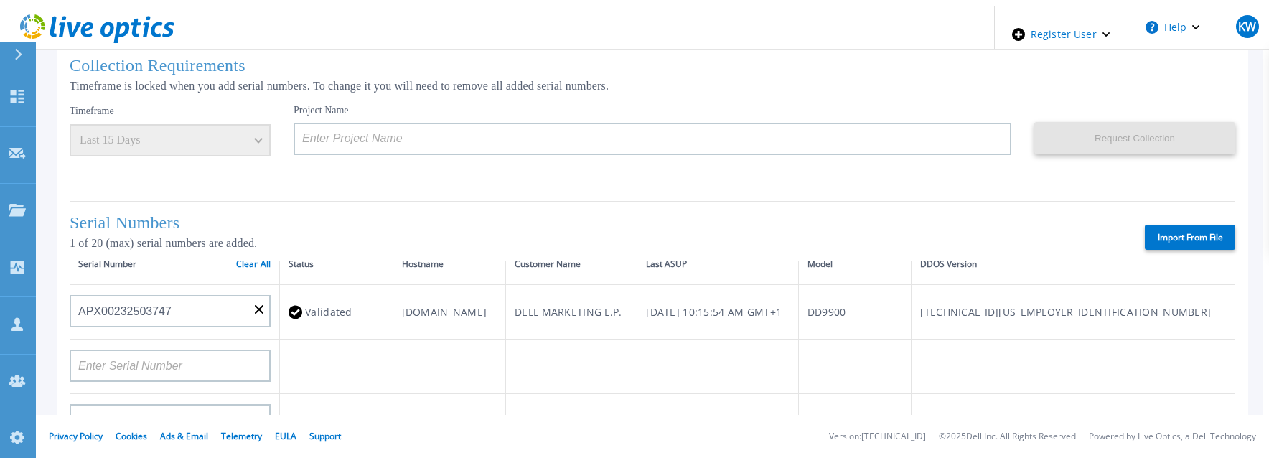
scroll to position [0, 0]
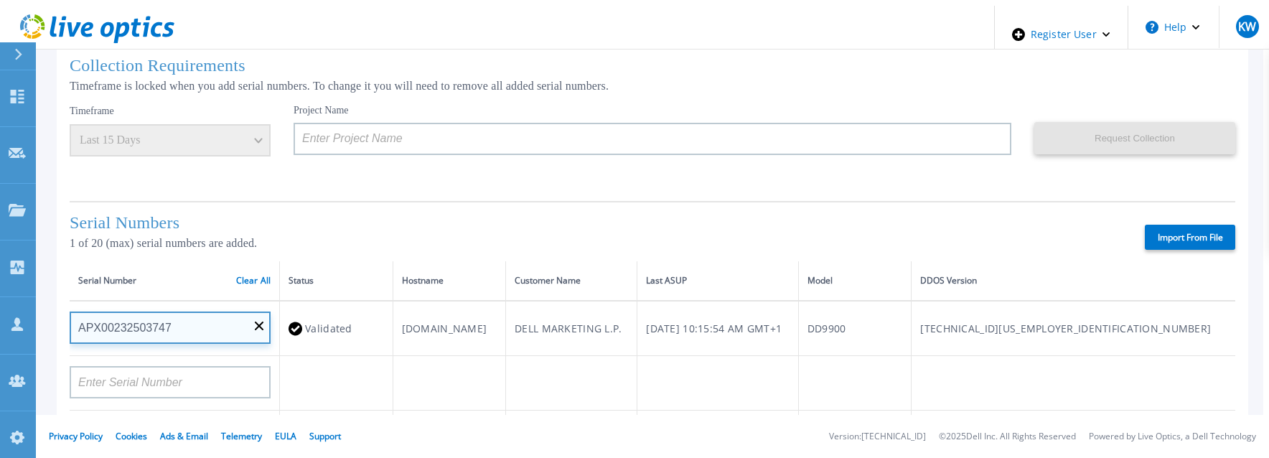
drag, startPoint x: 172, startPoint y: 328, endPoint x: 15, endPoint y: 341, distance: 157.0
click at [15, 341] on div "Dashboard Dashboard Request Capture Request Capture Projects Projects Search Pr…" at bounding box center [635, 235] width 1258 height 458
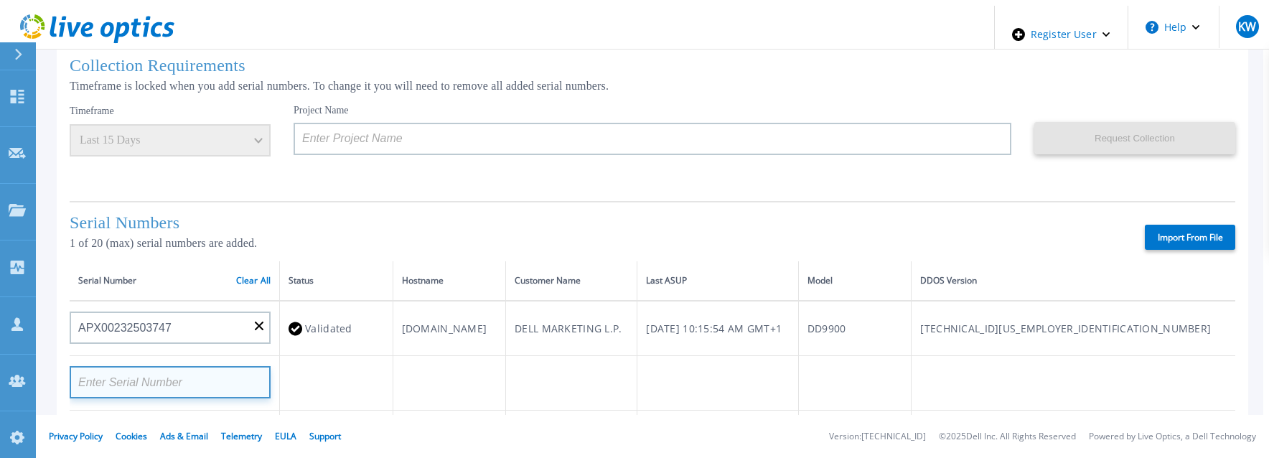
click at [218, 372] on input at bounding box center [170, 382] width 201 height 32
paste input "APX00232503747"
type input "APX00232503747"
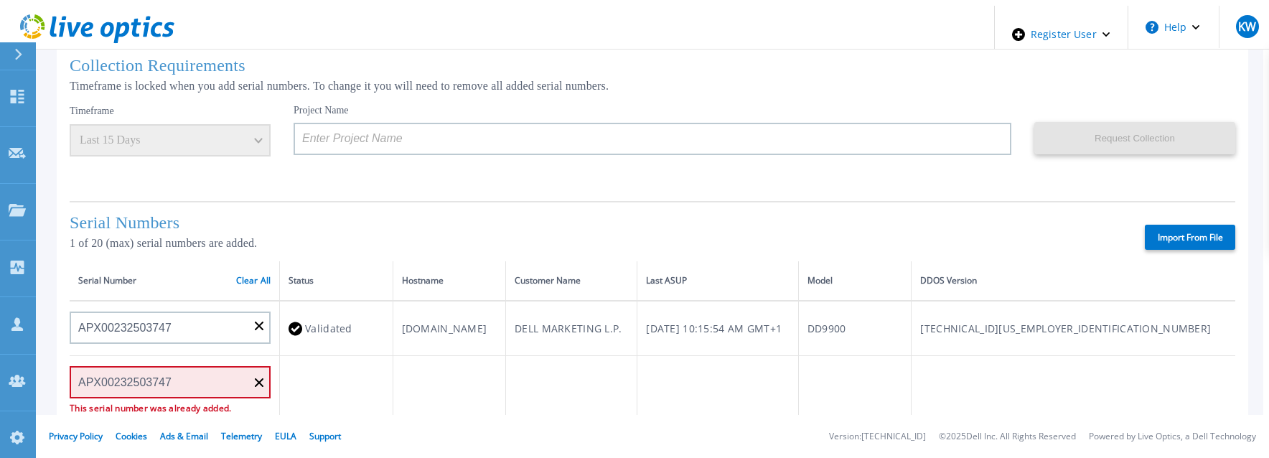
click at [1172, 238] on label "Import From File" at bounding box center [1190, 237] width 90 height 25
click at [0, 0] on input "Import From File" at bounding box center [0, 0] width 0 height 0
type input "APX00232503747"
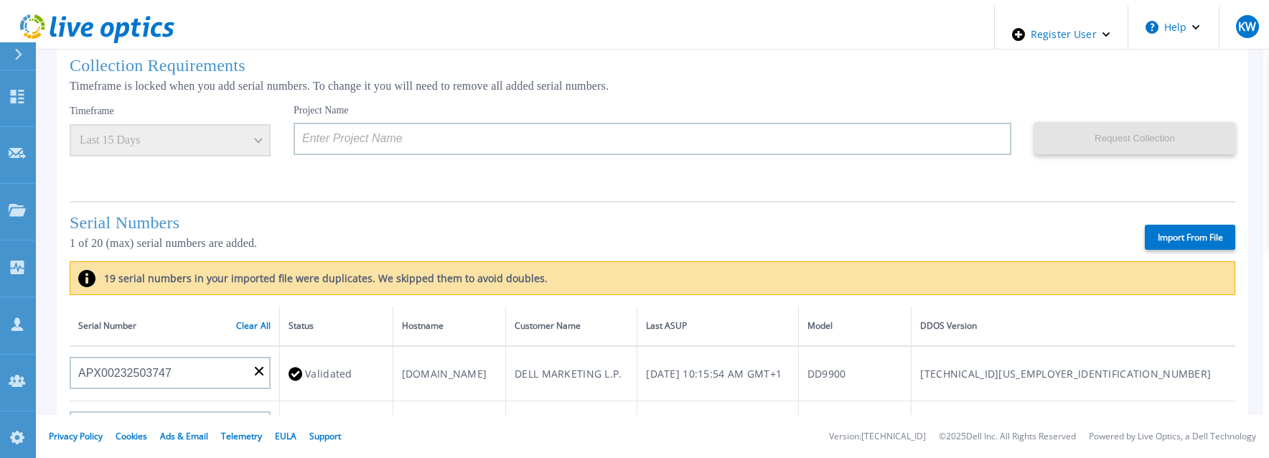
click at [542, 203] on div "Serial Numbers 1 of 20 (max) serial numbers are added. Import From File" at bounding box center [653, 231] width 1166 height 60
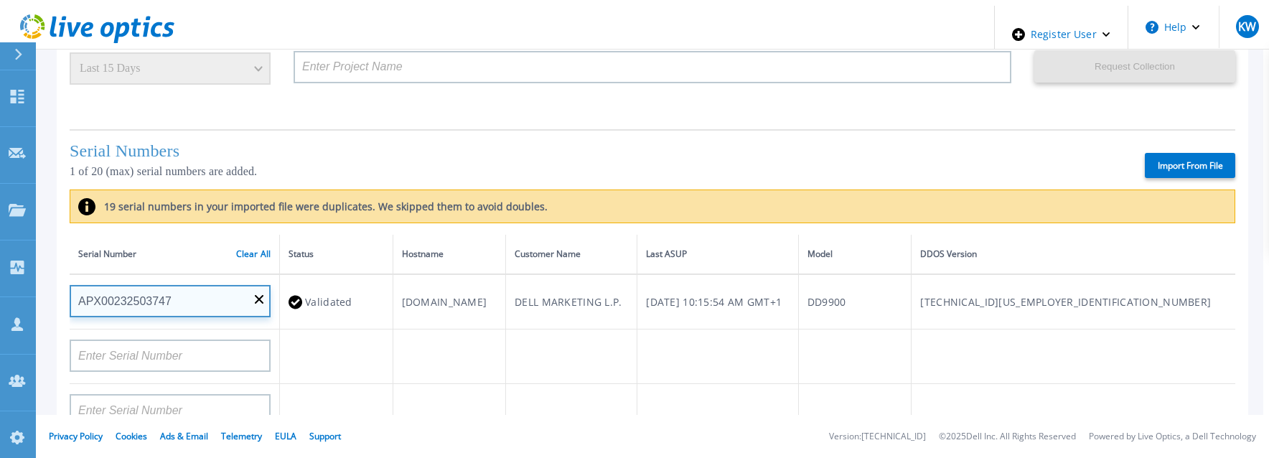
drag, startPoint x: 173, startPoint y: 301, endPoint x: 75, endPoint y: 308, distance: 98.6
click at [75, 308] on input "APX00232503747" at bounding box center [170, 301] width 201 height 32
drag, startPoint x: 75, startPoint y: 308, endPoint x: 174, endPoint y: 305, distance: 99.1
click at [174, 305] on input "APX00232503747" at bounding box center [170, 301] width 201 height 32
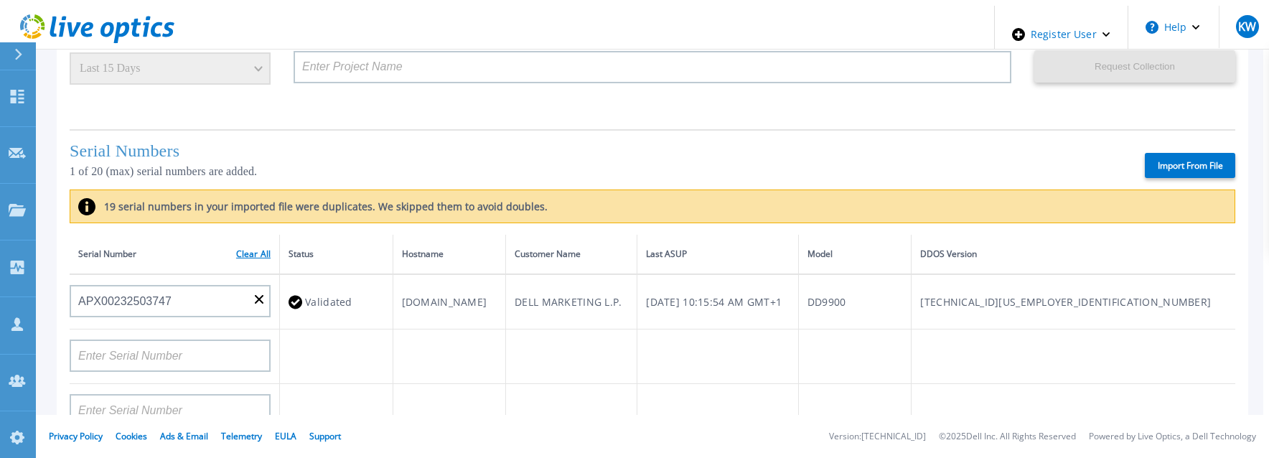
click at [250, 254] on link "Clear All" at bounding box center [253, 254] width 34 height 10
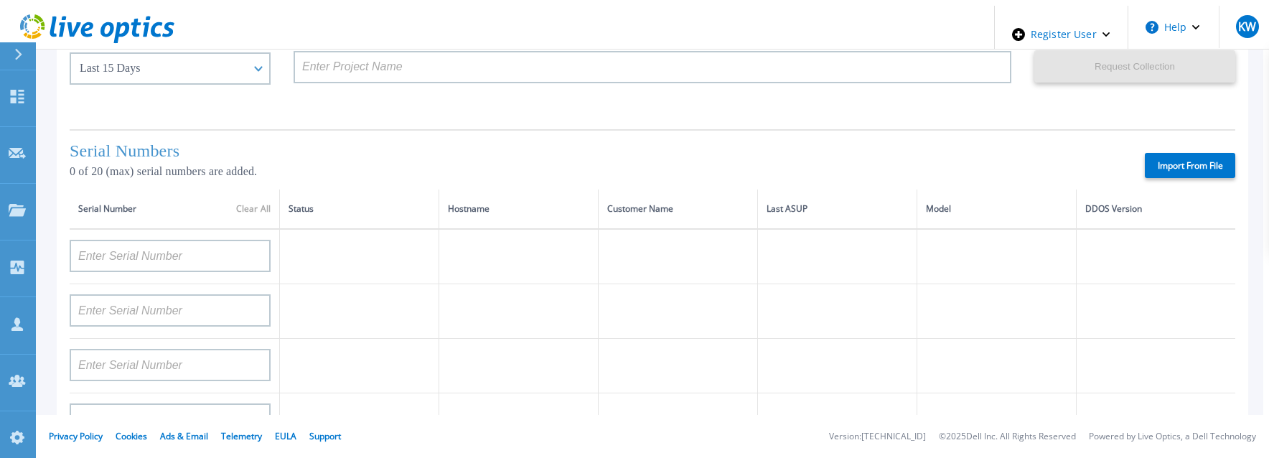
click at [1152, 157] on label "Import From File" at bounding box center [1190, 165] width 90 height 25
click at [0, 0] on input "Import From File" at bounding box center [0, 0] width 0 height 0
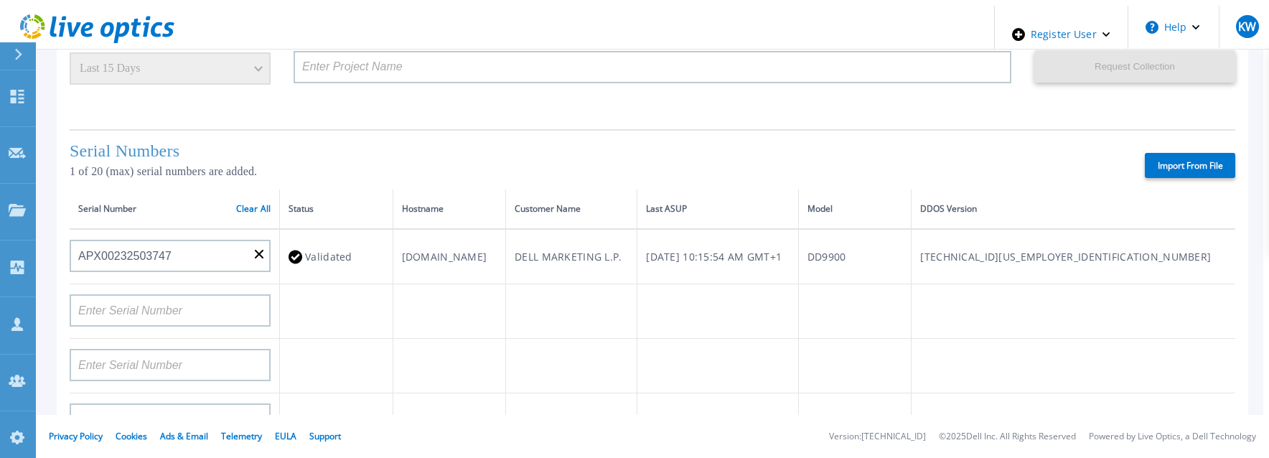
click at [293, 255] on icon at bounding box center [296, 257] width 14 height 14
click at [1175, 154] on label "Import From File" at bounding box center [1190, 165] width 90 height 25
click at [0, 0] on input "Import From File" at bounding box center [0, 0] width 0 height 0
type input "12345"
type input "QQQQQQQQQQQQQQ"
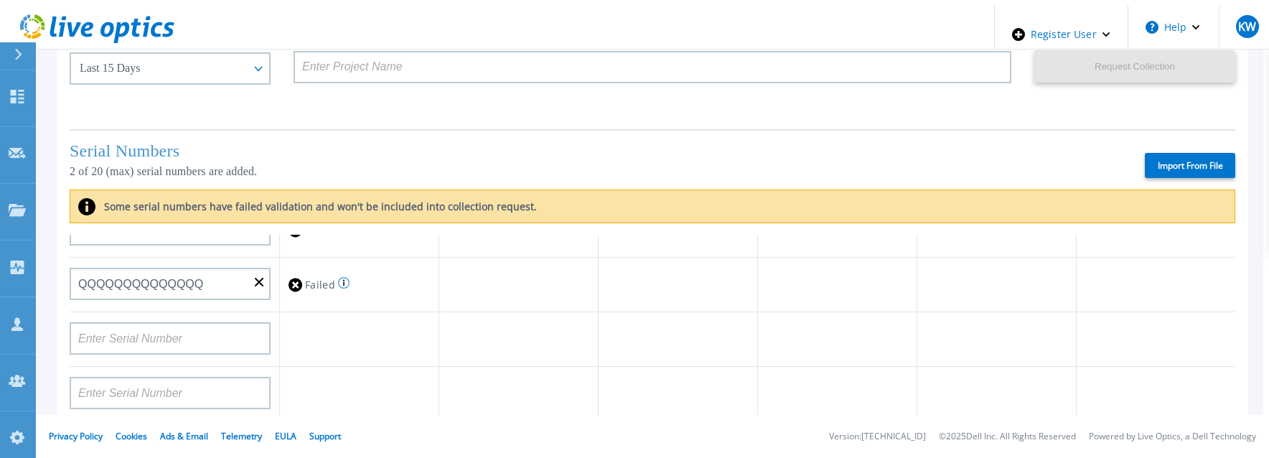
scroll to position [0, 0]
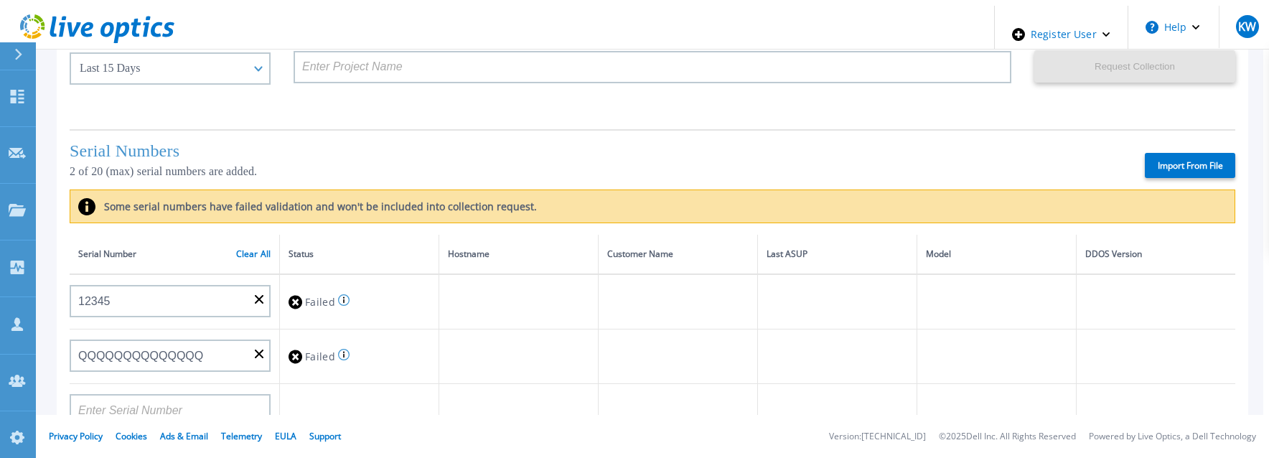
click at [1077, 269] on th "DDOS Version" at bounding box center [1156, 254] width 159 height 39
click at [1165, 155] on label "Import From File" at bounding box center [1190, 165] width 90 height 25
click at [0, 0] on input "Import From File" at bounding box center [0, 0] width 0 height 0
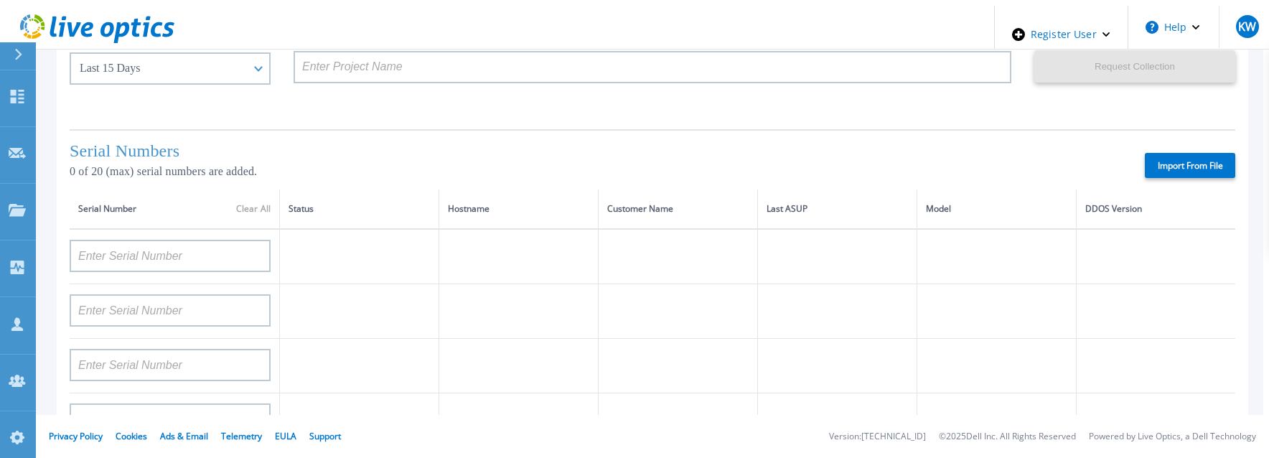
click at [1214, 157] on label "Import From File" at bounding box center [1190, 165] width 90 height 25
click at [0, 0] on input "Import From File" at bounding box center [0, 0] width 0 height 0
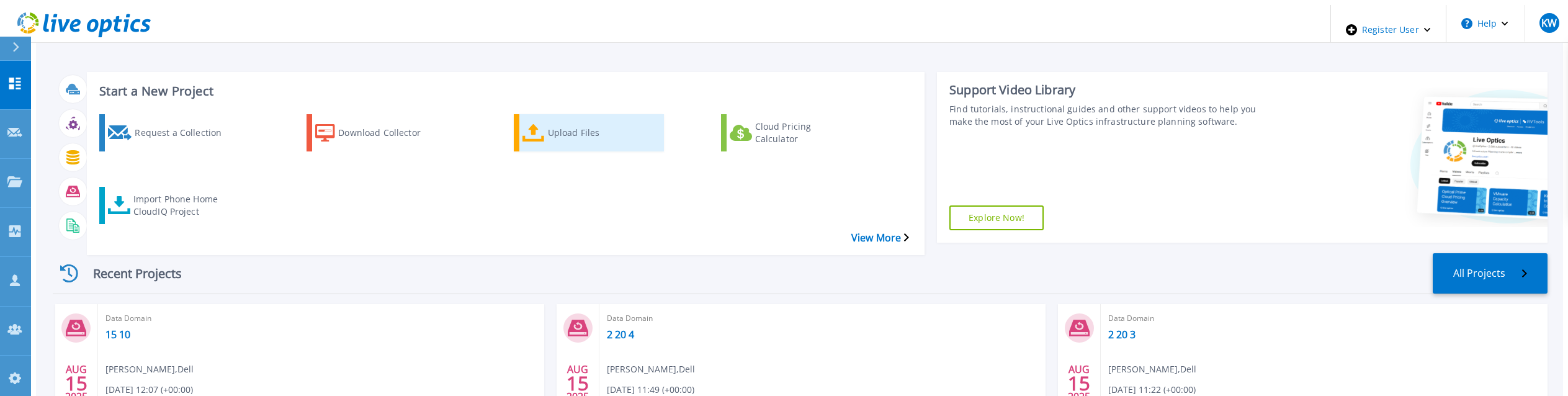
click at [564, 122] on div "Upload Files" at bounding box center [597, 133] width 99 height 31
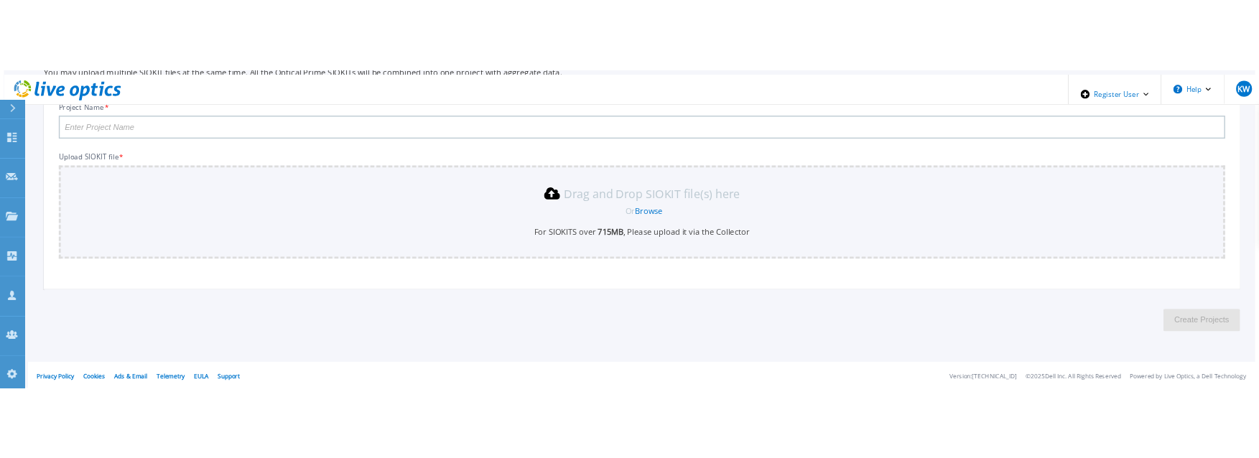
scroll to position [114, 0]
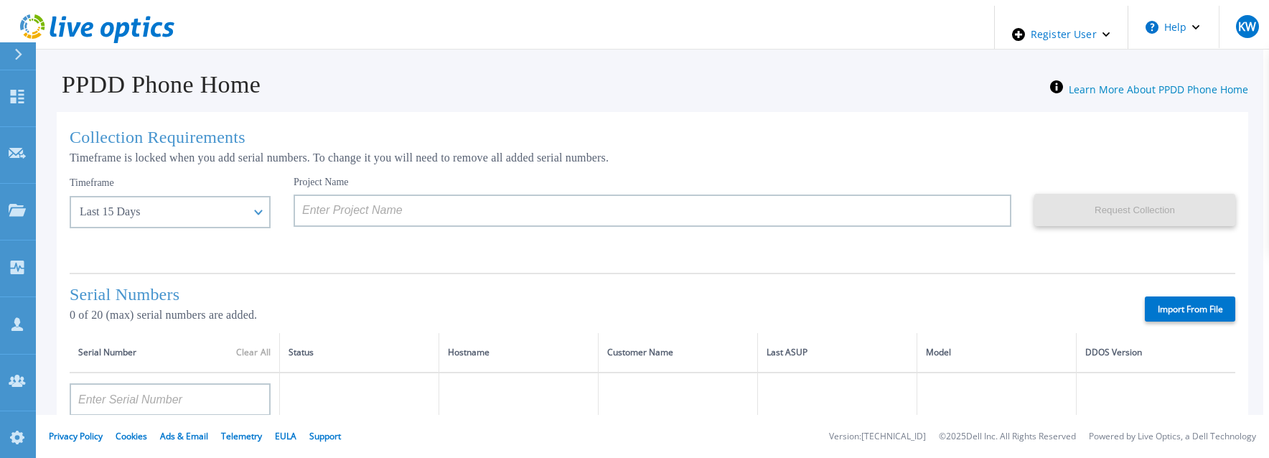
click at [1160, 304] on label "Import From File" at bounding box center [1190, 309] width 90 height 25
click at [0, 0] on input "Import From File" at bounding box center [0, 0] width 0 height 0
click at [1171, 305] on label "Import From File" at bounding box center [1190, 309] width 90 height 25
click at [0, 0] on input "Import From File" at bounding box center [0, 0] width 0 height 0
type input "12345678901234"
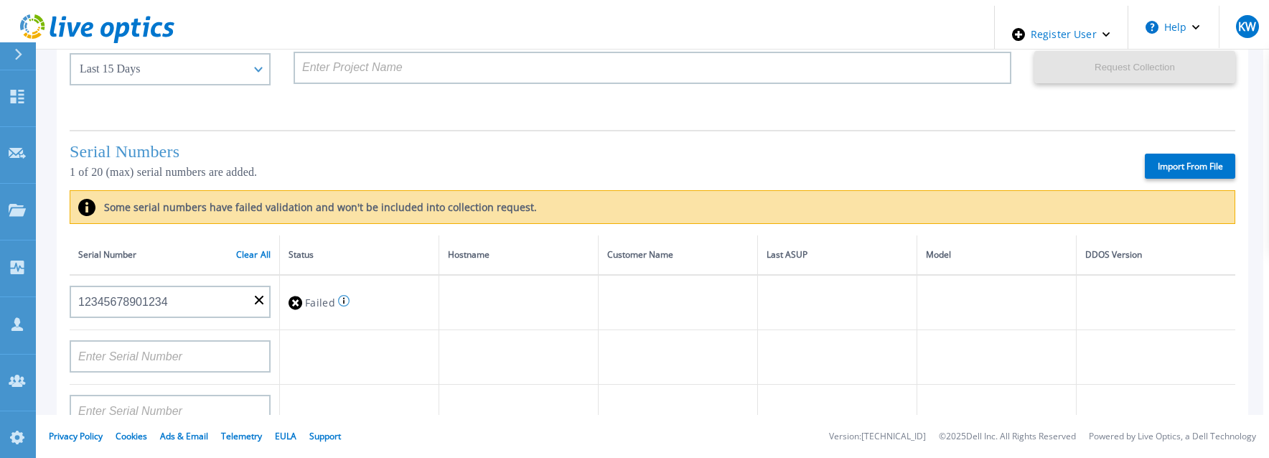
scroll to position [144, 0]
click at [251, 249] on link "Clear All" at bounding box center [253, 254] width 34 height 10
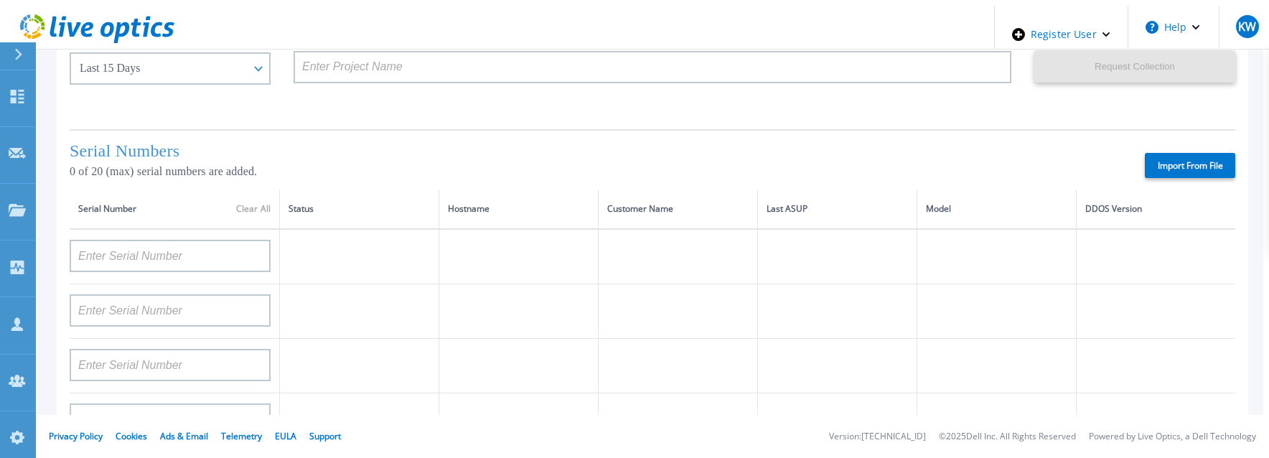
click at [388, 350] on td at bounding box center [359, 366] width 159 height 55
click at [1200, 160] on label "Import From File" at bounding box center [1190, 165] width 90 height 25
click at [0, 0] on input "Import From File" at bounding box center [0, 0] width 0 height 0
type input "12345"
type input "QQQQQQQQQQQQQQ"
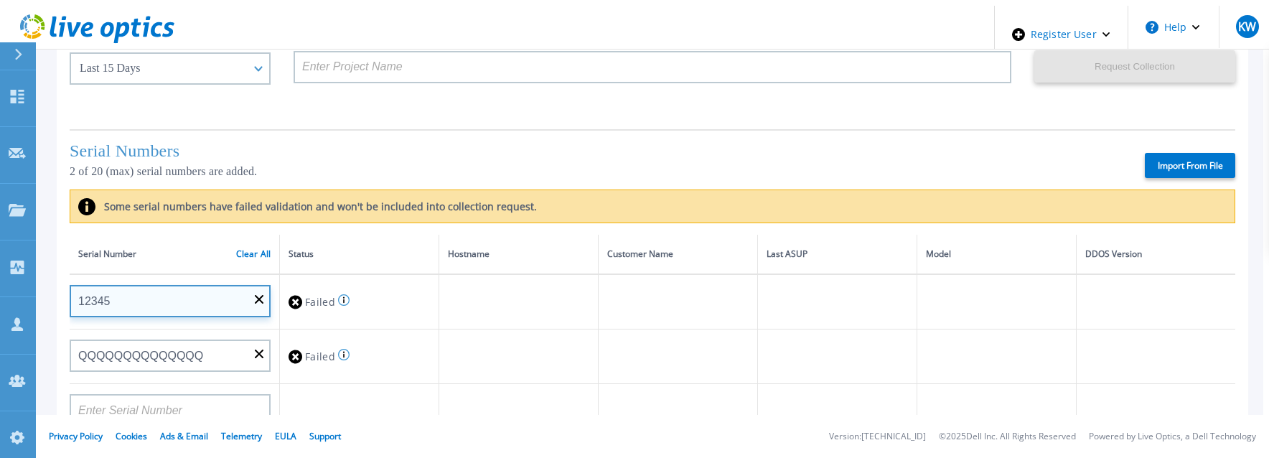
click at [228, 295] on input "12345" at bounding box center [170, 301] width 201 height 32
click at [249, 300] on input "12345" at bounding box center [170, 301] width 201 height 32
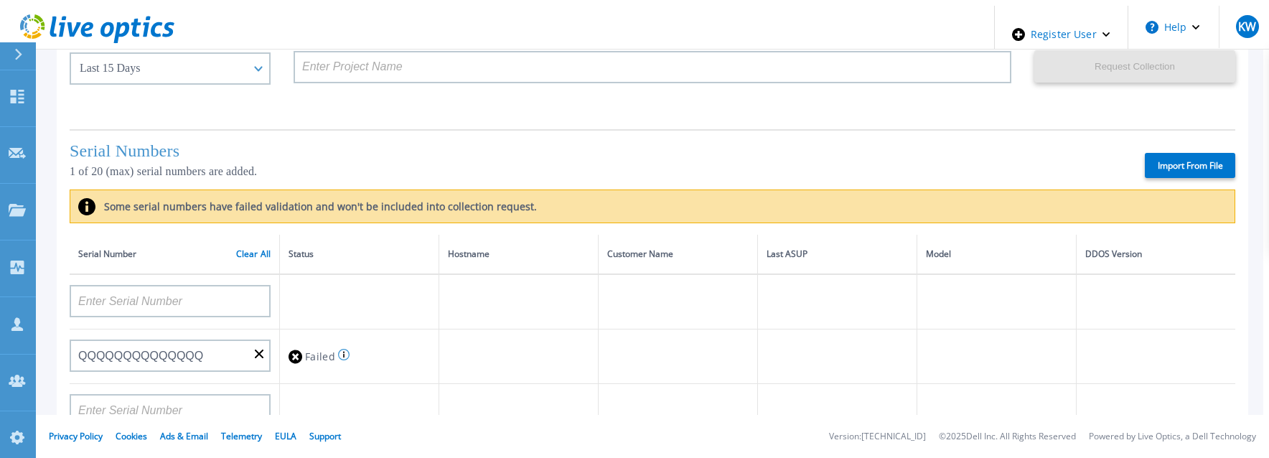
click at [247, 246] on div "Serial Number Clear All" at bounding box center [174, 254] width 192 height 16
click at [247, 251] on link "Clear All" at bounding box center [253, 254] width 34 height 10
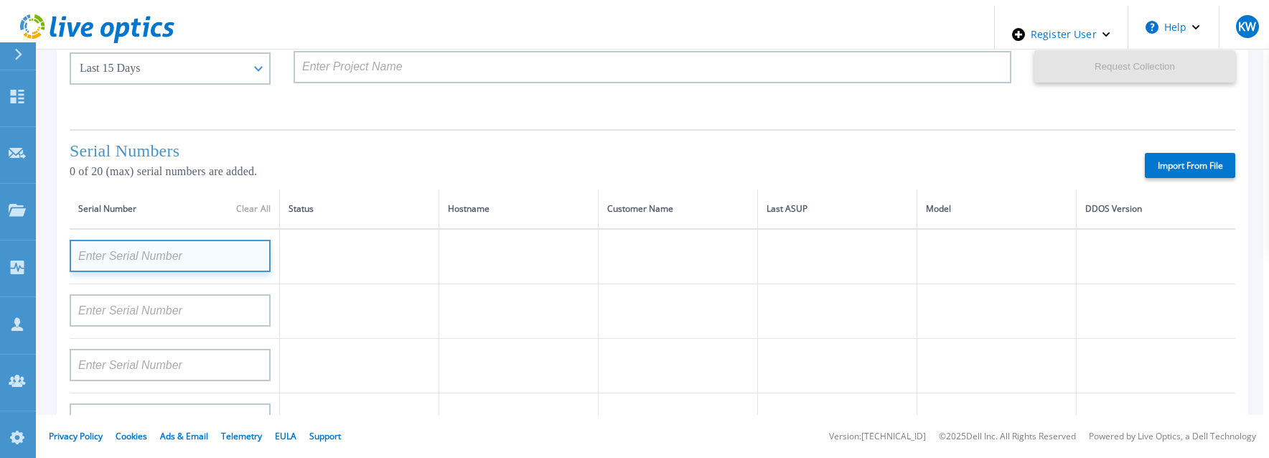
click at [203, 259] on input at bounding box center [170, 256] width 201 height 32
paste input "APM00212026971"
type input "APM00212026971"
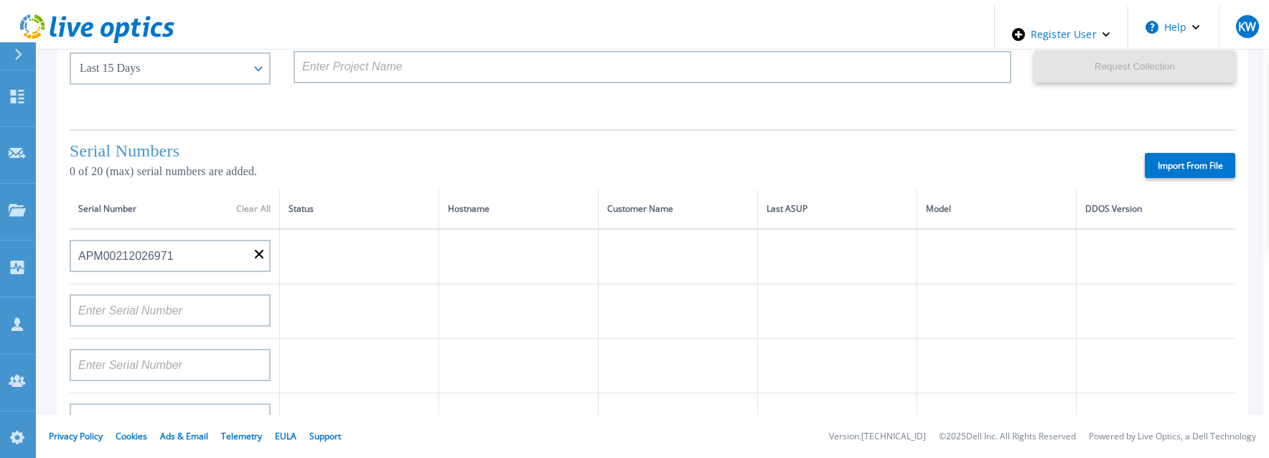
click at [370, 268] on td at bounding box center [359, 256] width 159 height 55
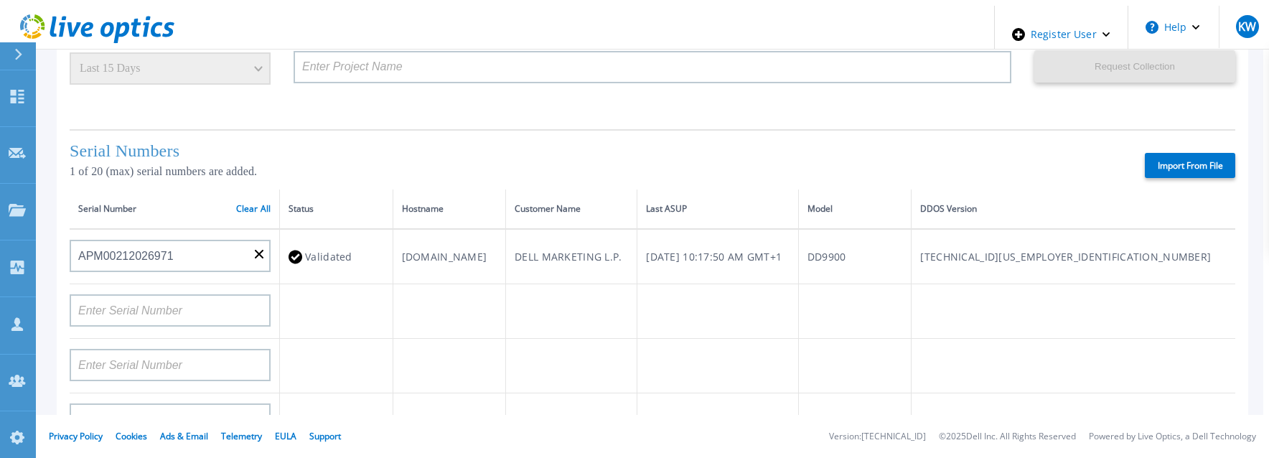
click at [224, 325] on td at bounding box center [175, 311] width 210 height 55
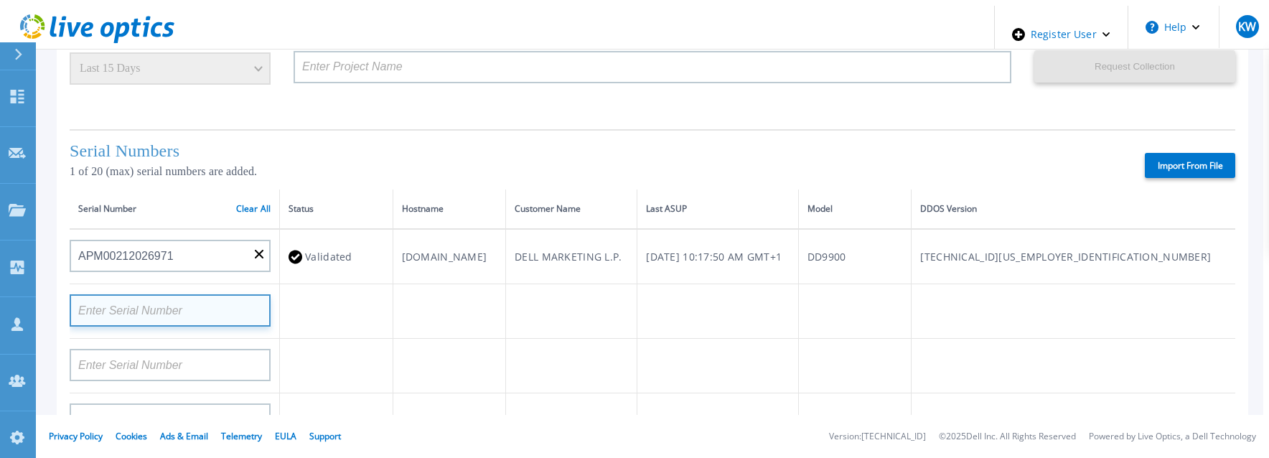
click at [228, 311] on input at bounding box center [170, 310] width 201 height 32
paste input "APM00223002069"
type input "APM00223002069"
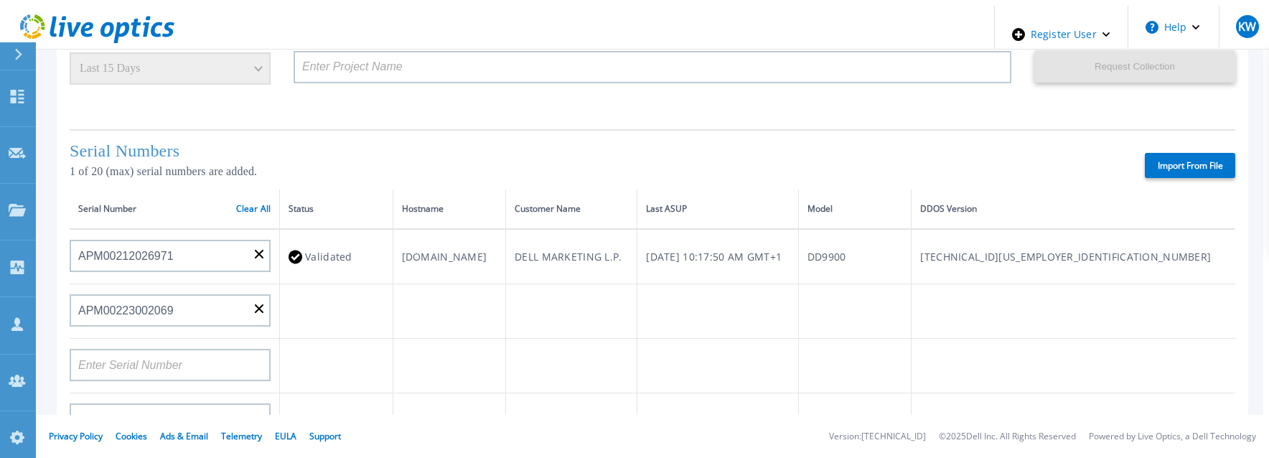
click at [373, 284] on td at bounding box center [336, 311] width 113 height 55
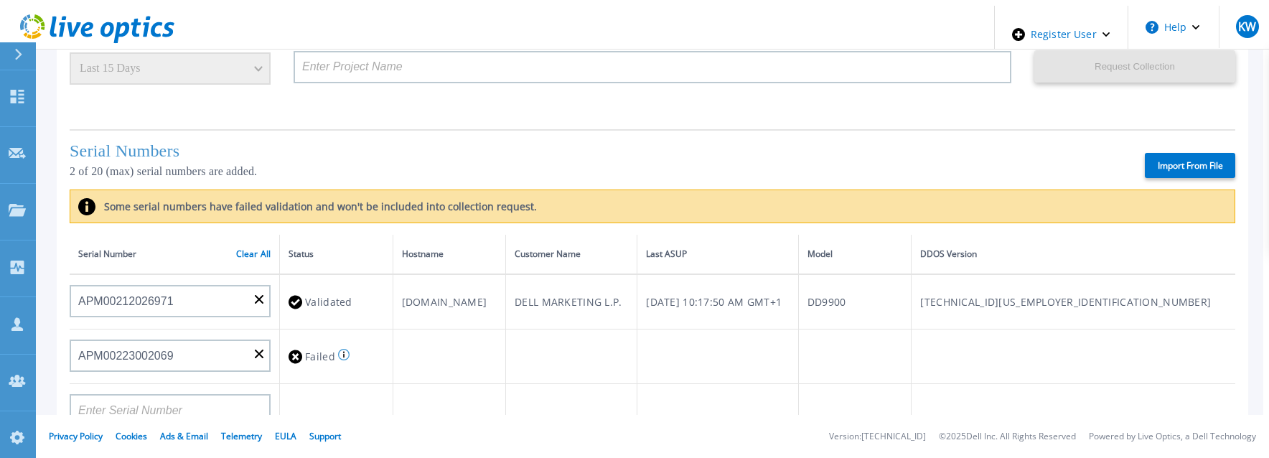
drag, startPoint x: 243, startPoint y: 248, endPoint x: 222, endPoint y: 281, distance: 39.4
click at [243, 249] on link "Clear All" at bounding box center [253, 254] width 34 height 10
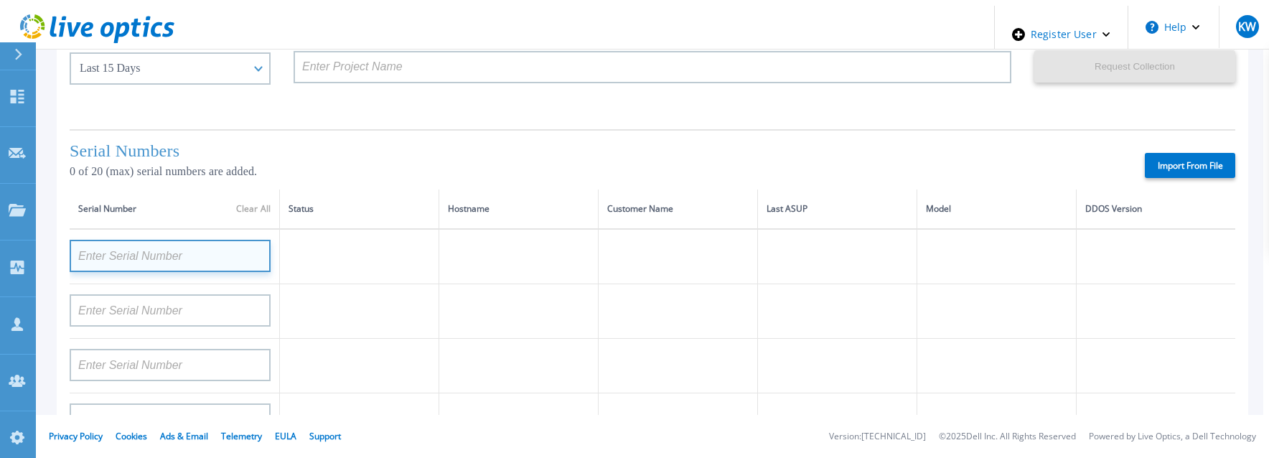
click at [192, 257] on input at bounding box center [170, 256] width 201 height 32
paste input "APM00202011675"
type input "APM00202011675"
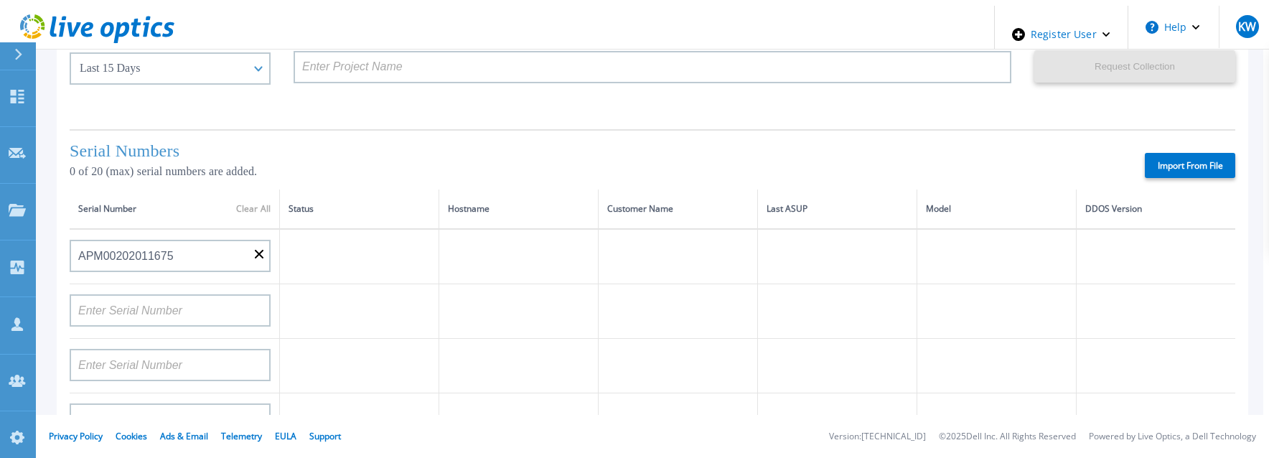
click at [403, 312] on td at bounding box center [359, 311] width 159 height 55
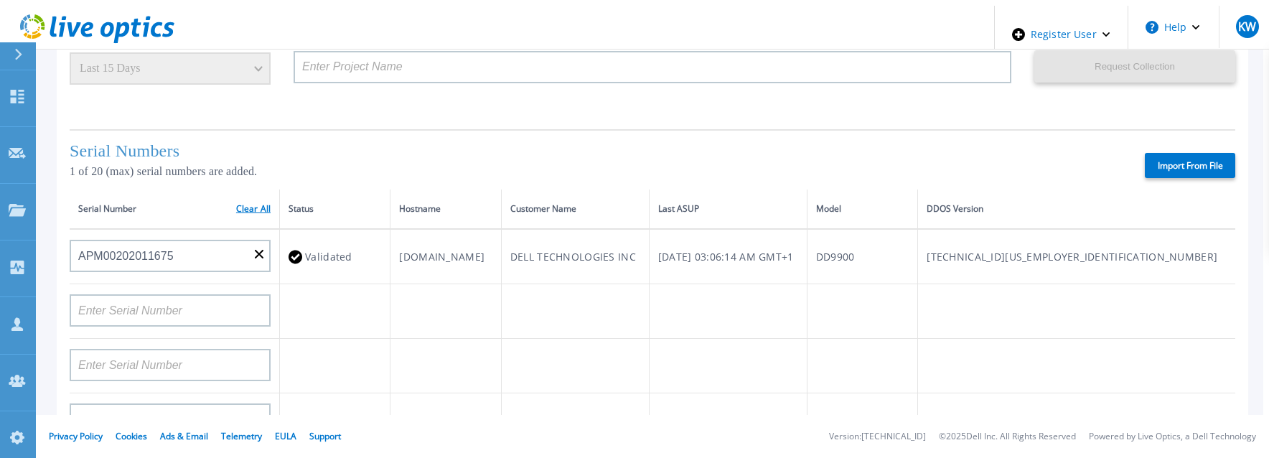
click at [249, 210] on link "Clear All" at bounding box center [253, 209] width 34 height 10
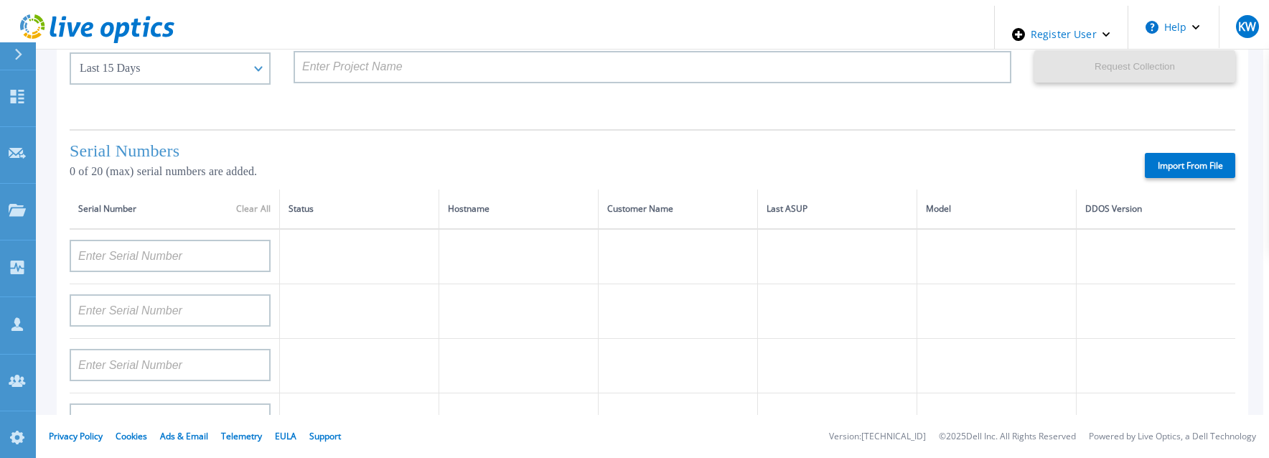
click at [1154, 162] on label "Import From File" at bounding box center [1190, 165] width 90 height 25
click at [0, 0] on input "Import From File" at bounding box center [0, 0] width 0 height 0
type input "APM00212026971"
